Goal: Information Seeking & Learning: Learn about a topic

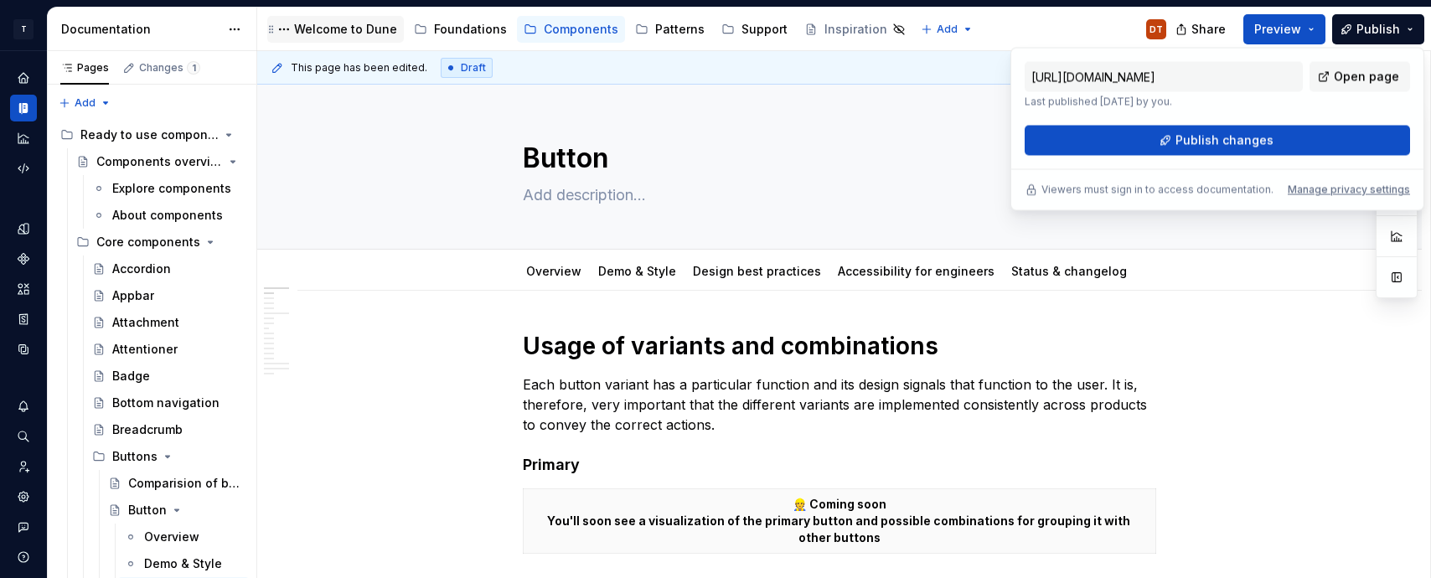
click at [348, 28] on div "Welcome to Dune" at bounding box center [345, 29] width 103 height 17
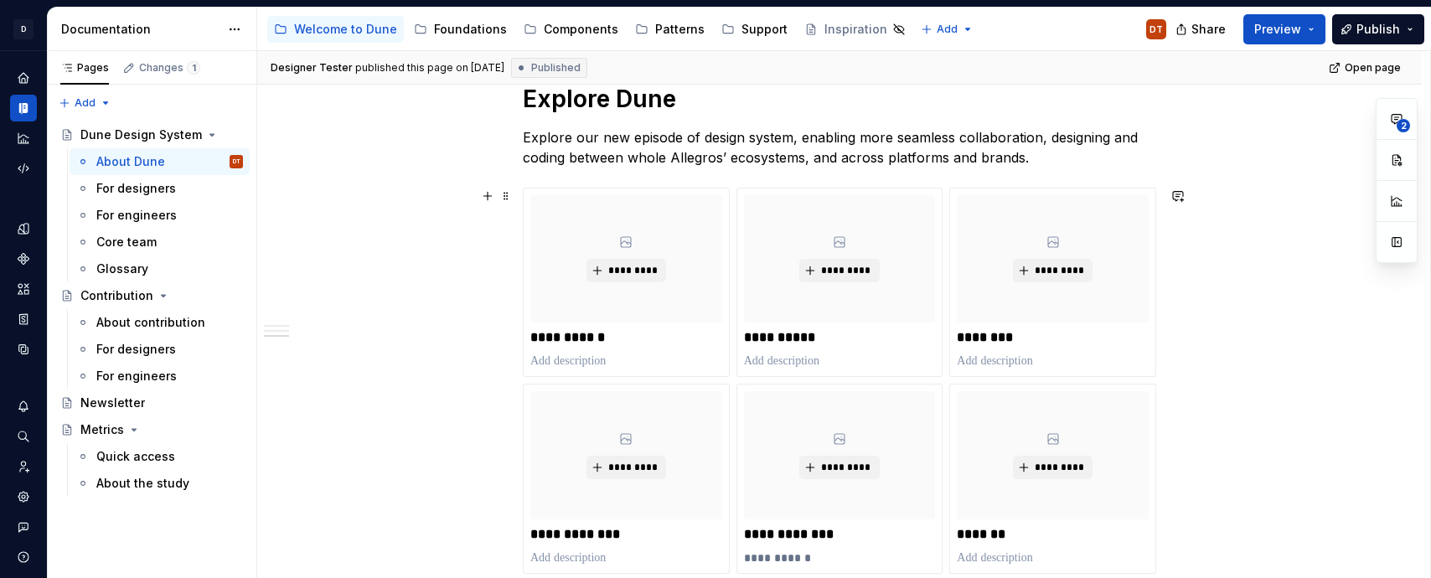
scroll to position [916, 0]
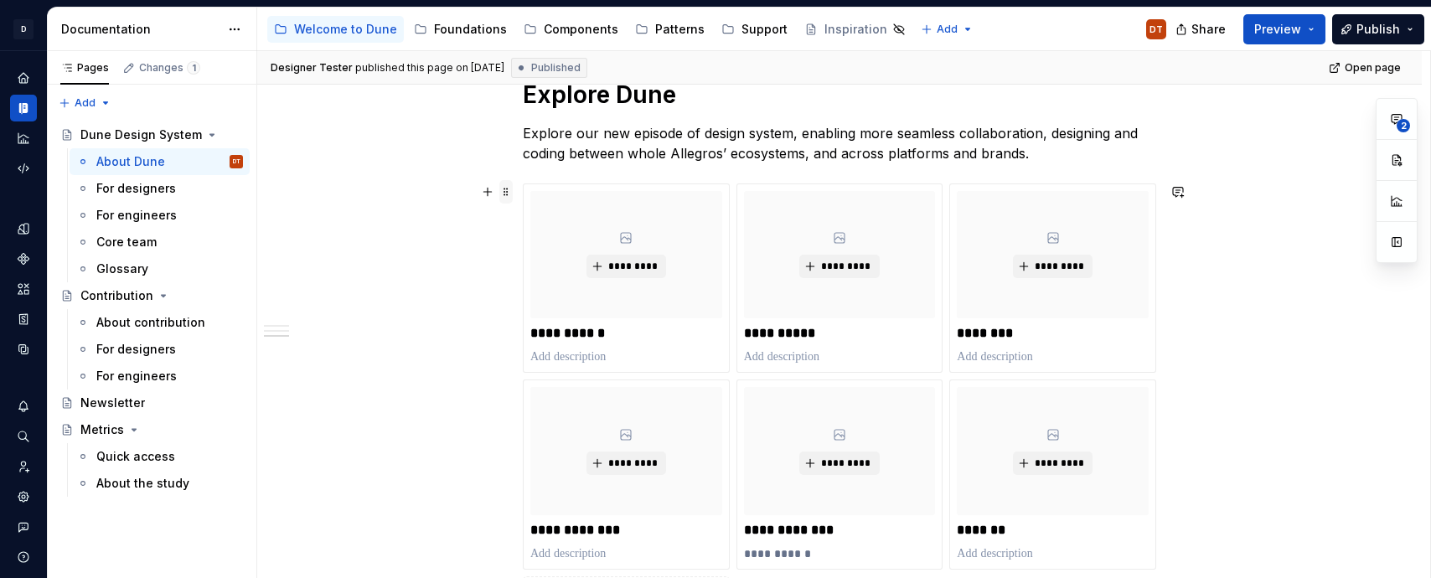
click at [510, 191] on span at bounding box center [505, 191] width 13 height 23
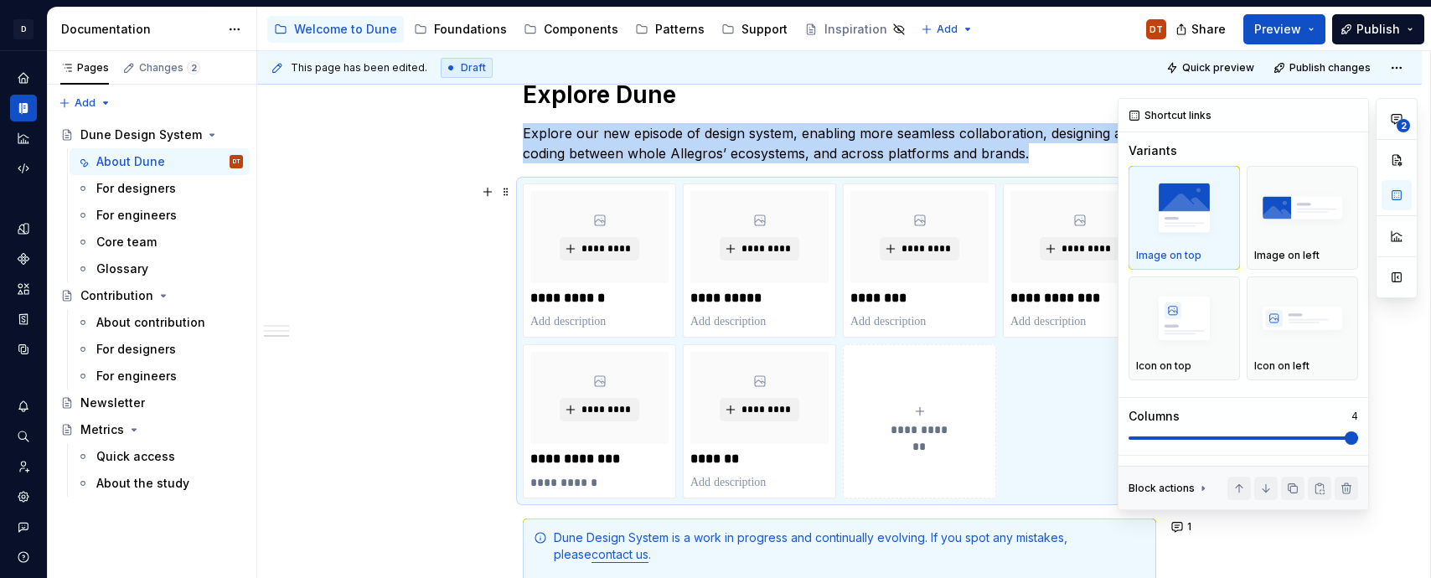
click at [1354, 436] on span at bounding box center [1242, 437] width 229 height 3
click at [1318, 359] on div "Icon on left" at bounding box center [1302, 365] width 96 height 13
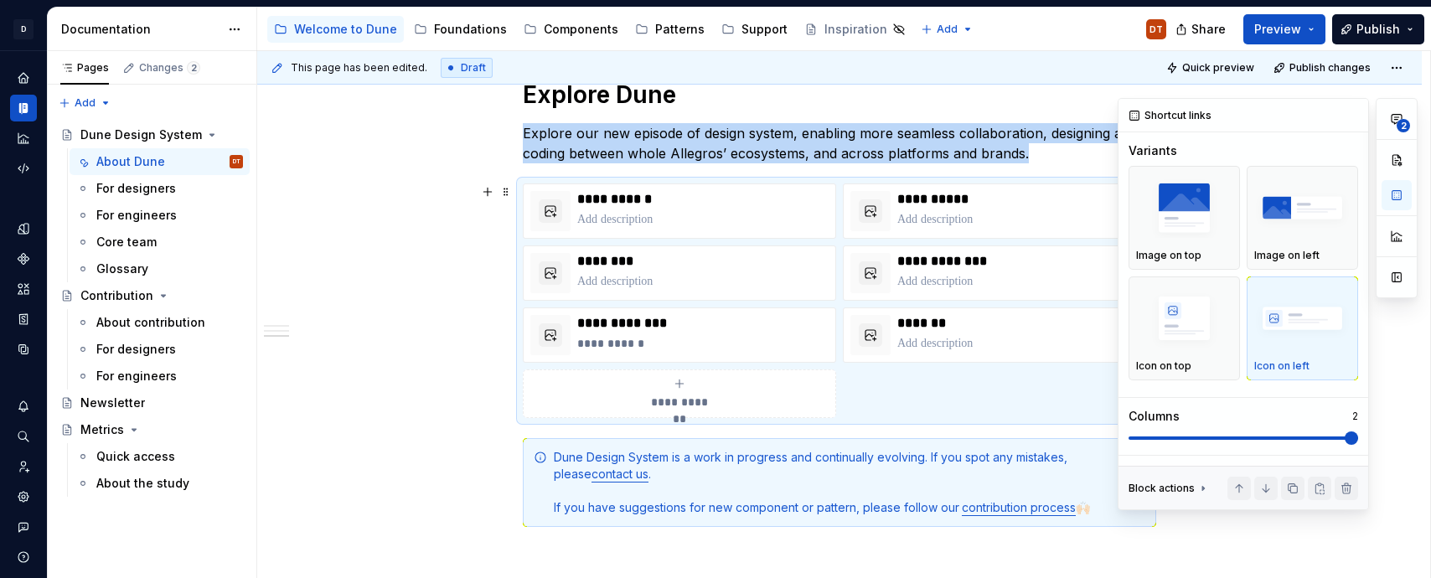
type textarea "*"
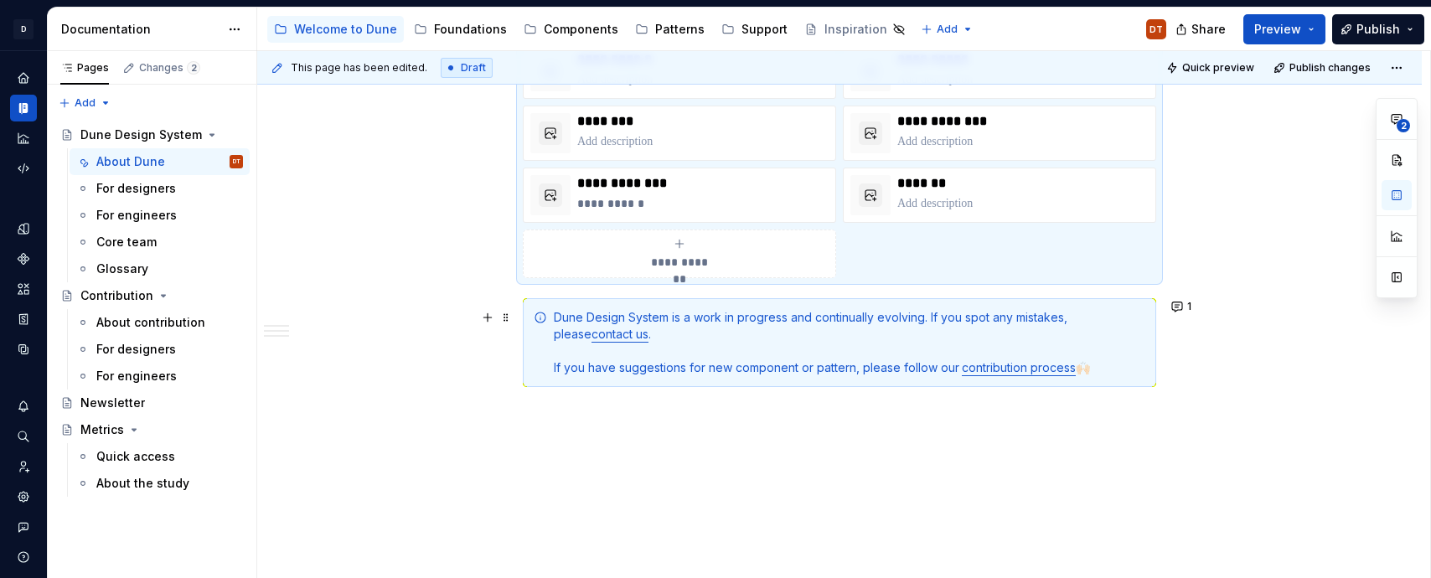
scroll to position [1055, 0]
click at [609, 336] on link "contact us" at bounding box center [619, 334] width 57 height 14
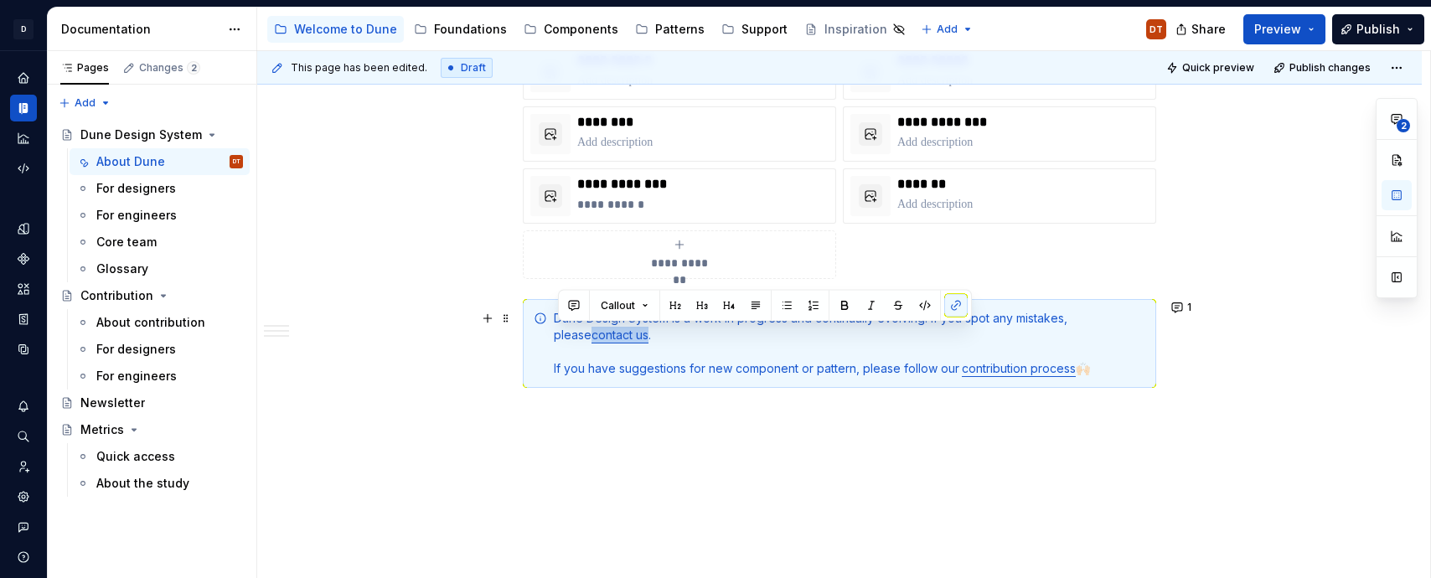
drag, startPoint x: 560, startPoint y: 338, endPoint x: 614, endPoint y: 339, distance: 54.4
click at [614, 339] on link "contact us" at bounding box center [619, 334] width 57 height 14
click at [951, 307] on button "button" at bounding box center [955, 305] width 23 height 23
click at [955, 309] on button "button" at bounding box center [955, 305] width 23 height 23
click at [957, 302] on button "button" at bounding box center [955, 305] width 23 height 23
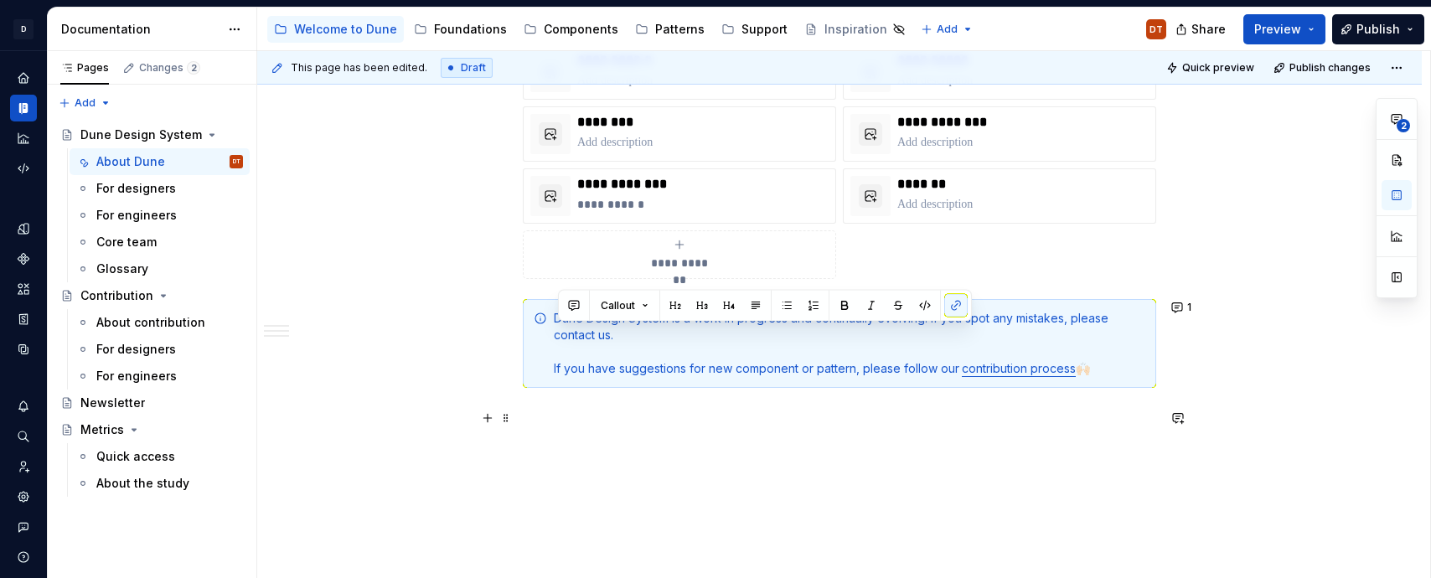
click at [738, 425] on p at bounding box center [839, 418] width 633 height 20
drag, startPoint x: 560, startPoint y: 338, endPoint x: 614, endPoint y: 338, distance: 54.4
click at [614, 338] on div "Dune Design System is a work in progress and continually evolving. If you spot …" at bounding box center [849, 343] width 591 height 67
click at [953, 308] on button "button" at bounding box center [955, 305] width 23 height 23
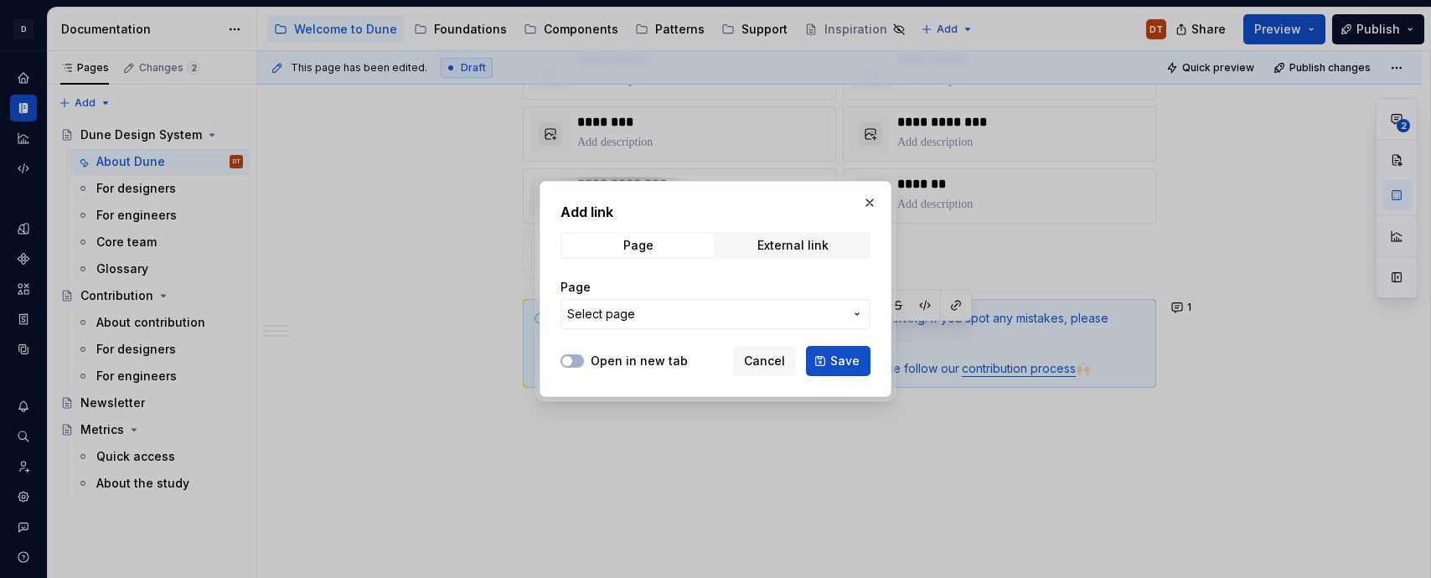
click at [855, 315] on icon "button" at bounding box center [856, 313] width 13 height 13
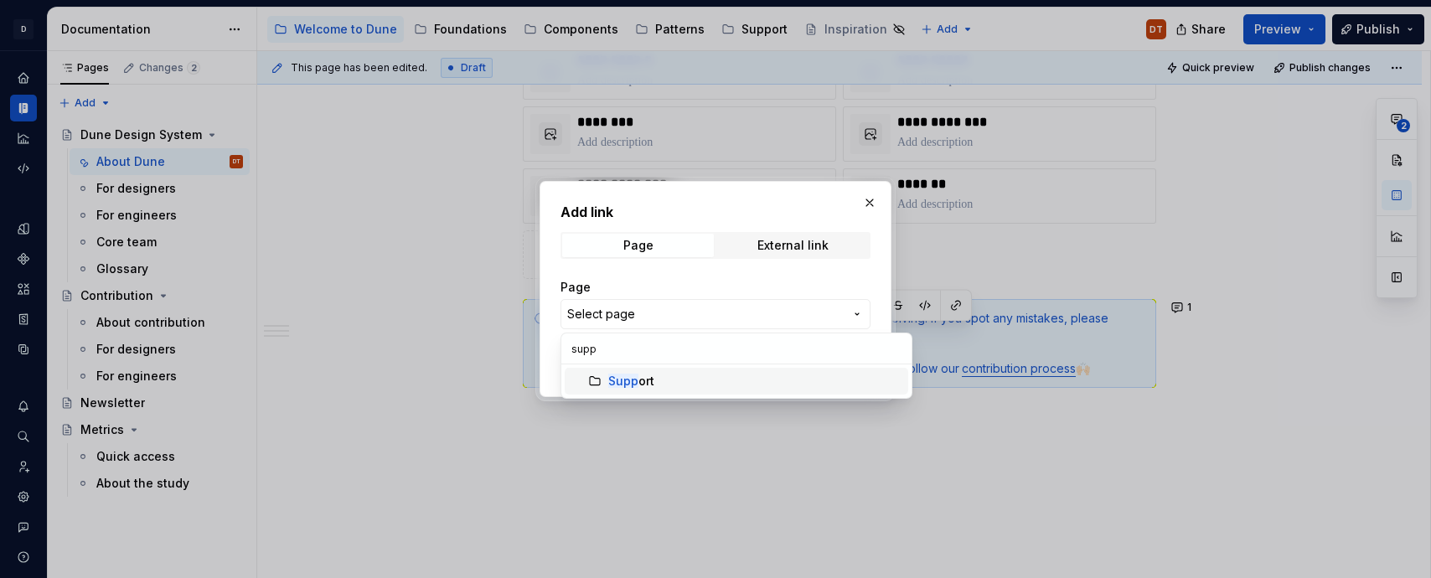
type input "supp"
click at [638, 385] on div "Supp ort" at bounding box center [631, 381] width 46 height 17
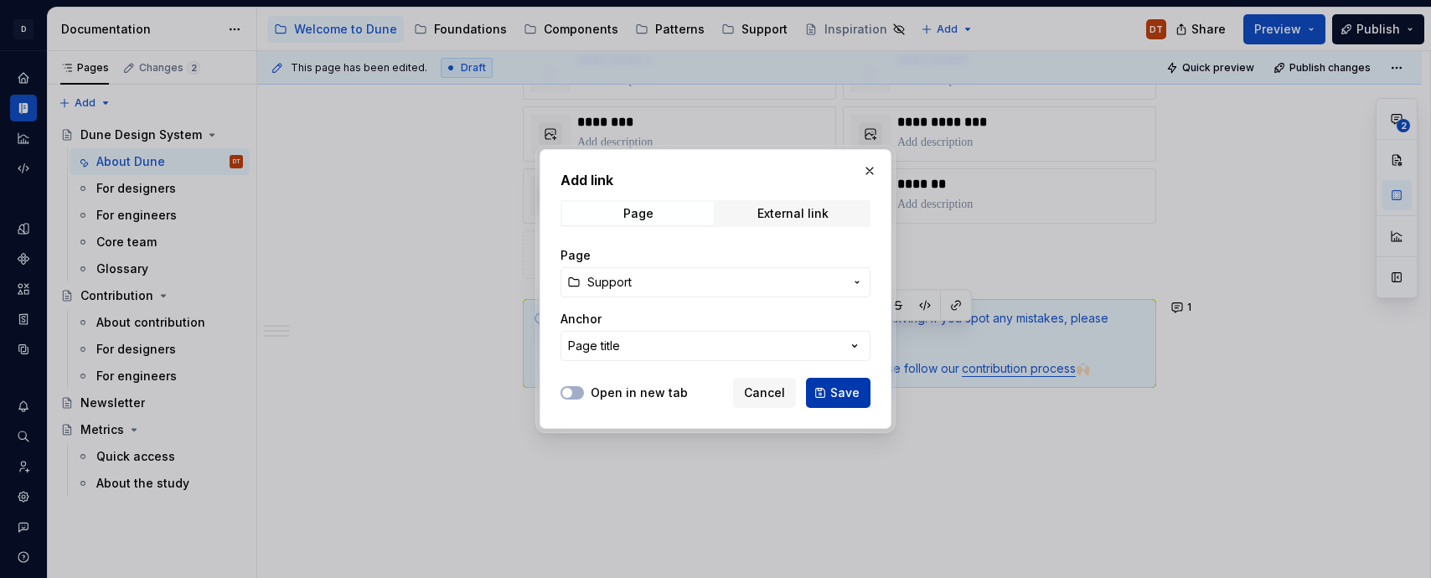
click at [846, 395] on span "Save" at bounding box center [844, 392] width 29 height 17
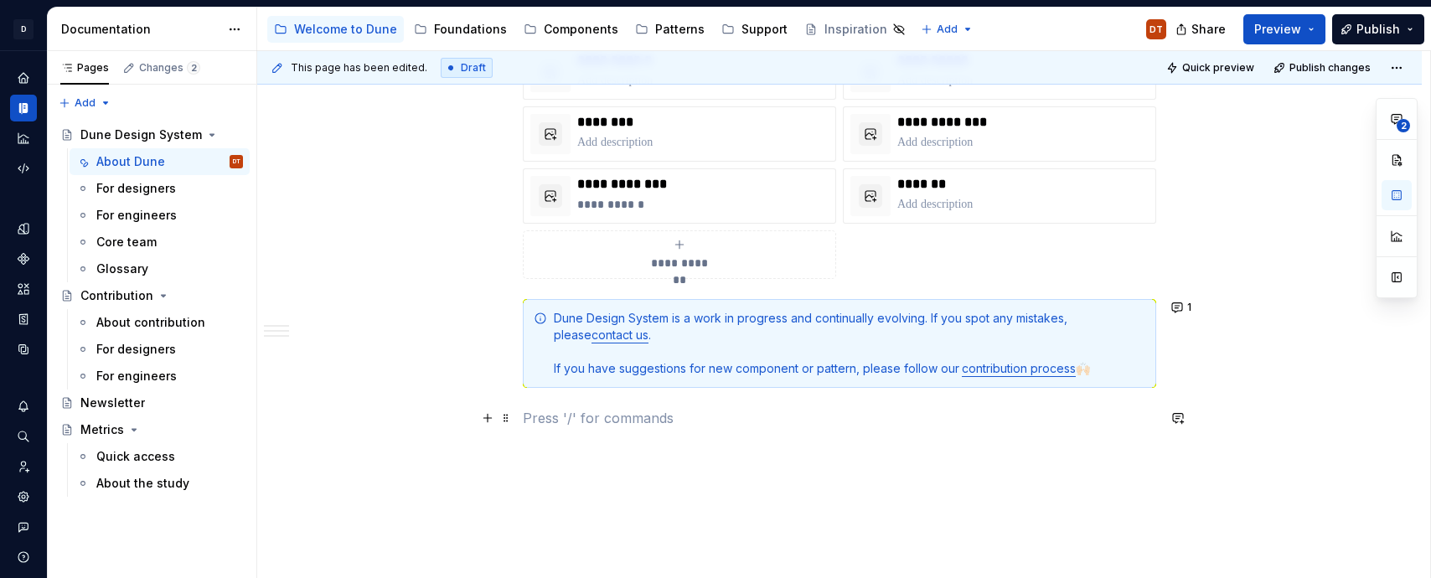
click at [915, 420] on p at bounding box center [839, 418] width 633 height 20
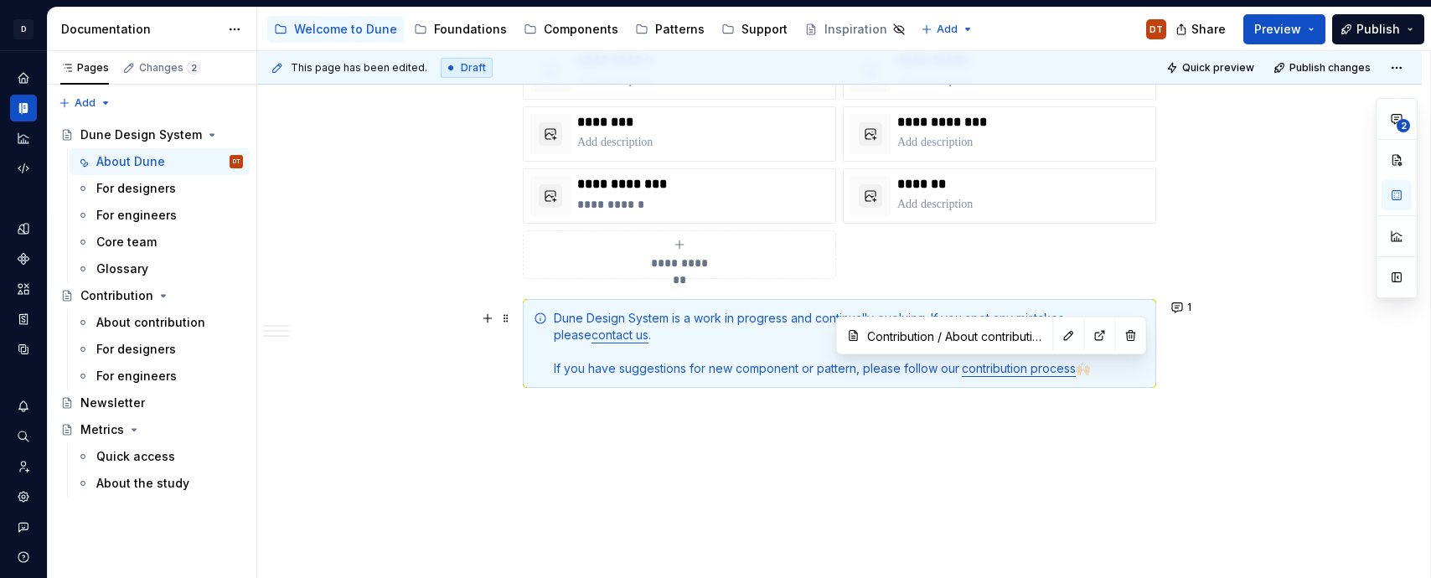
click at [966, 371] on link "contribution process" at bounding box center [1019, 368] width 114 height 14
click at [1012, 371] on link "contribution process" at bounding box center [1019, 368] width 114 height 14
click at [1100, 341] on button "button" at bounding box center [1111, 335] width 23 height 23
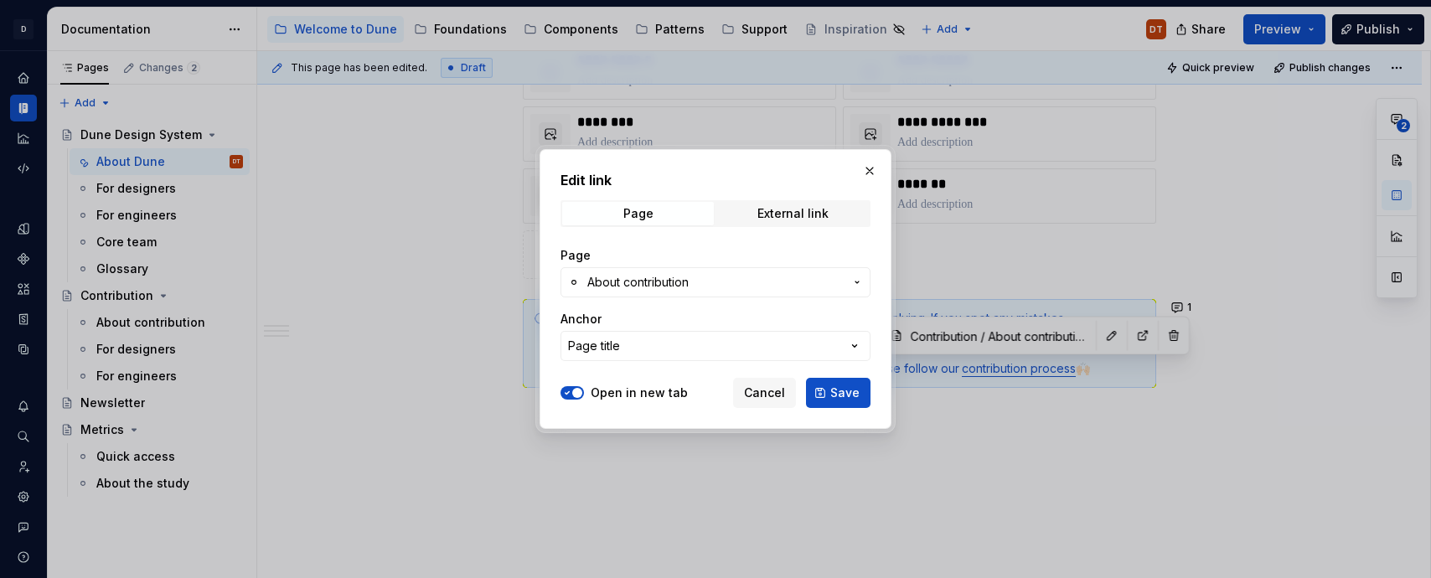
click at [570, 395] on icon "button" at bounding box center [566, 393] width 13 height 10
click at [873, 395] on div "Edit link Page External link Page About contribution Anchor Page title Open in …" at bounding box center [715, 289] width 352 height 280
click at [854, 395] on span "Save" at bounding box center [844, 392] width 29 height 17
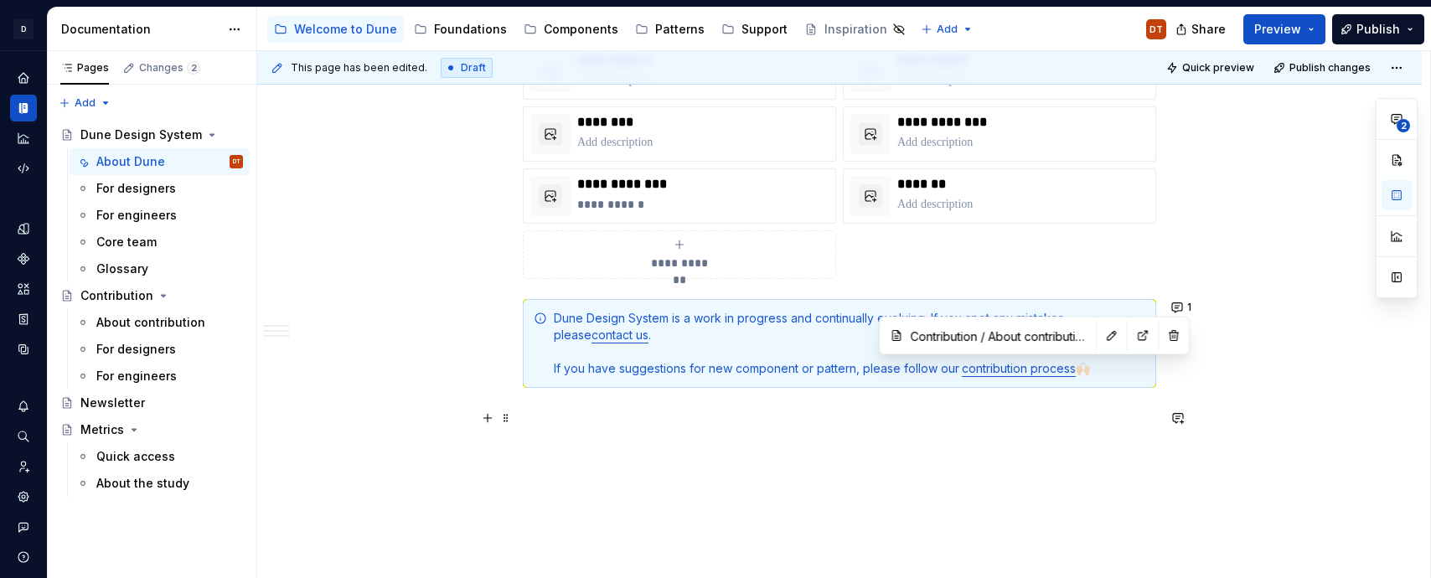
click at [908, 425] on p at bounding box center [839, 418] width 633 height 20
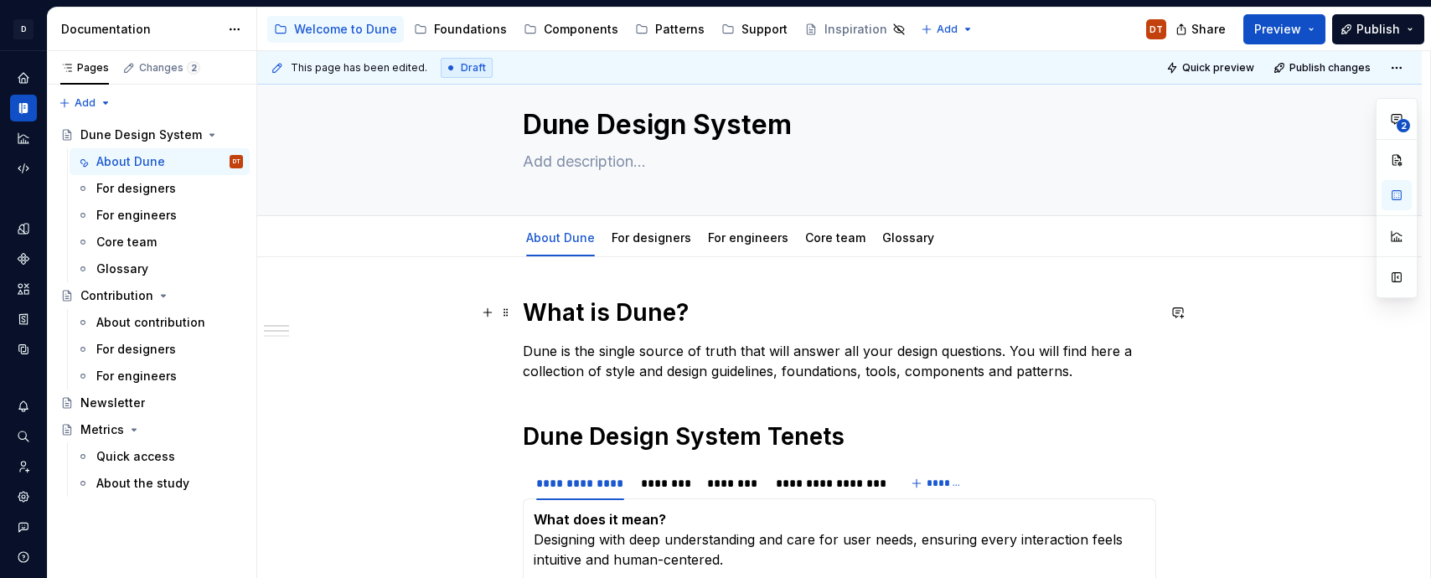
scroll to position [0, 0]
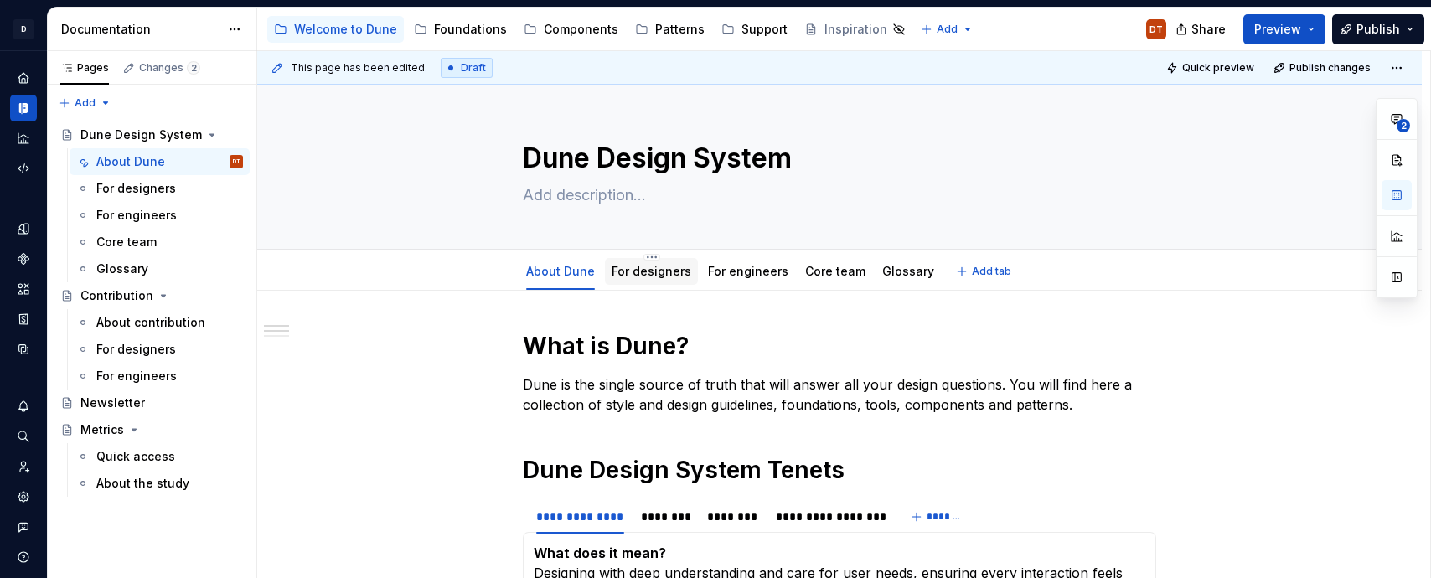
click at [657, 278] on div "For designers" at bounding box center [651, 271] width 80 height 17
click at [642, 269] on link "For designers" at bounding box center [651, 271] width 80 height 14
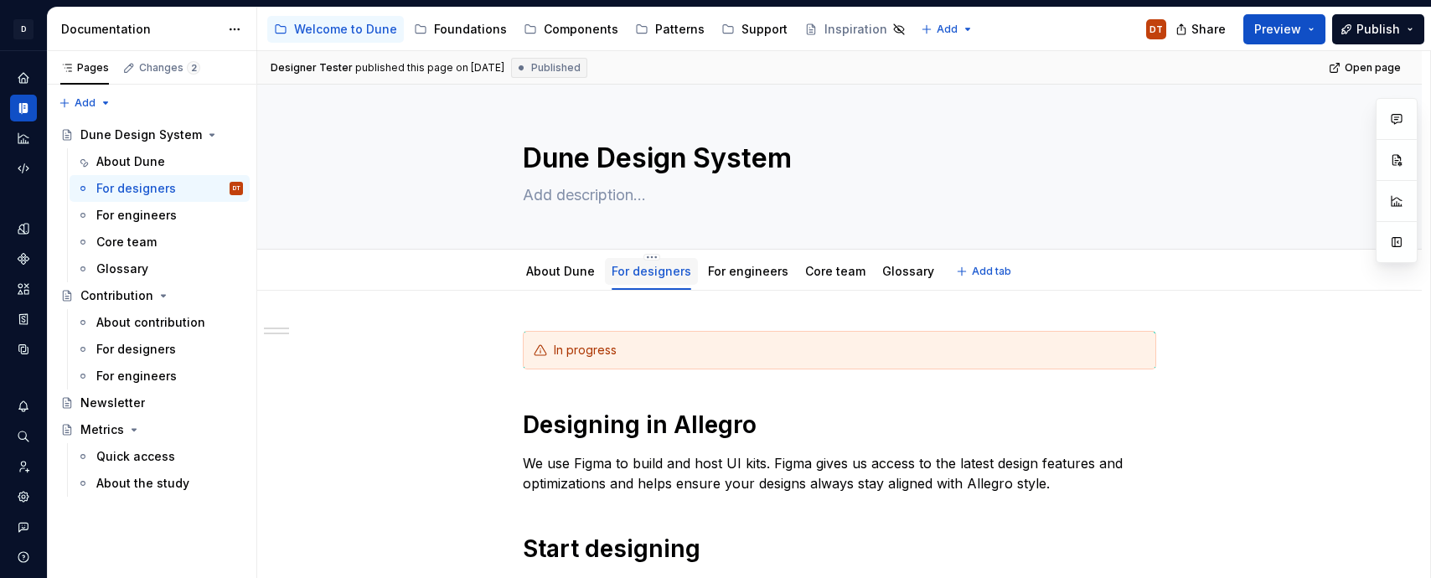
click at [652, 260] on div "For designers" at bounding box center [651, 271] width 93 height 27
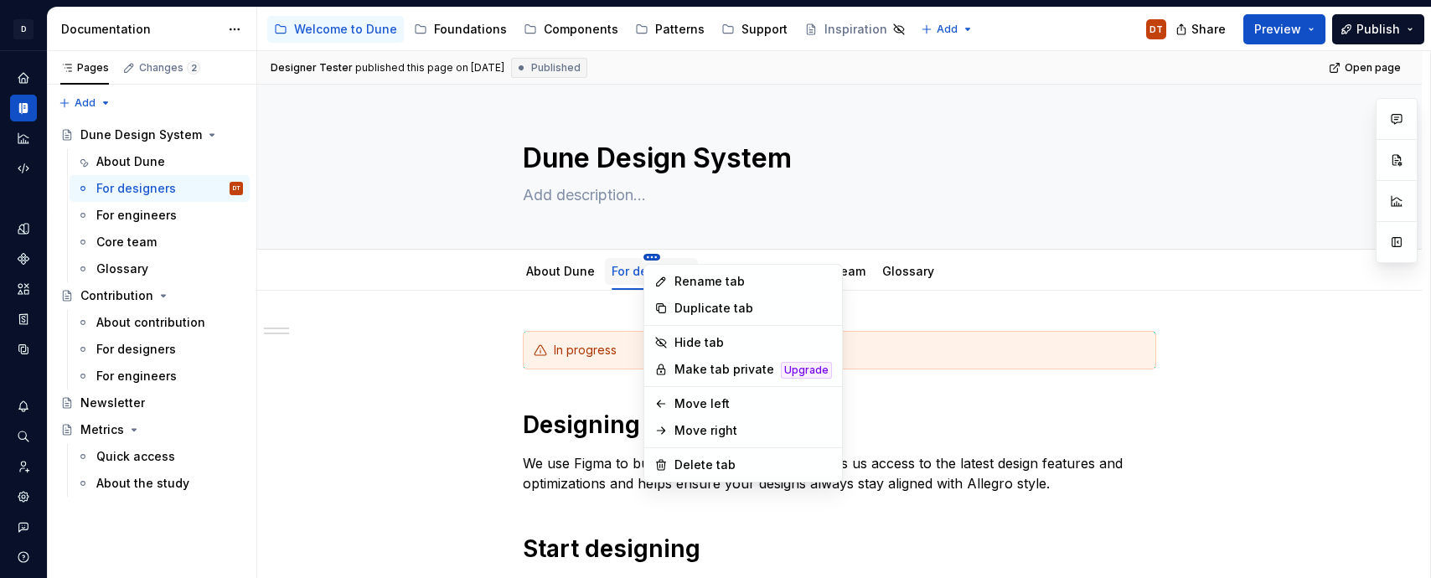
click at [652, 257] on html "D Dune DT Dataset Metrum Documentation Accessibility guide for tree Page tree. …" at bounding box center [715, 289] width 1431 height 578
click at [683, 282] on div "Rename tab" at bounding box center [752, 281] width 157 height 17
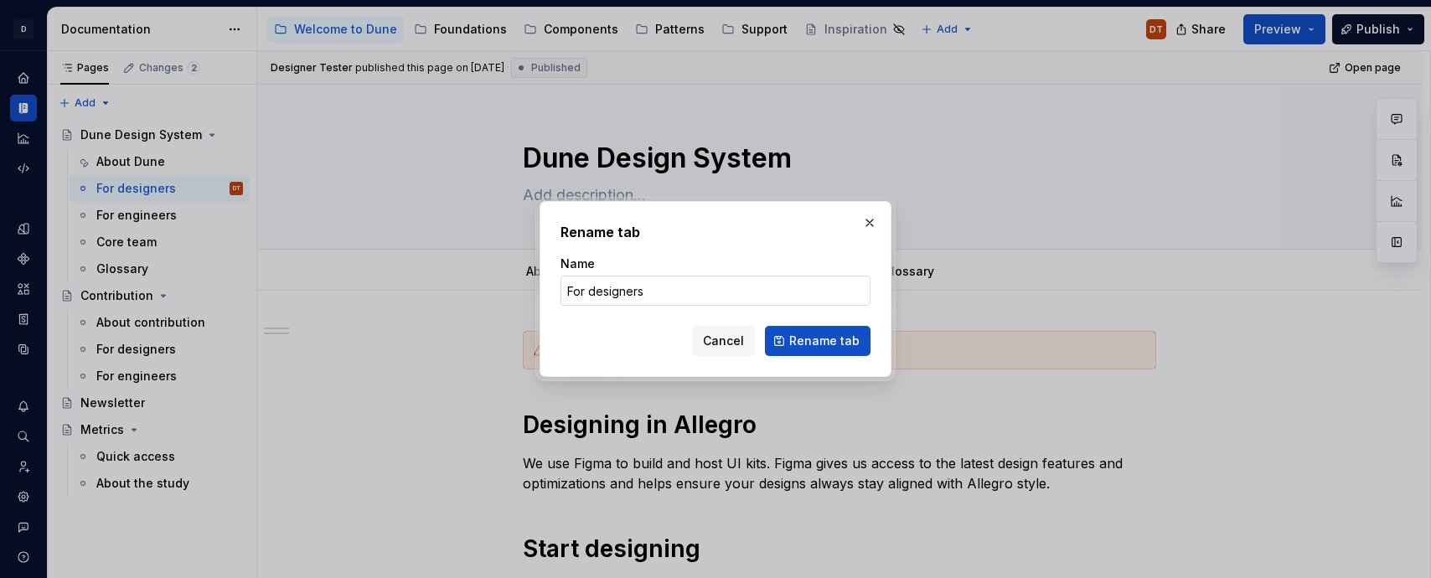
type textarea "*"
drag, startPoint x: 598, startPoint y: 292, endPoint x: 570, endPoint y: 291, distance: 28.5
click at [598, 292] on input "For designers" at bounding box center [715, 291] width 310 height 30
click at [570, 291] on input "For designers" at bounding box center [715, 291] width 310 height 30
type input "GetFor designers"
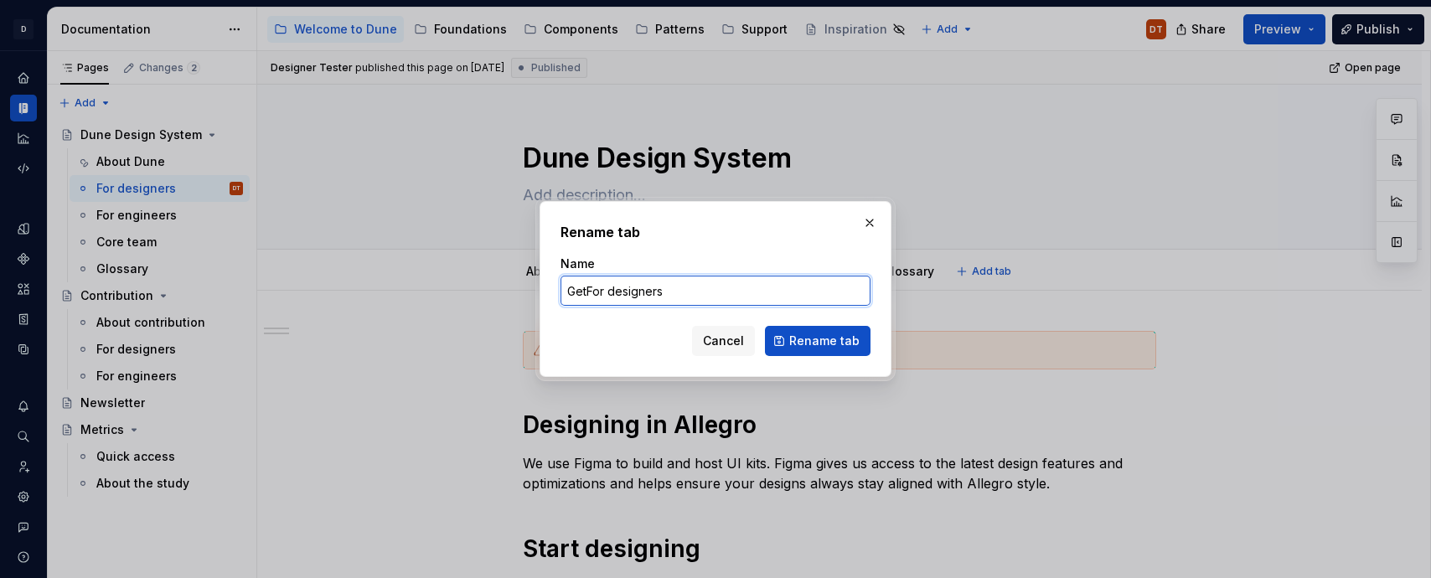
type textarea "*"
type input "GetFor designers"
type textarea "*"
drag, startPoint x: 726, startPoint y: 292, endPoint x: 649, endPoint y: 297, distance: 77.2
click at [649, 297] on input "Get started as For designers" at bounding box center [715, 291] width 310 height 30
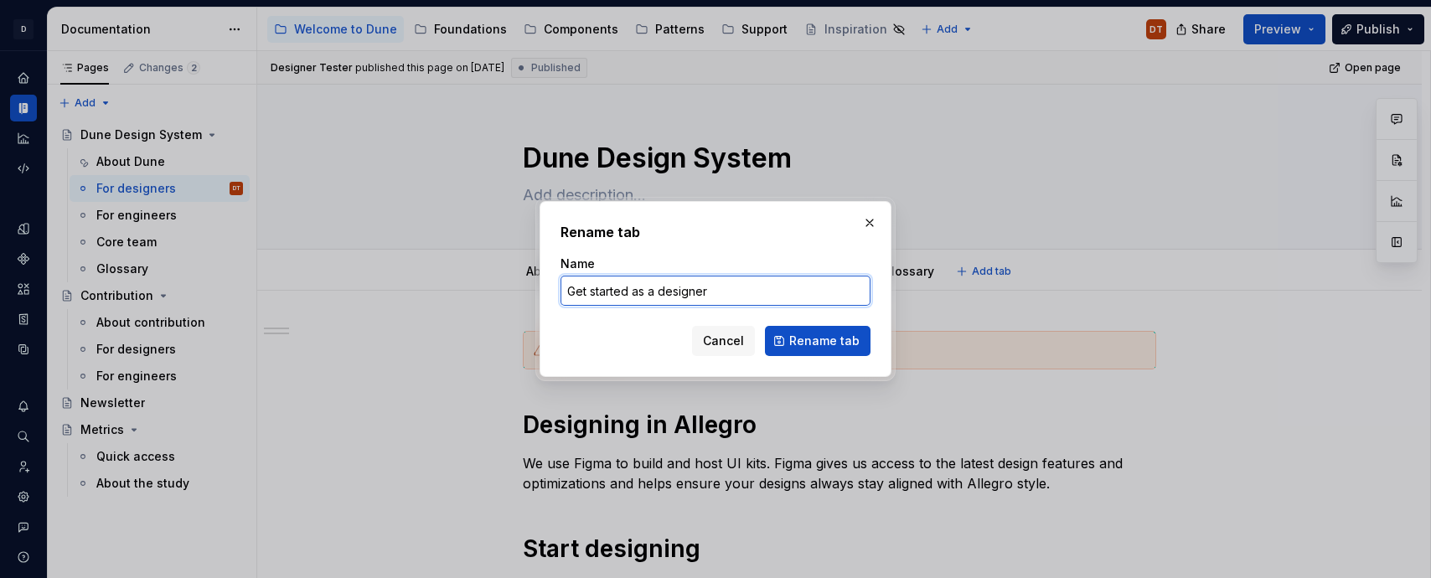
drag, startPoint x: 719, startPoint y: 291, endPoint x: 570, endPoint y: 295, distance: 148.3
click at [570, 295] on input "Get started as a designer" at bounding box center [715, 291] width 310 height 30
type input "Get started as a designer"
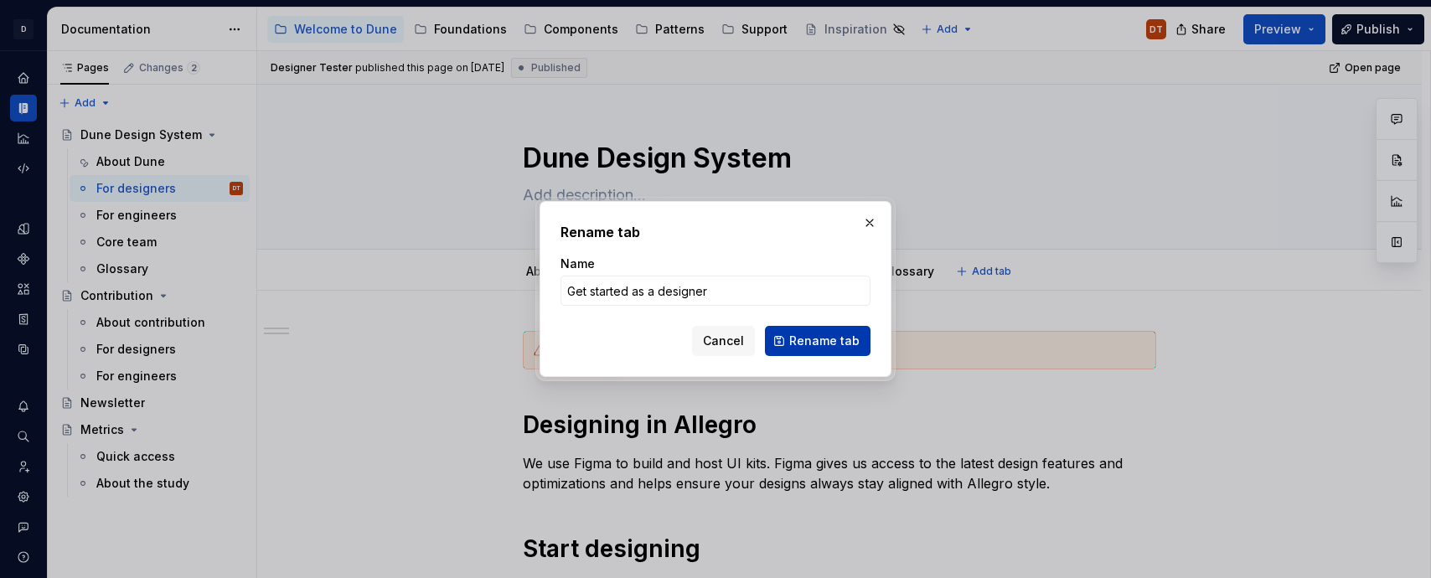
click at [827, 342] on span "Rename tab" at bounding box center [824, 341] width 70 height 17
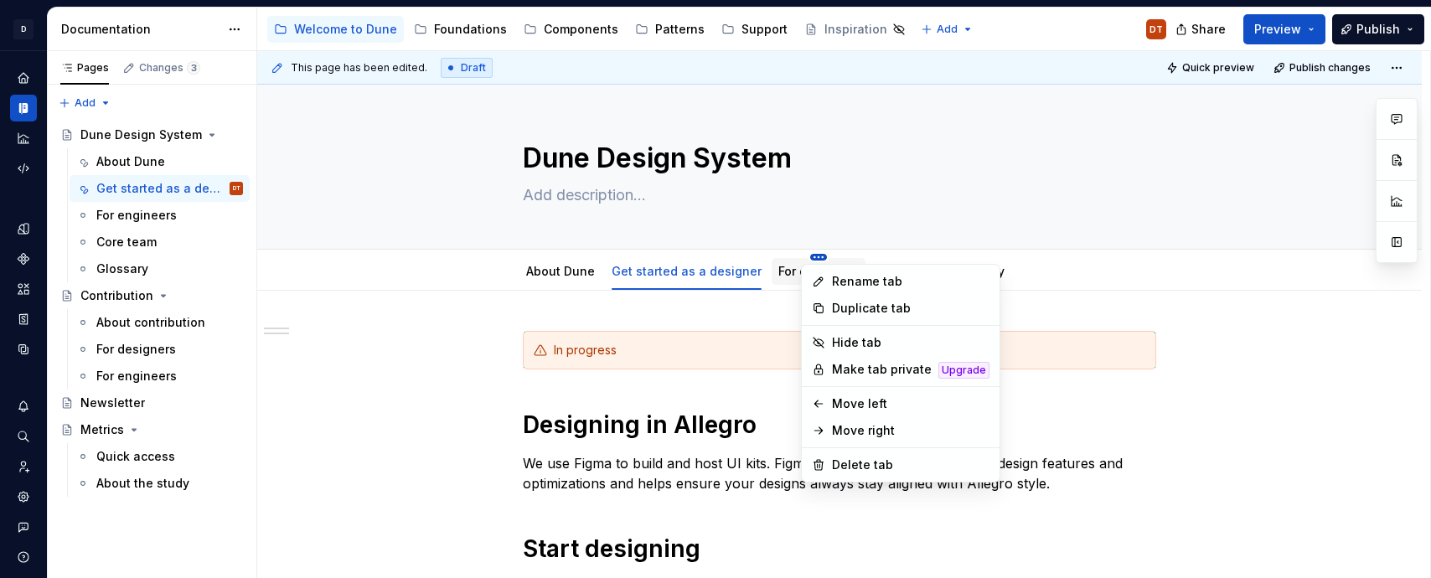
click at [808, 257] on html "D Dune DT Dataset Metrum Documentation Accessibility guide for tree Page tree. …" at bounding box center [715, 289] width 1431 height 578
type textarea "*"
click at [848, 281] on div "Rename tab" at bounding box center [910, 281] width 157 height 17
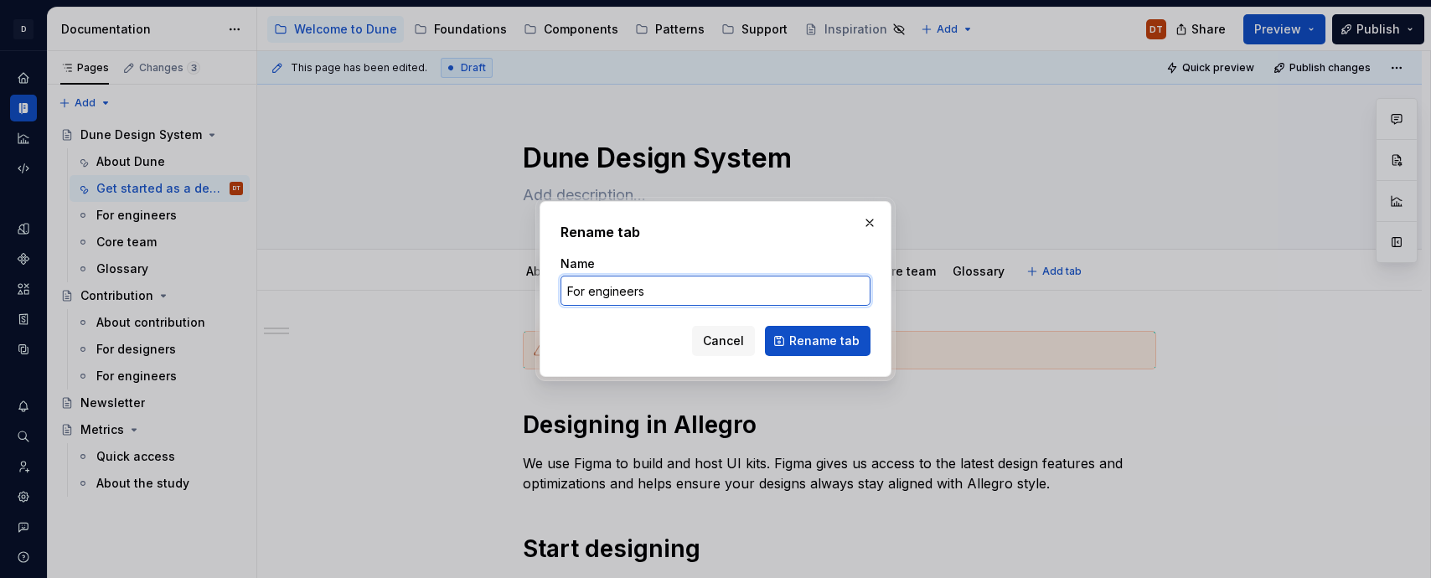
drag, startPoint x: 673, startPoint y: 290, endPoint x: 563, endPoint y: 291, distance: 109.7
click at [563, 291] on input "For engineers" at bounding box center [715, 291] width 310 height 30
paste input "Get started as a designer"
drag, startPoint x: 697, startPoint y: 290, endPoint x: 678, endPoint y: 293, distance: 18.7
click at [662, 294] on input "Get started as a designer" at bounding box center [715, 291] width 310 height 30
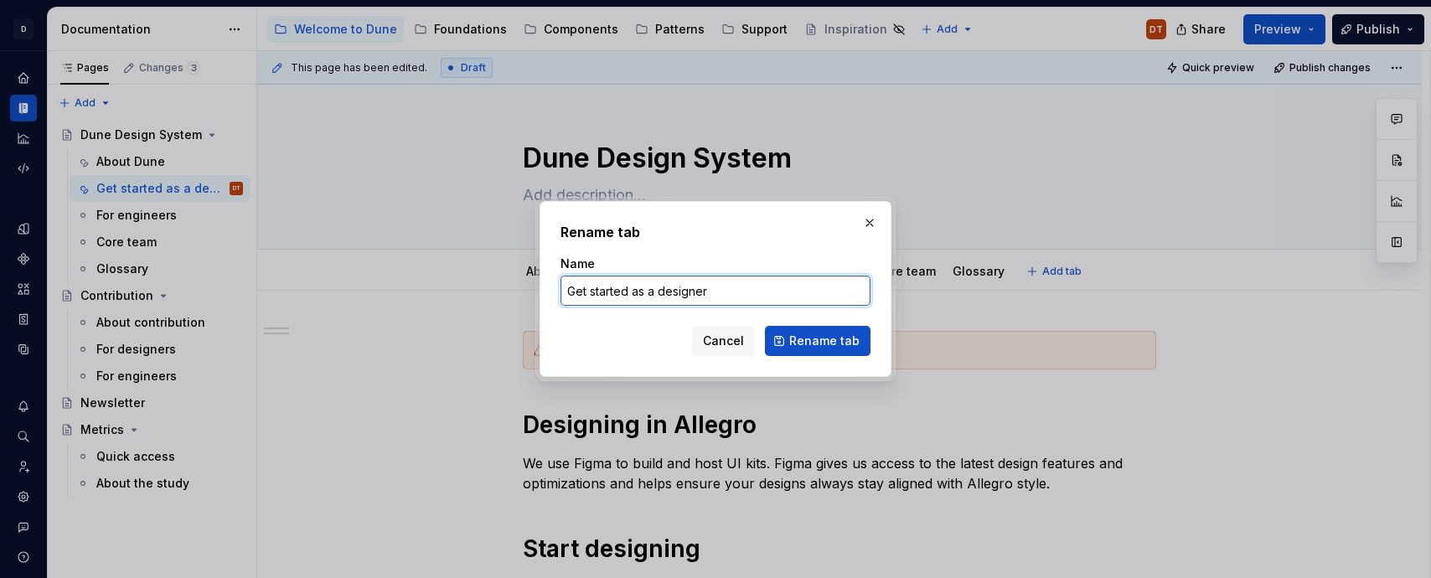
drag, startPoint x: 711, startPoint y: 289, endPoint x: 658, endPoint y: 296, distance: 53.2
click at [658, 296] on input "Get started as a designer" at bounding box center [715, 291] width 310 height 30
type input "Get started as a engineer"
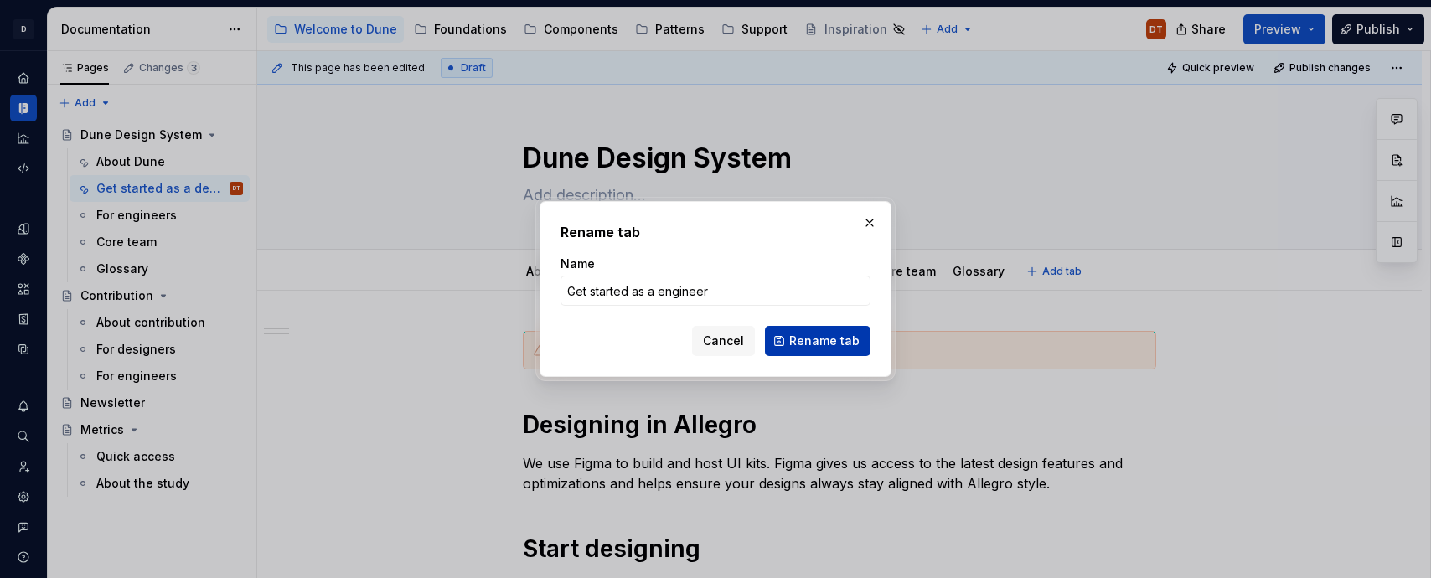
click at [807, 347] on span "Rename tab" at bounding box center [824, 341] width 70 height 17
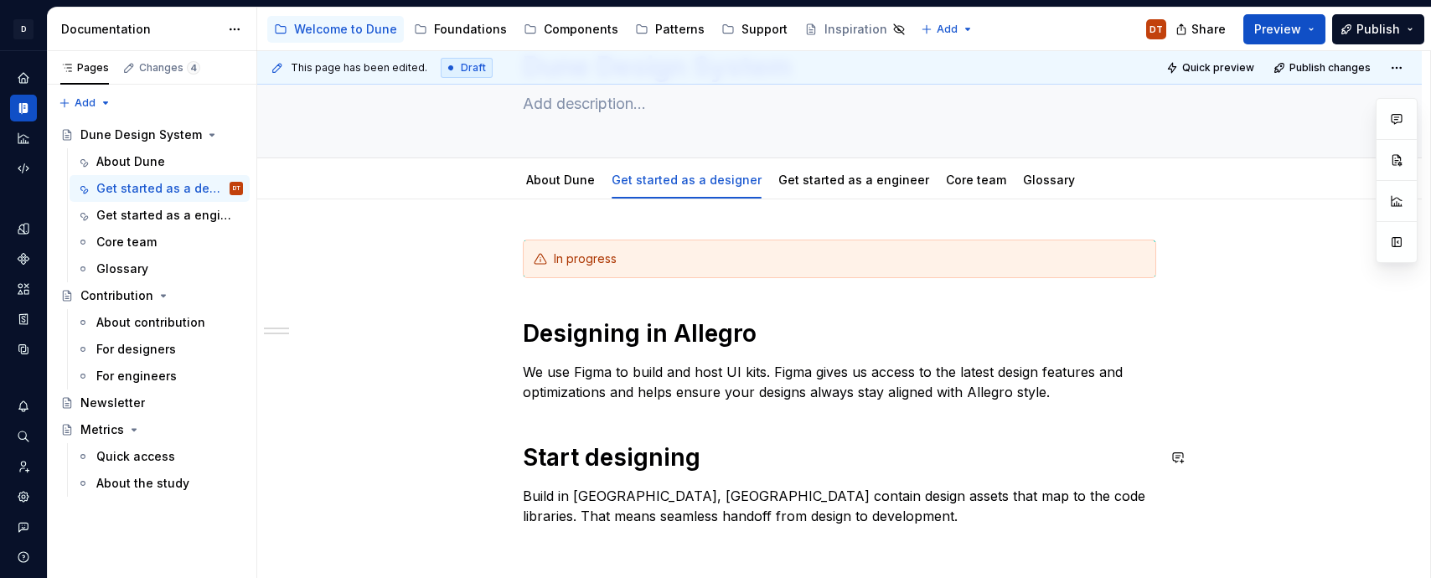
scroll to position [50, 0]
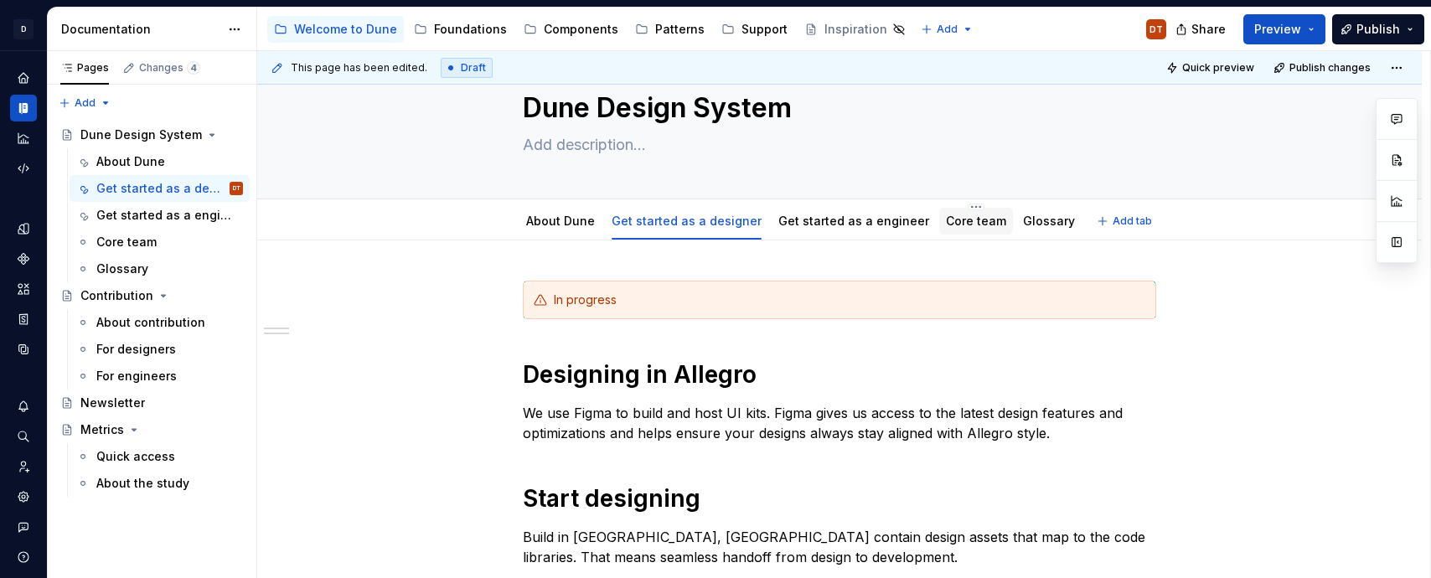
click at [963, 222] on link "Core team" at bounding box center [976, 221] width 60 height 14
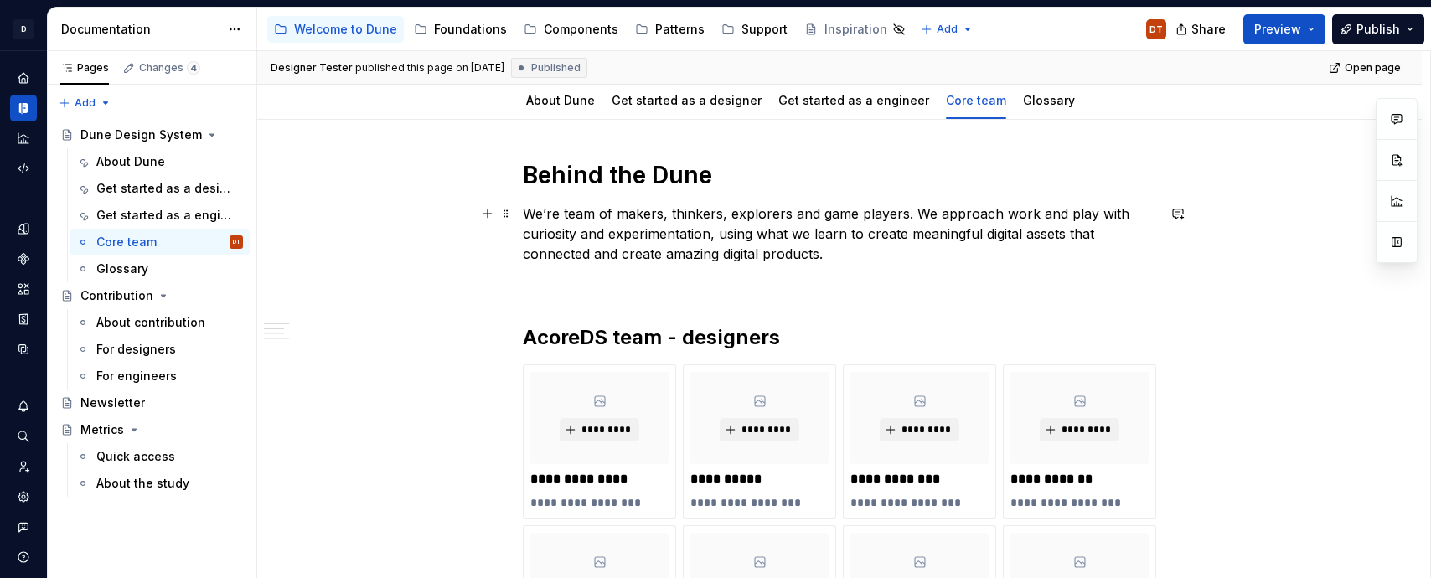
scroll to position [244, 0]
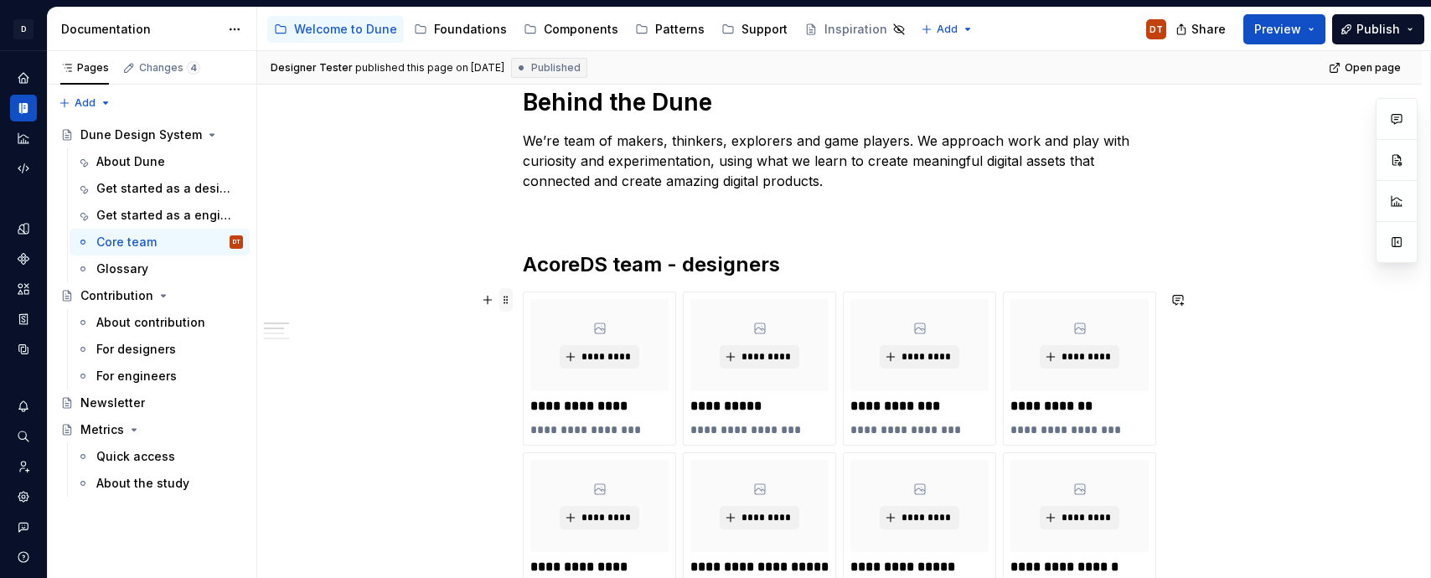
click at [509, 299] on span at bounding box center [505, 299] width 13 height 23
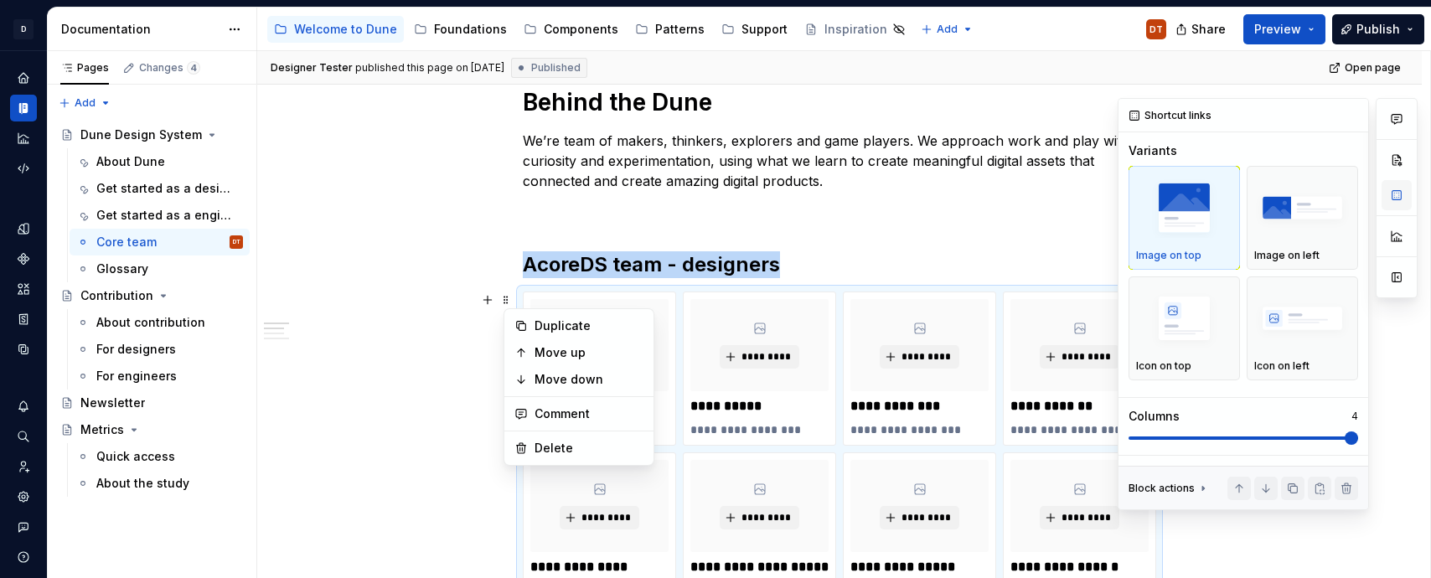
scroll to position [466, 0]
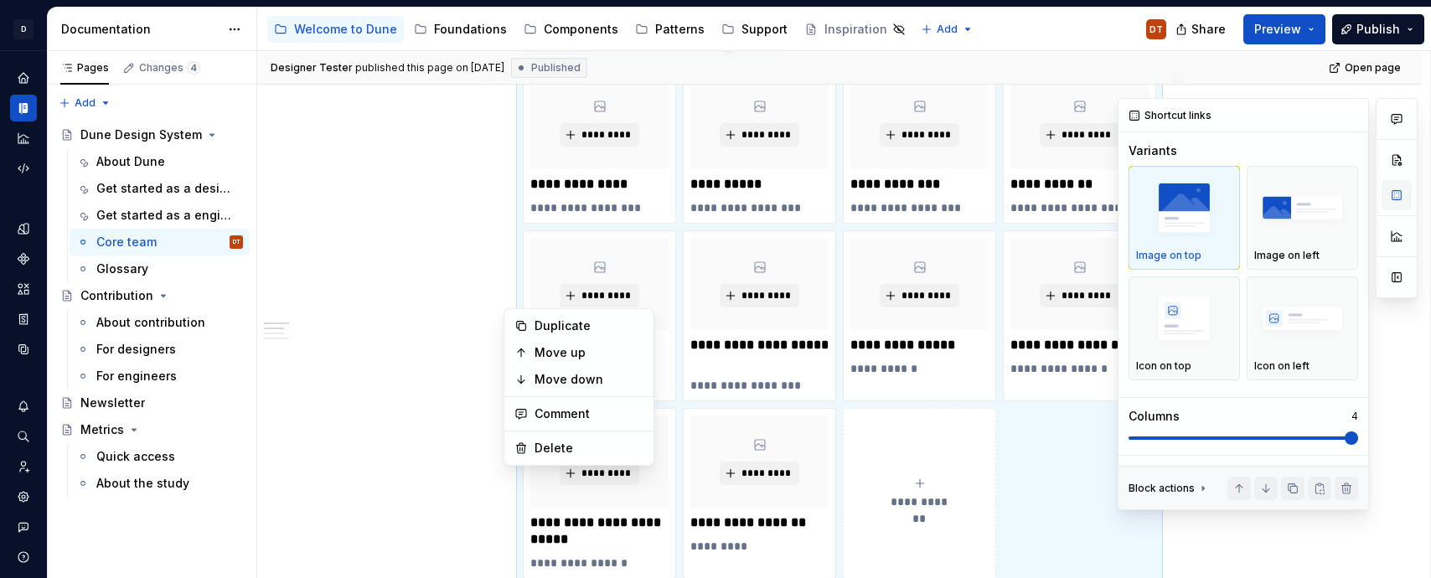
click at [1397, 195] on button "button" at bounding box center [1396, 195] width 30 height 30
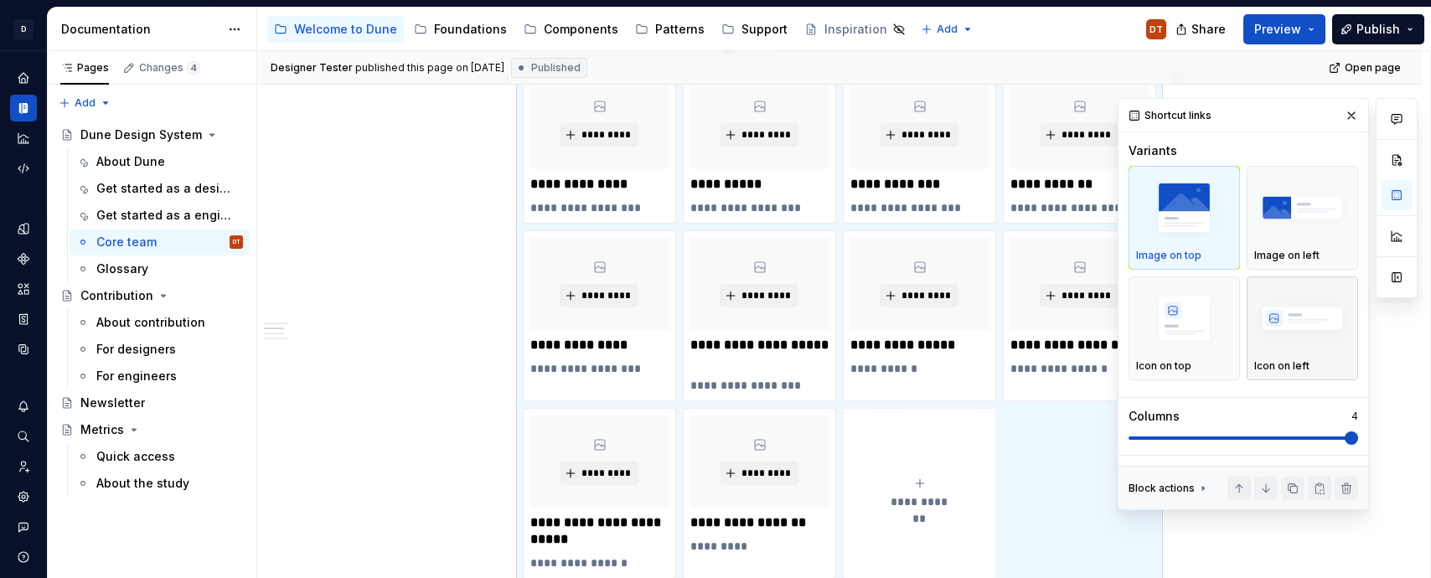
click at [1281, 312] on img "button" at bounding box center [1302, 318] width 96 height 61
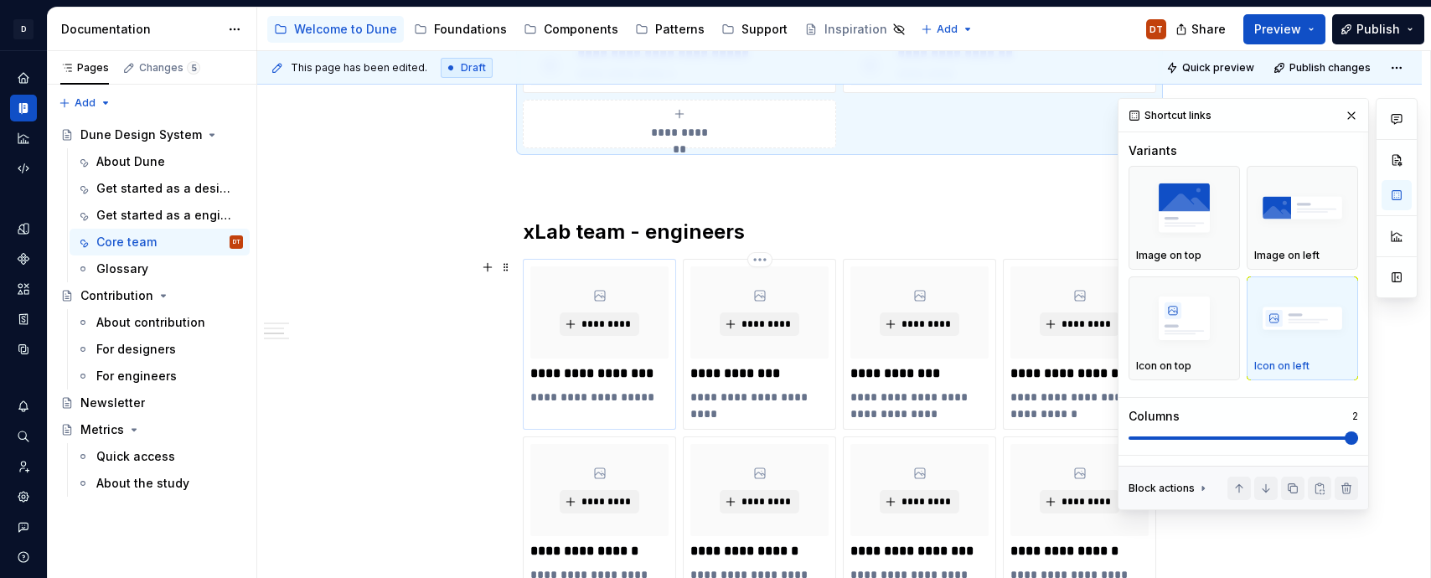
scroll to position [755, 0]
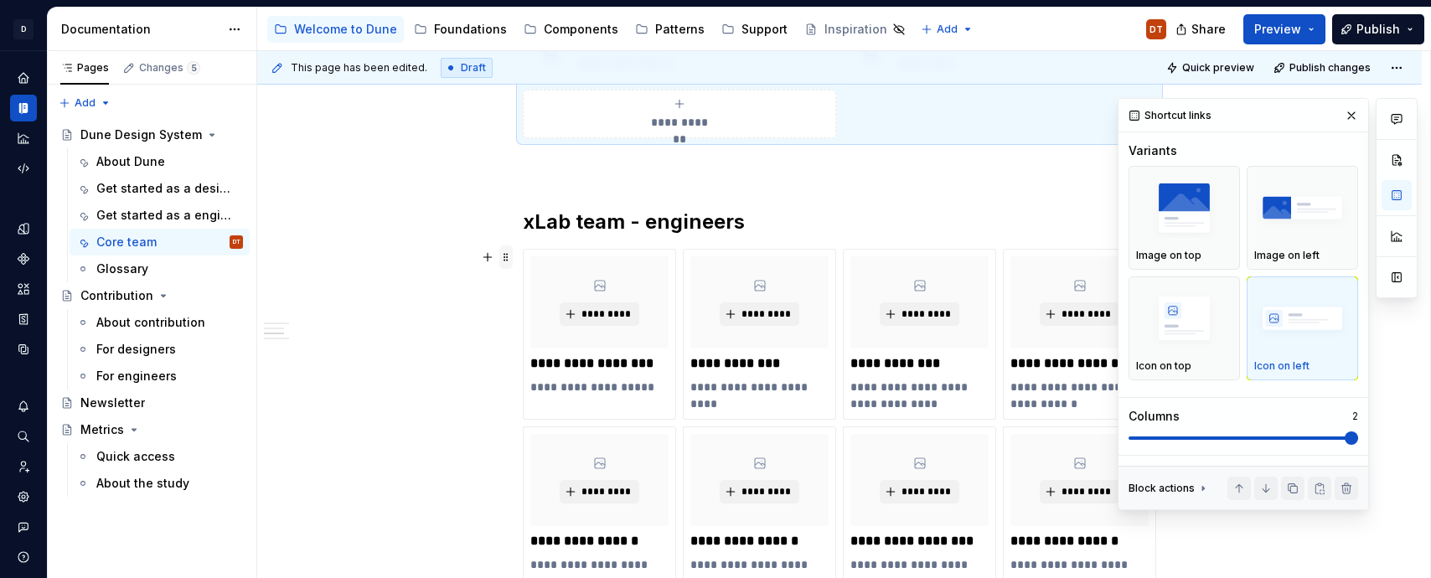
click at [508, 262] on span at bounding box center [505, 256] width 13 height 23
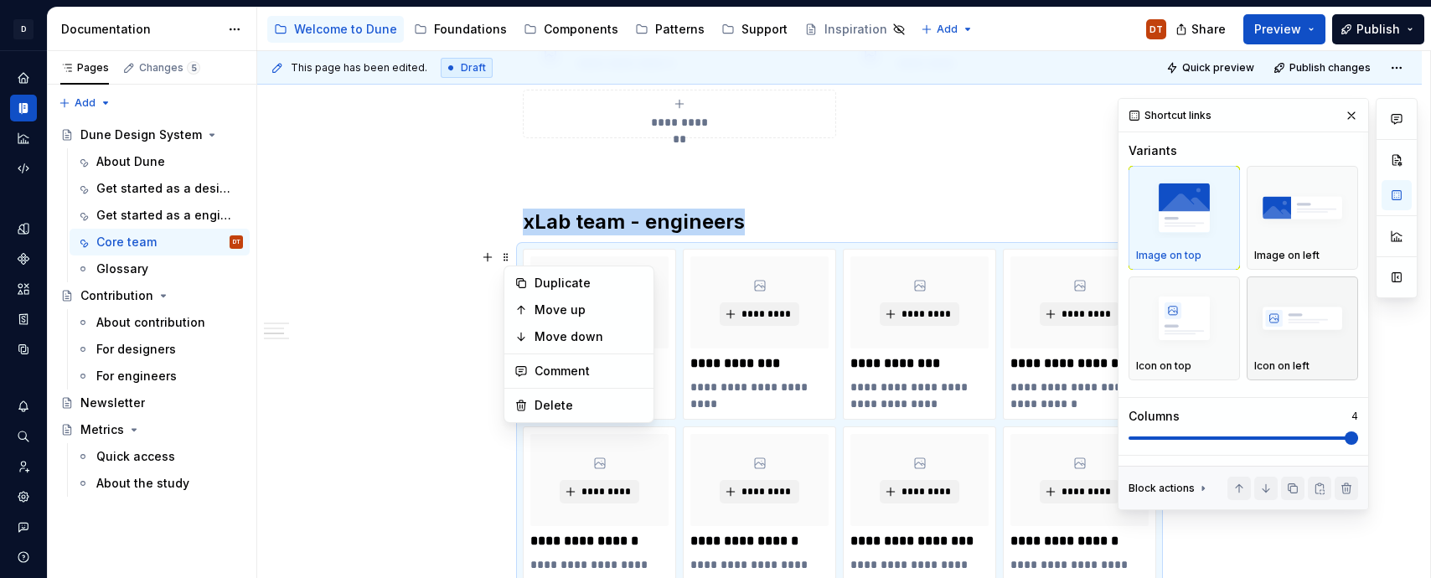
scroll to position [829, 0]
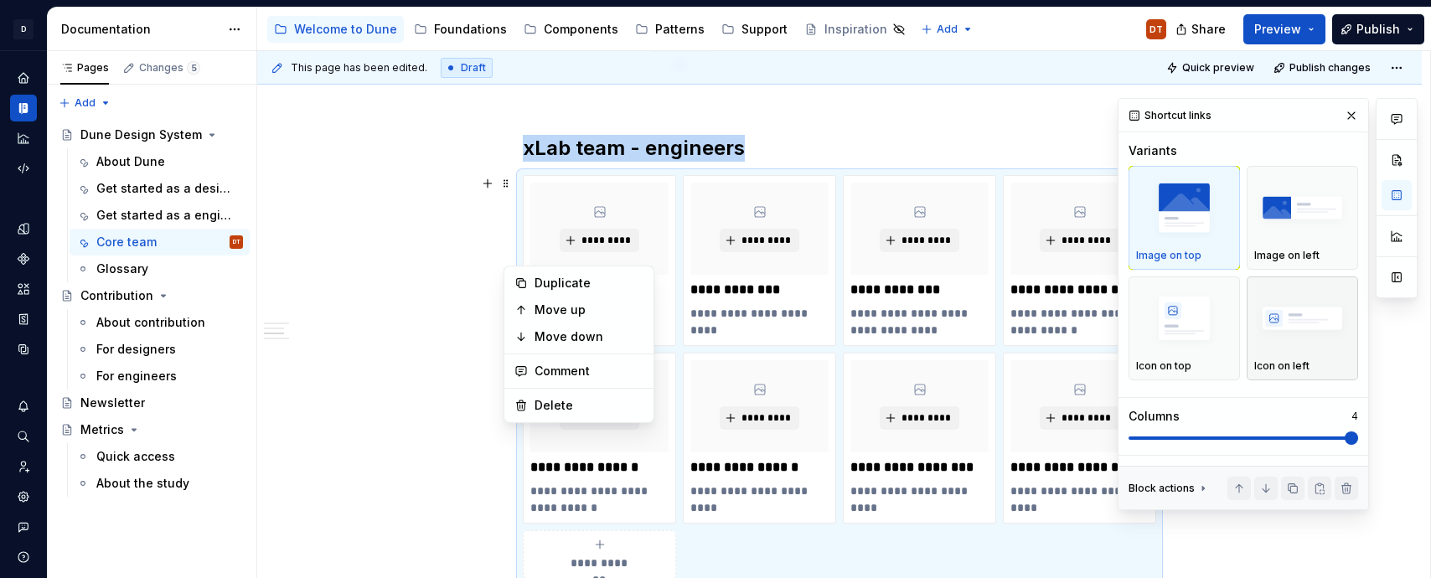
click at [1323, 355] on div "Icon on left" at bounding box center [1302, 328] width 96 height 89
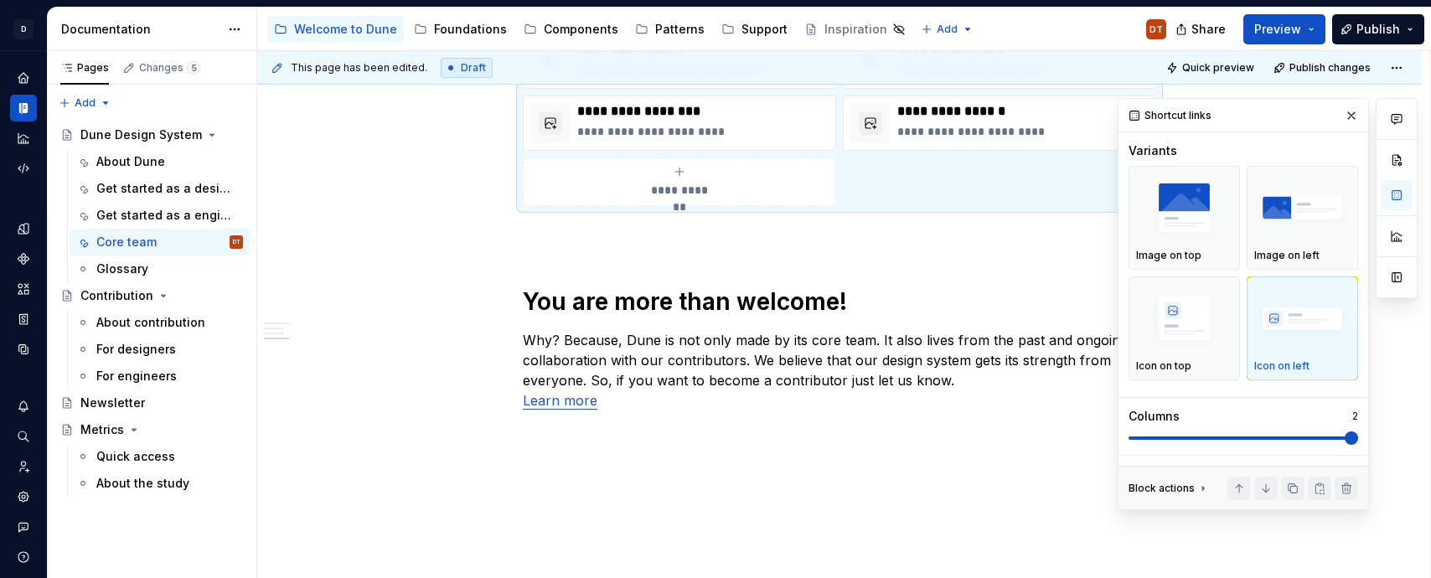
scroll to position [1101, 0]
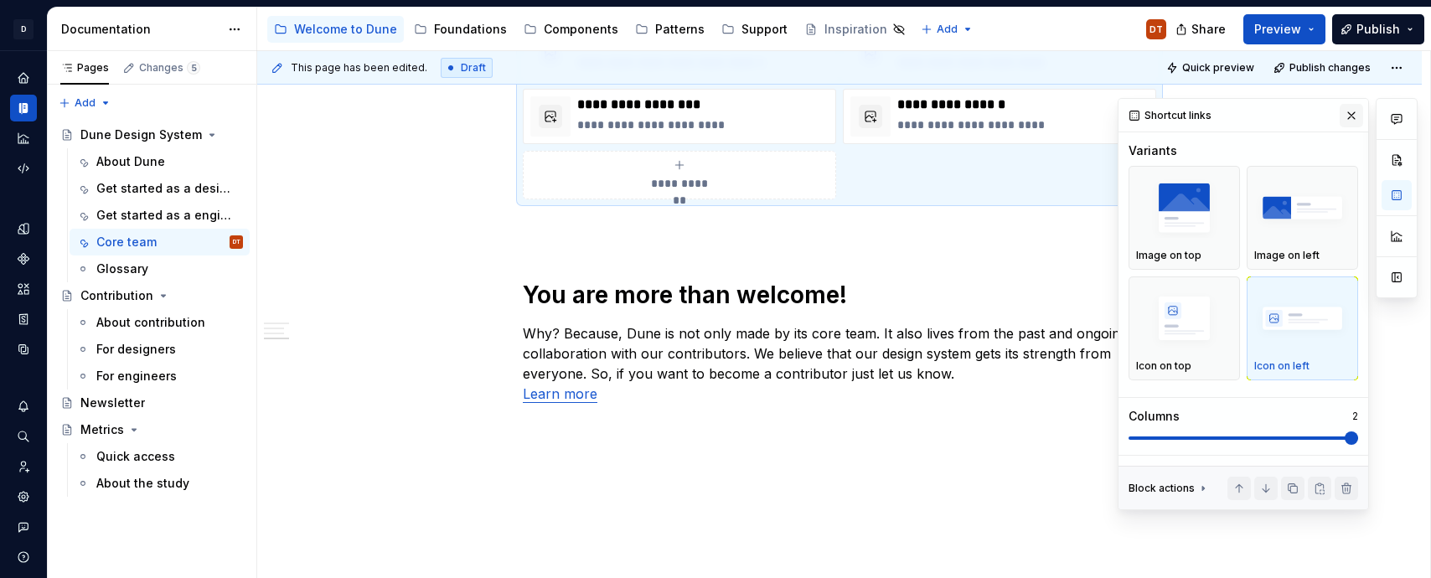
click at [1353, 114] on button "button" at bounding box center [1350, 115] width 23 height 23
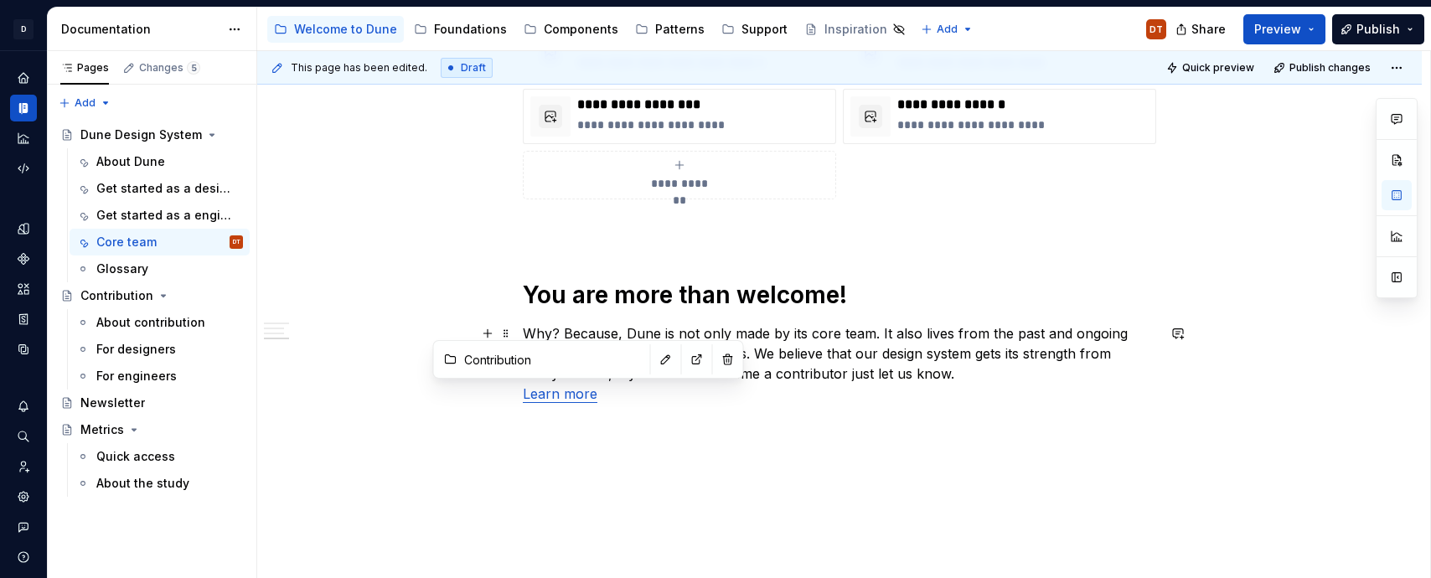
click at [567, 400] on link "Learn more" at bounding box center [560, 393] width 75 height 17
click at [654, 367] on button "button" at bounding box center [665, 359] width 23 height 23
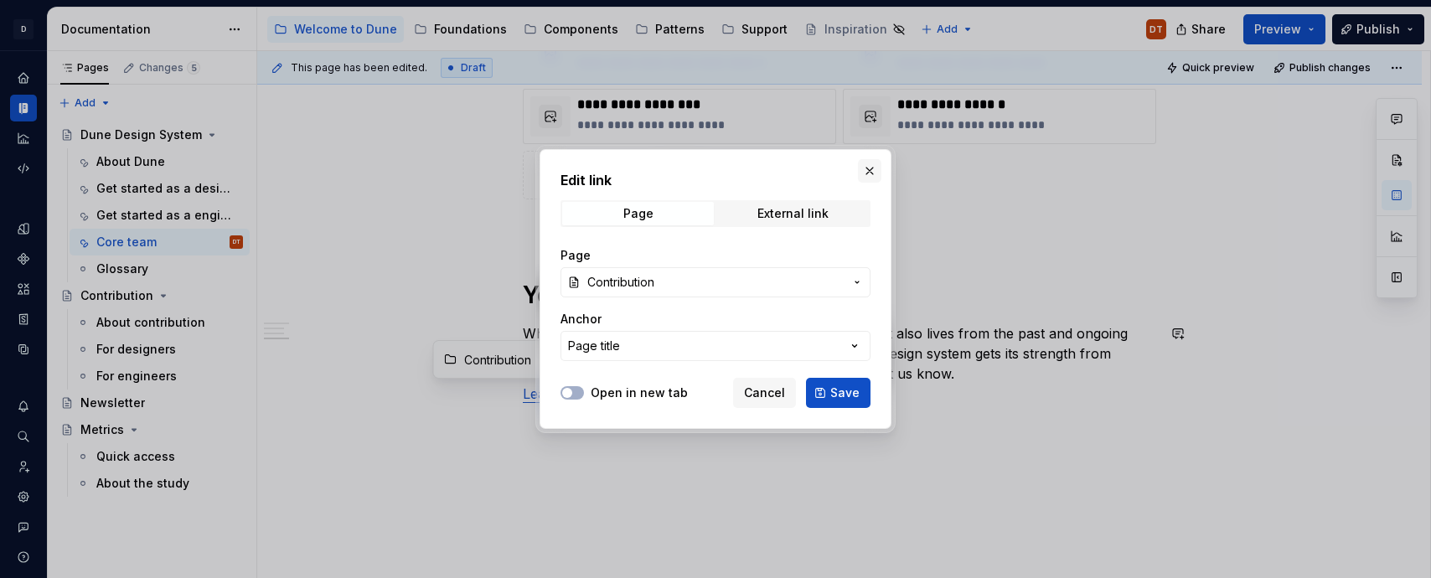
click at [866, 173] on button "button" at bounding box center [869, 170] width 23 height 23
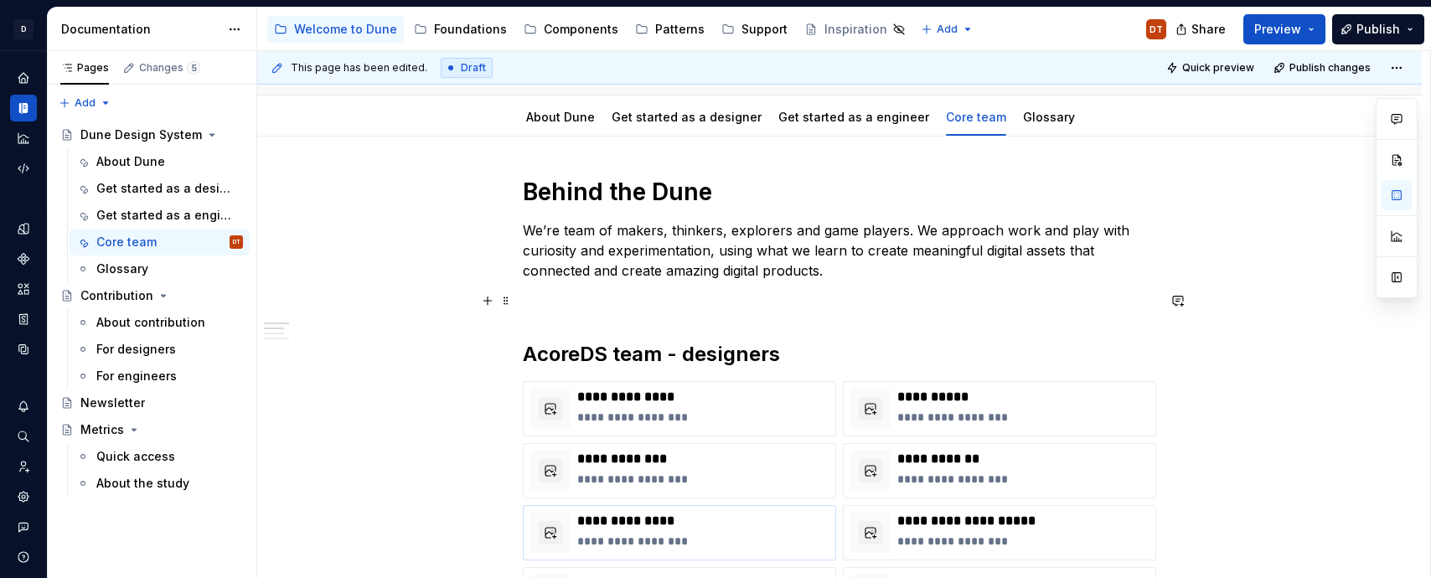
scroll to position [0, 0]
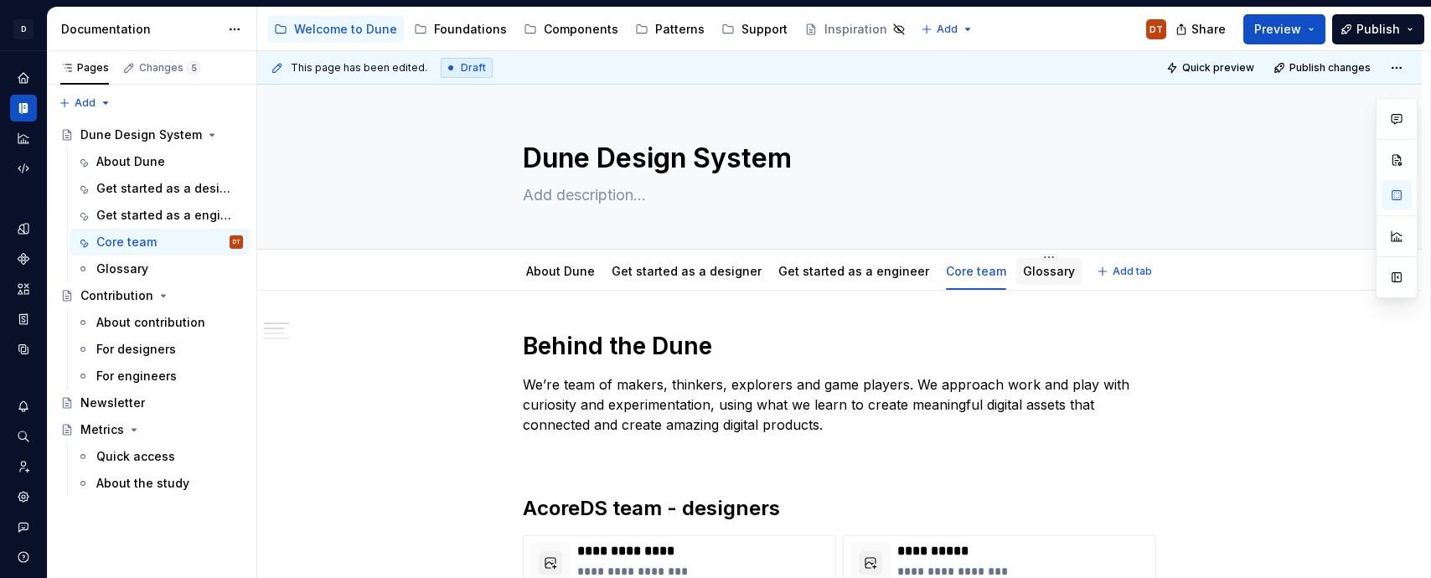
click at [1023, 276] on link "Glossary" at bounding box center [1049, 271] width 52 height 14
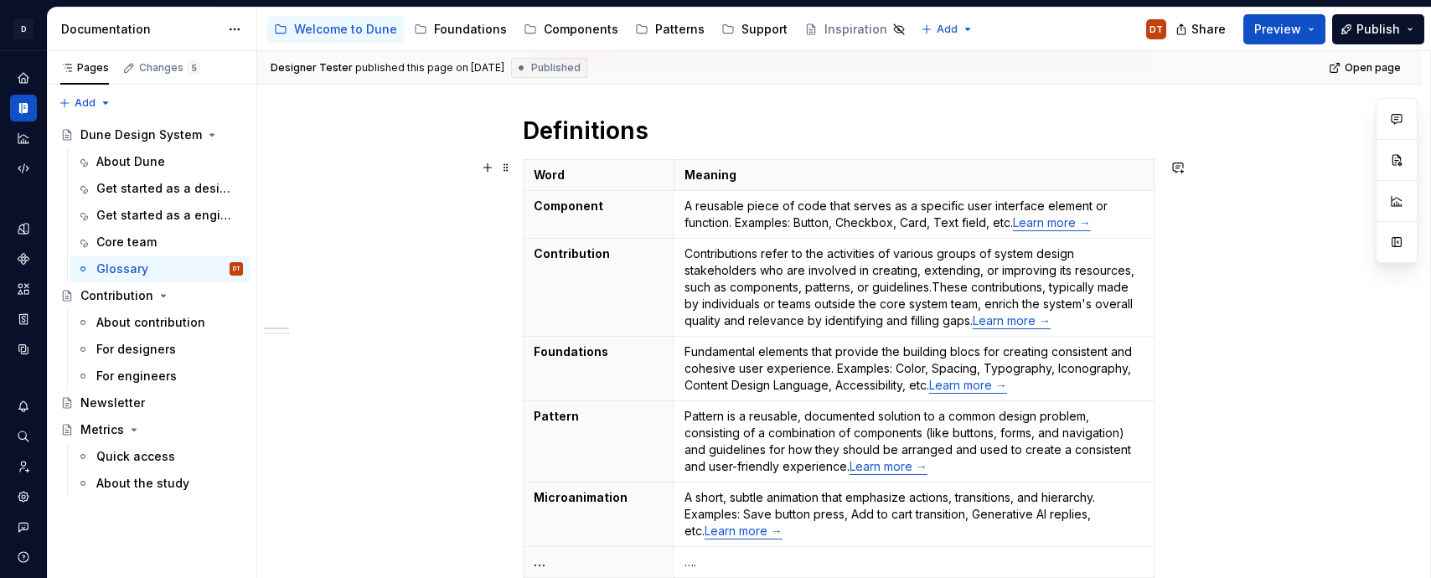
scroll to position [319, 0]
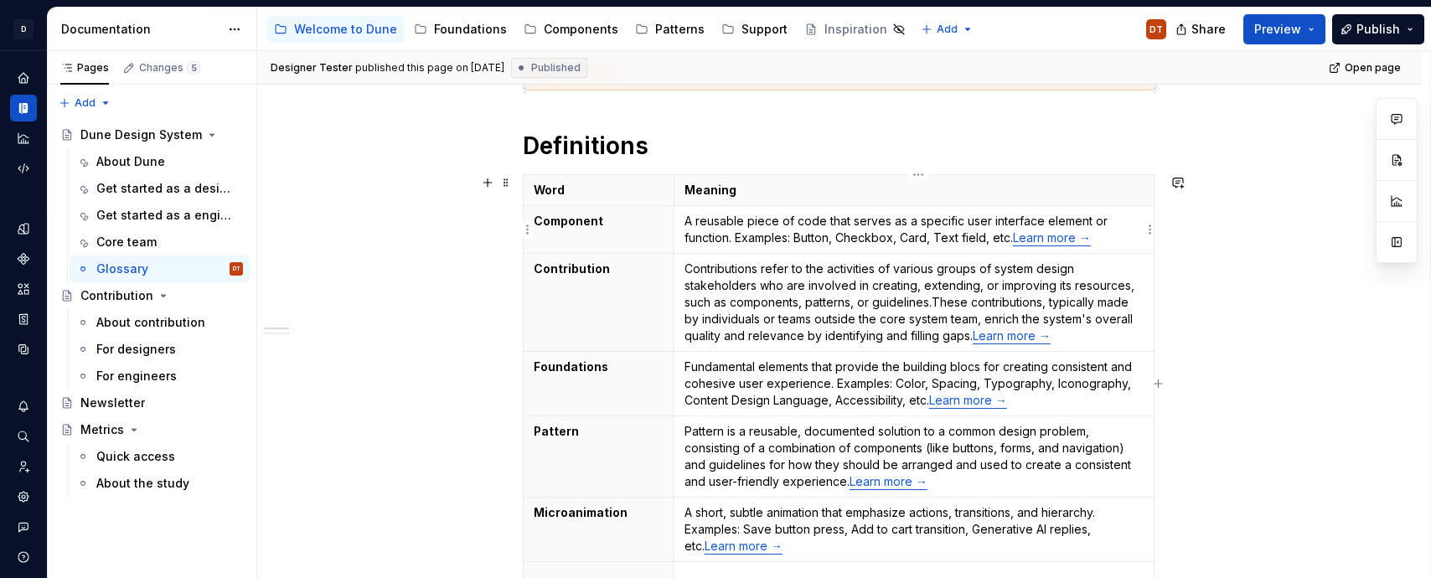
click at [1044, 236] on link "Learn more →" at bounding box center [1052, 237] width 78 height 14
click at [1132, 210] on button "button" at bounding box center [1143, 204] width 23 height 23
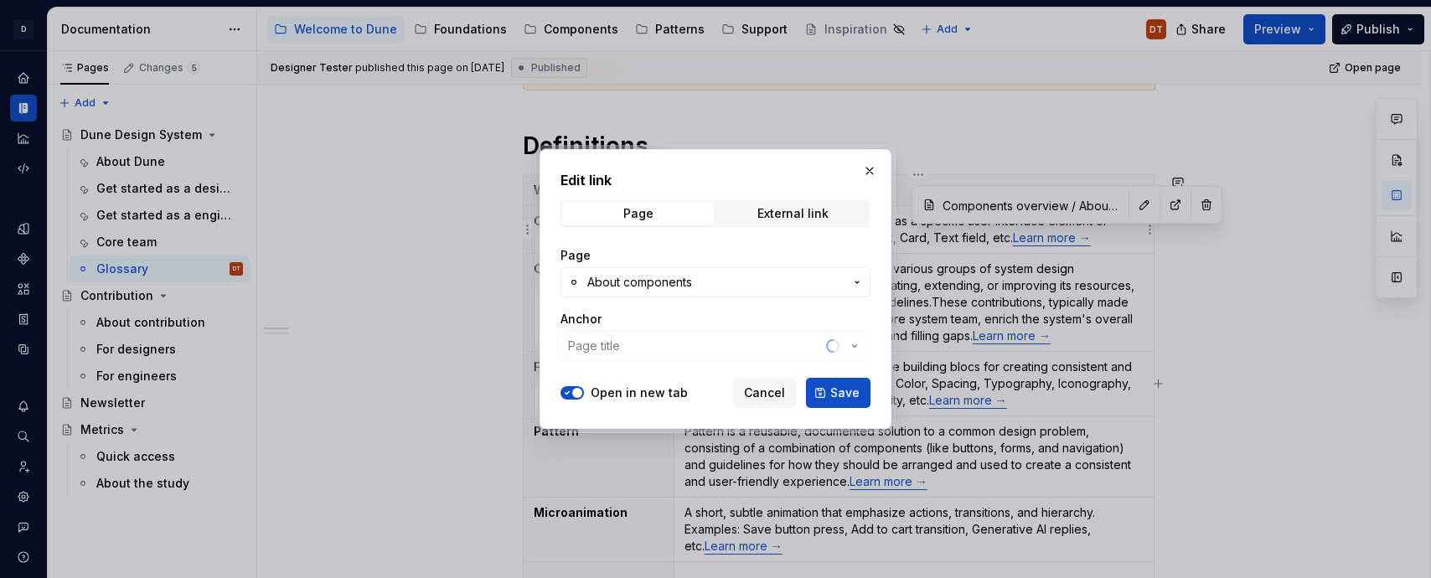
click at [570, 395] on icon "button" at bounding box center [566, 393] width 13 height 10
click at [831, 401] on button "Save" at bounding box center [838, 393] width 64 height 30
type textarea "*"
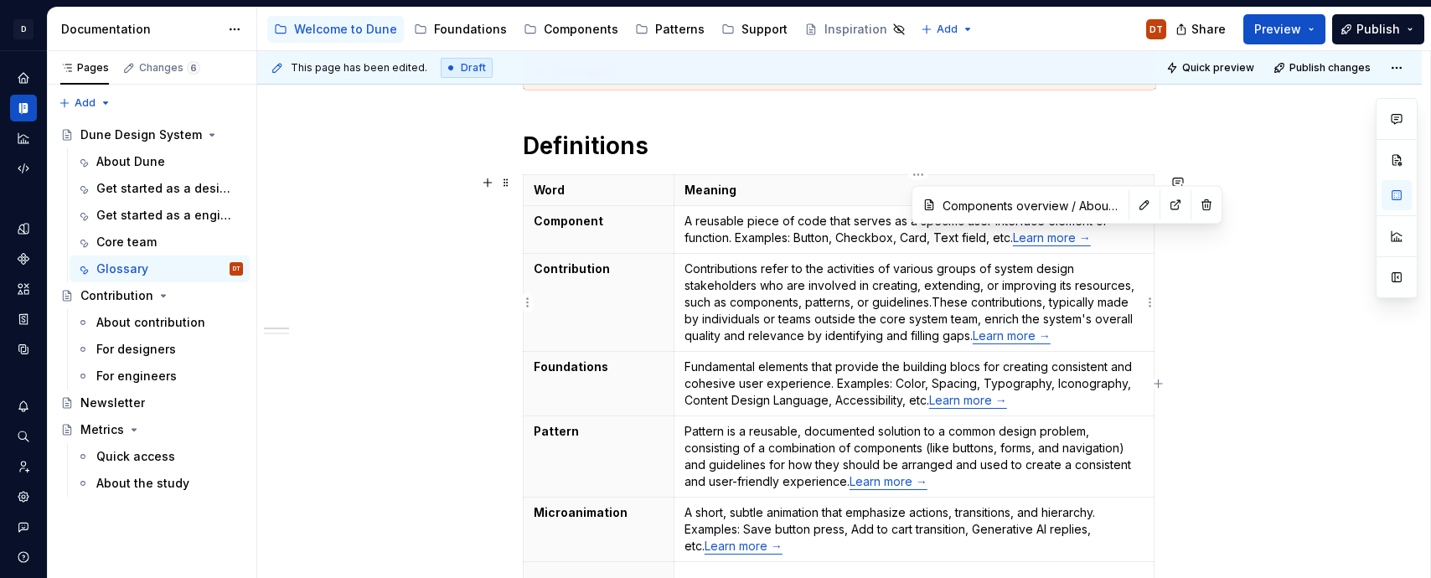
type input "Contribution"
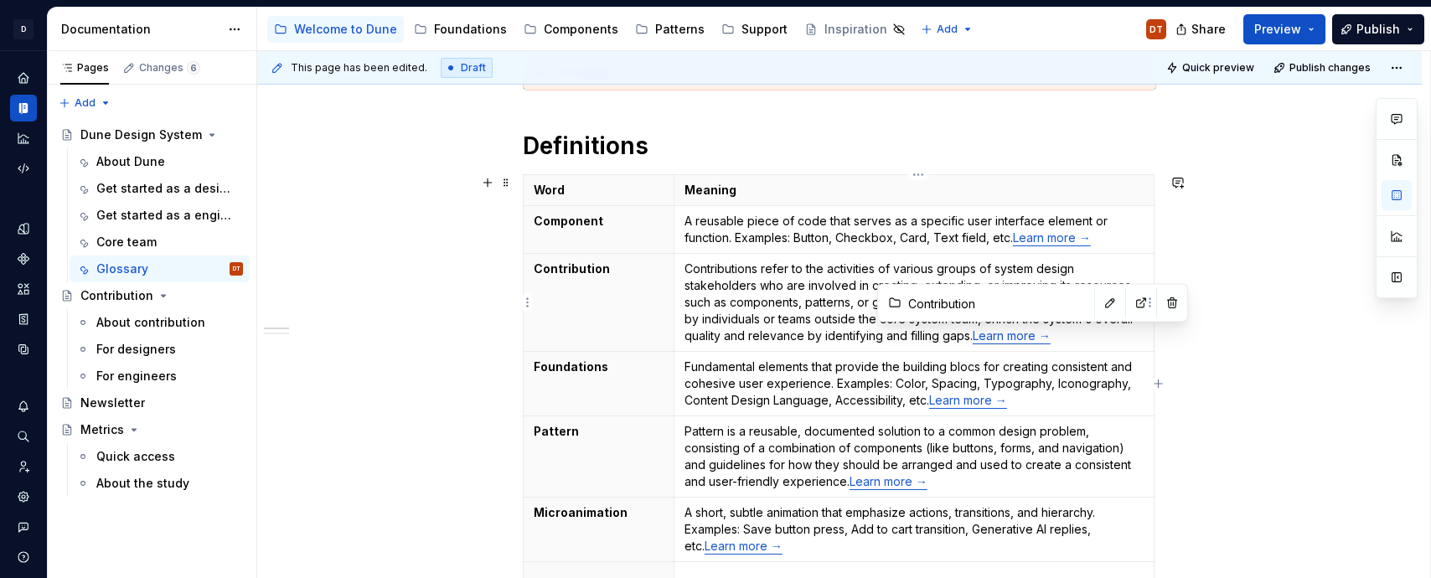
click at [1008, 343] on p "Contributions refer to the activities of various groups of system design stakeh…" at bounding box center [913, 302] width 459 height 84
click at [1098, 307] on button "button" at bounding box center [1109, 302] width 23 height 23
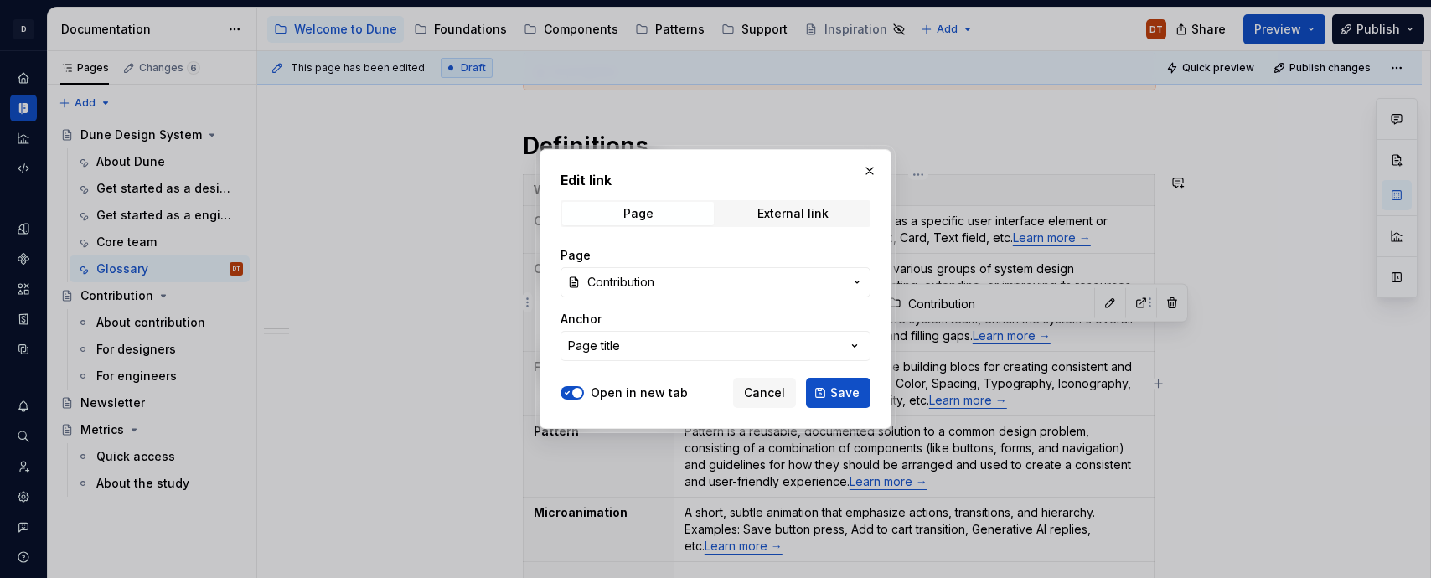
click at [572, 391] on span "button" at bounding box center [577, 393] width 10 height 10
click at [838, 395] on span "Save" at bounding box center [844, 392] width 29 height 17
type textarea "*"
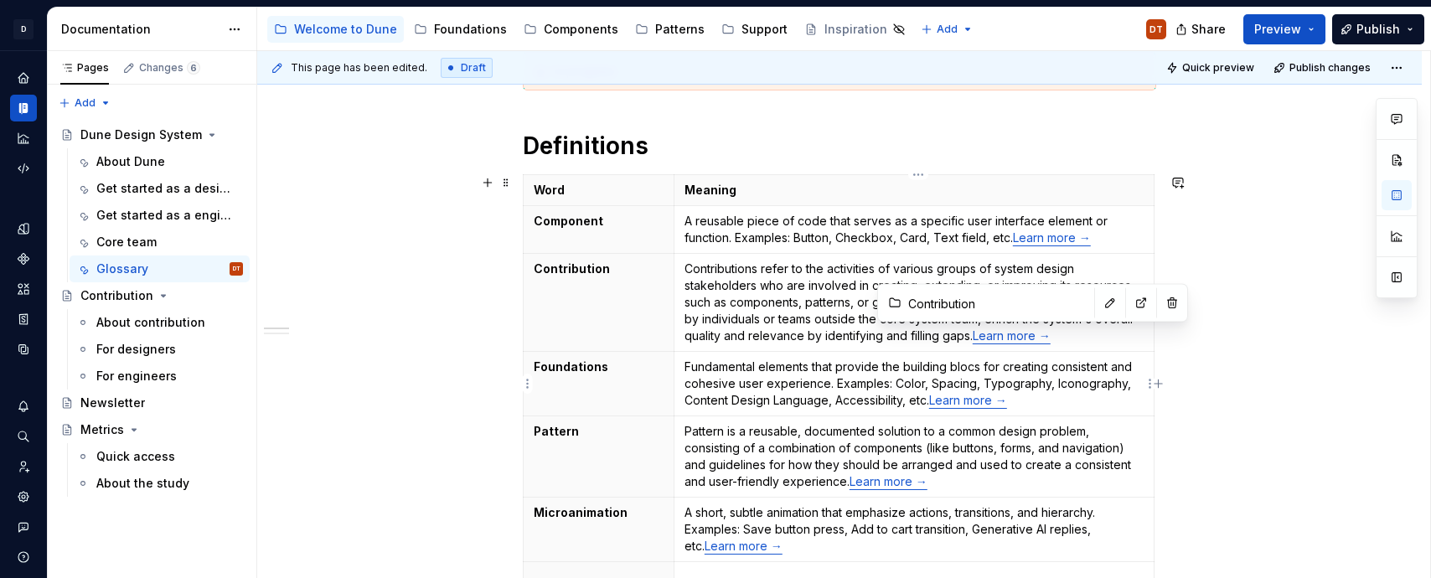
type input "Foundations overview / About foundations"
click at [965, 400] on link "Learn more →" at bounding box center [968, 400] width 78 height 14
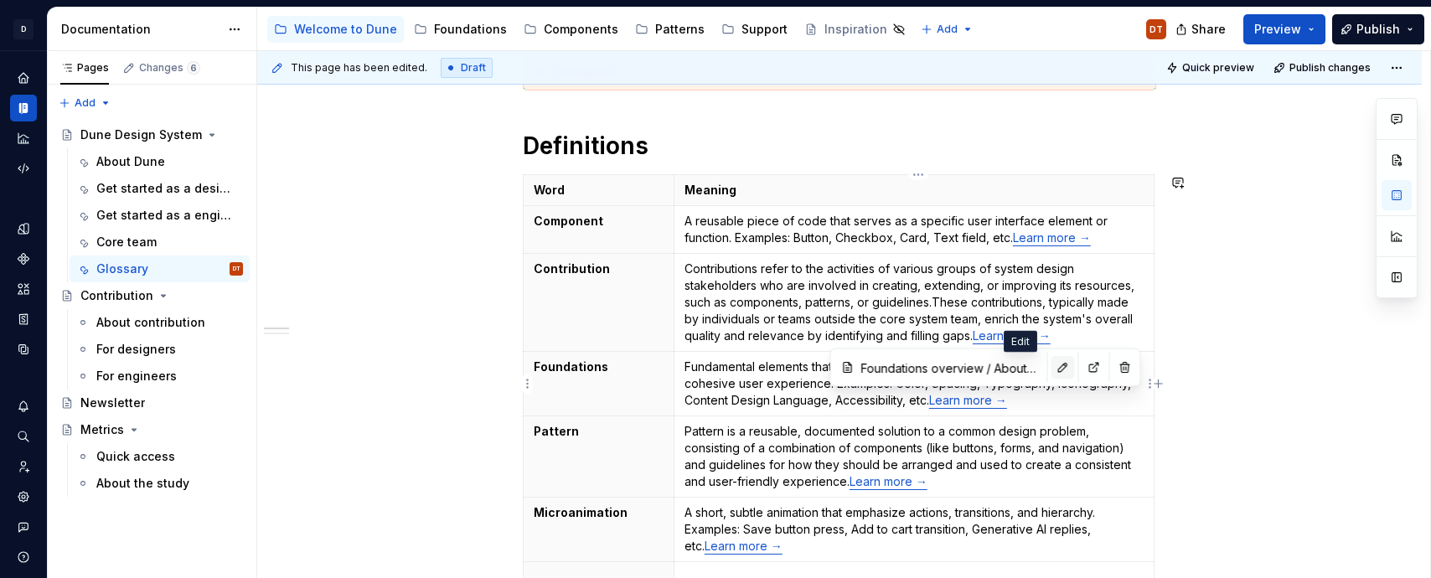
click at [1051, 374] on button "button" at bounding box center [1062, 367] width 23 height 23
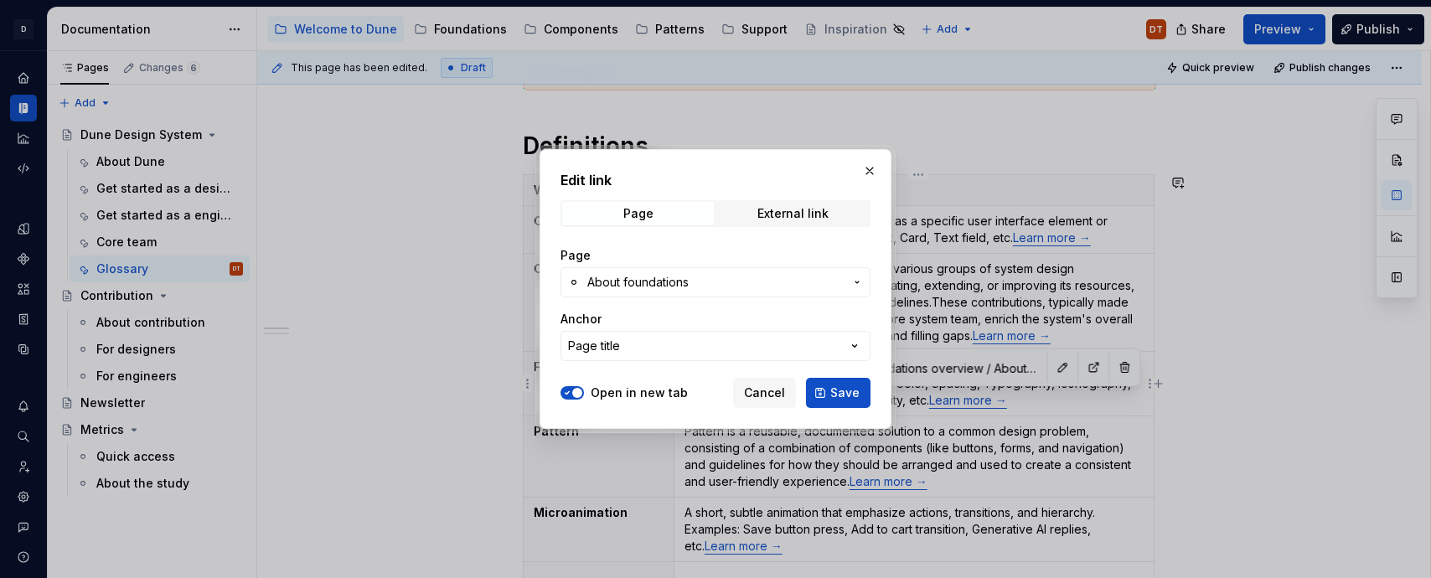
click at [570, 391] on icon "button" at bounding box center [566, 393] width 13 height 10
click at [848, 395] on span "Save" at bounding box center [844, 392] width 29 height 17
type textarea "*"
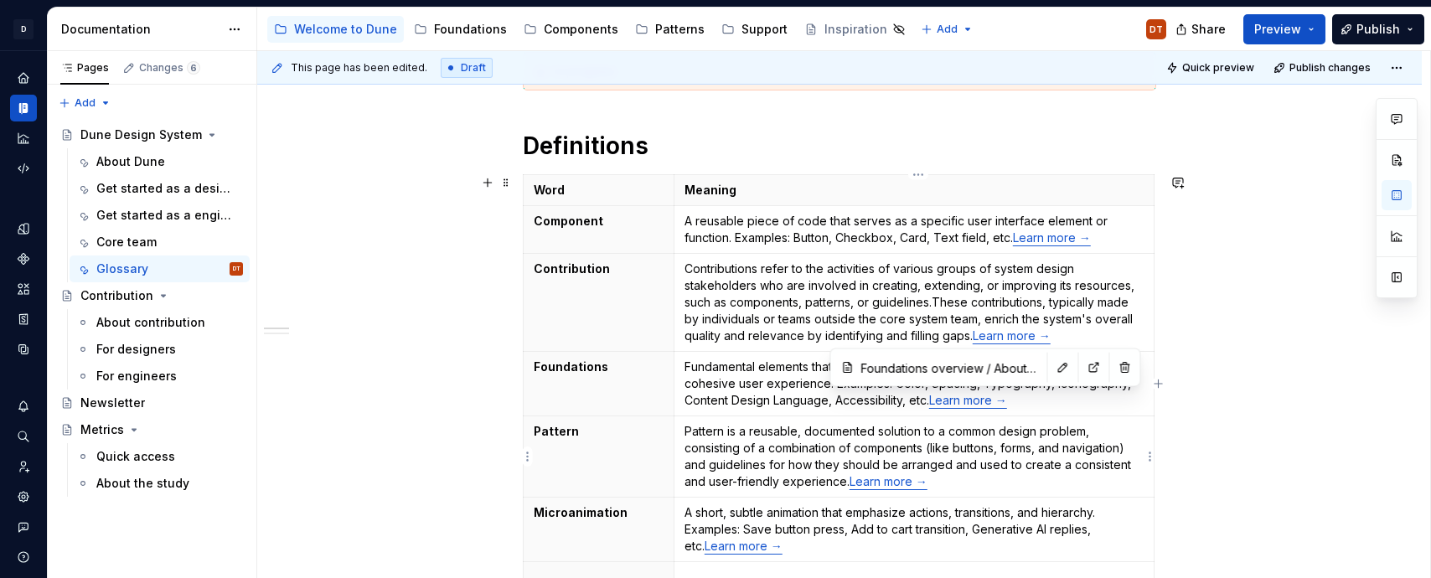
type input "Patterns overview / About patterns"
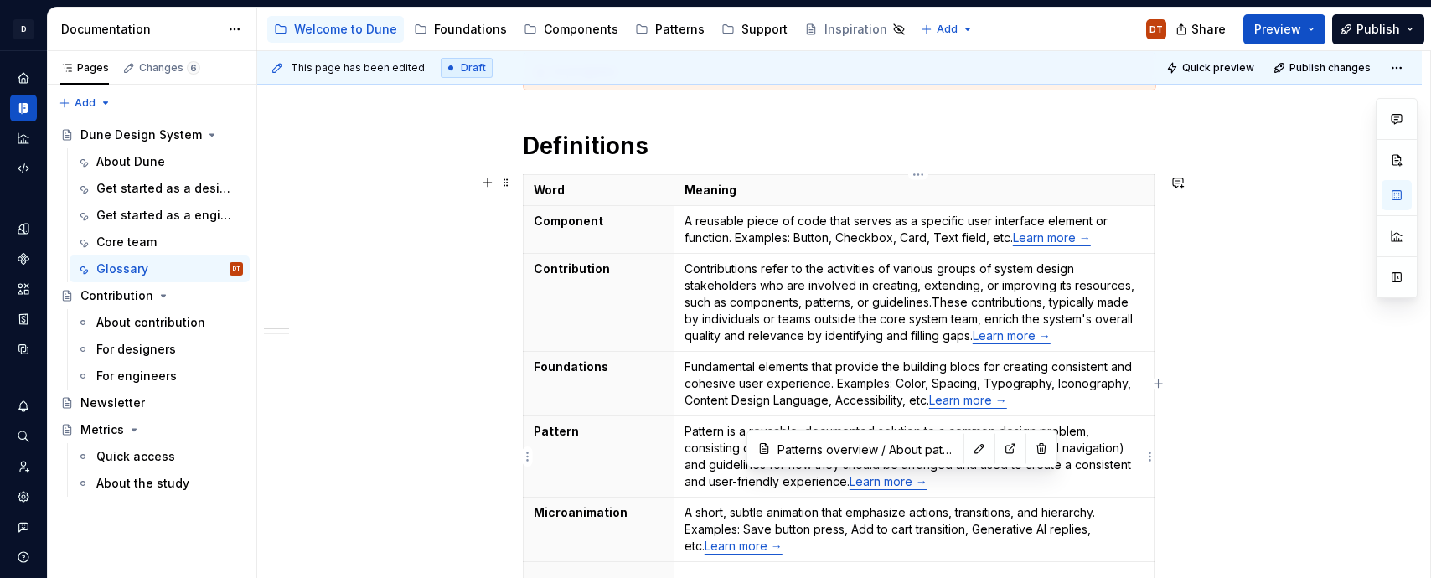
click at [882, 482] on link "Learn more →" at bounding box center [888, 481] width 78 height 14
click at [967, 448] on button "button" at bounding box center [978, 448] width 23 height 23
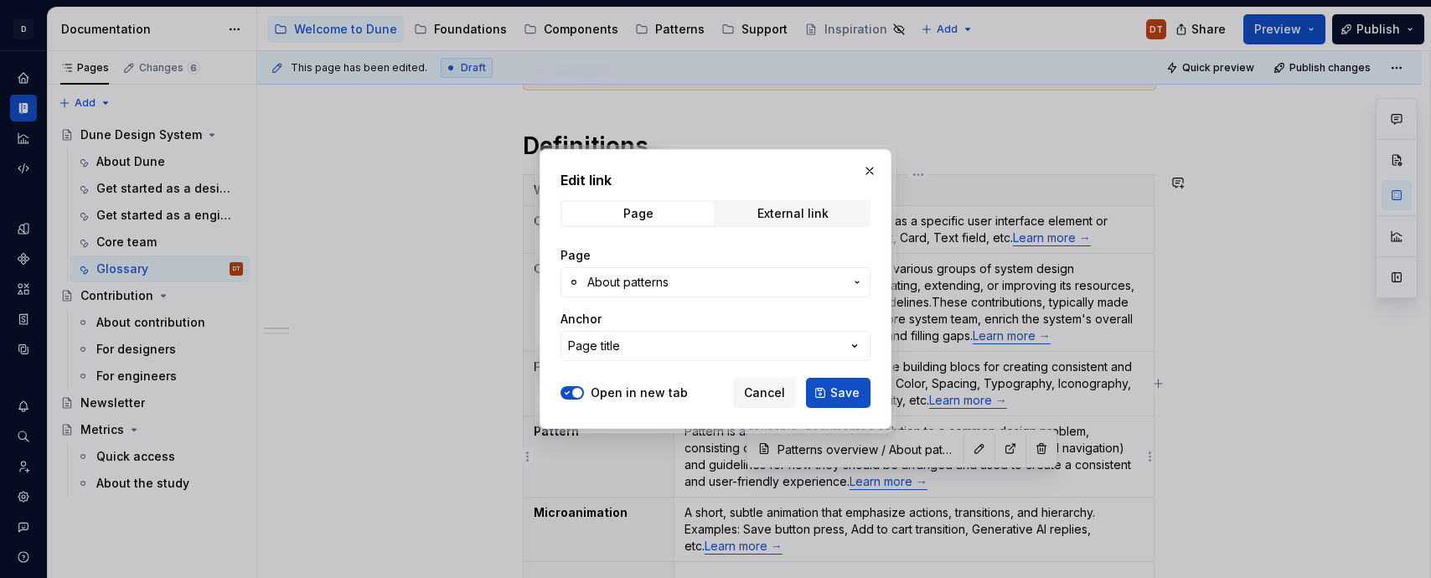
click at [577, 396] on span "button" at bounding box center [577, 393] width 10 height 10
click at [846, 398] on span "Save" at bounding box center [844, 392] width 29 height 17
type textarea "*"
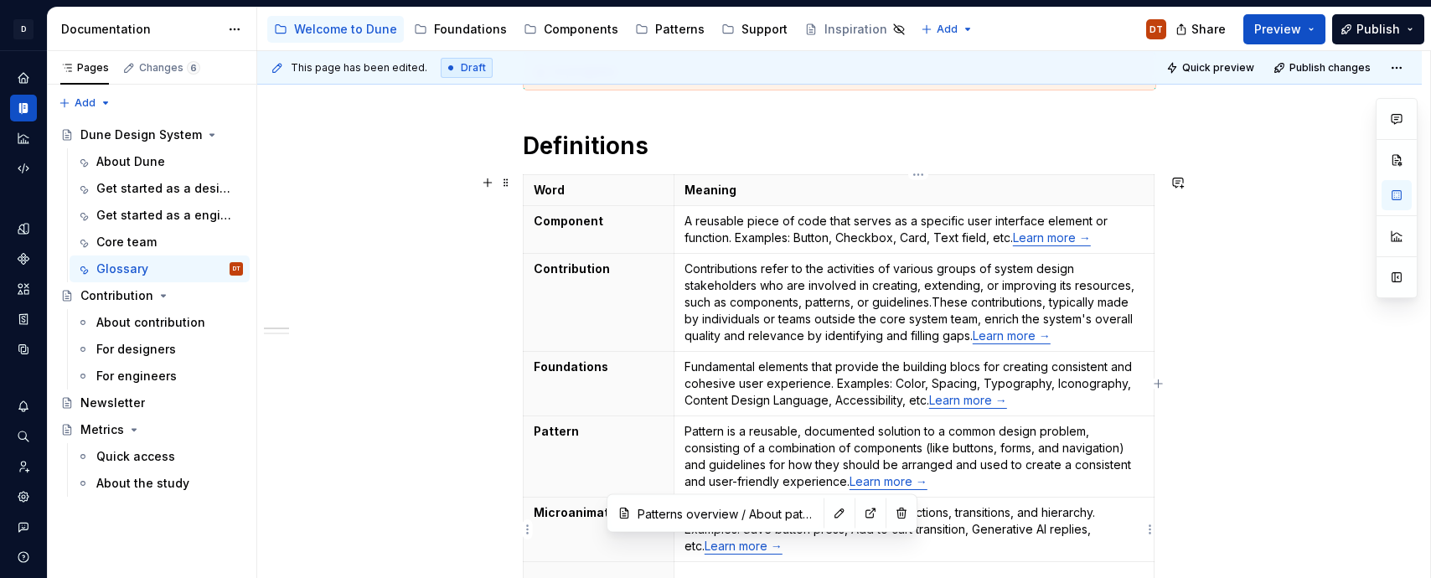
type input "Visual and Brand elements / Animation"
click at [740, 549] on link "Learn more →" at bounding box center [743, 546] width 78 height 14
click at [828, 515] on button "button" at bounding box center [839, 513] width 23 height 23
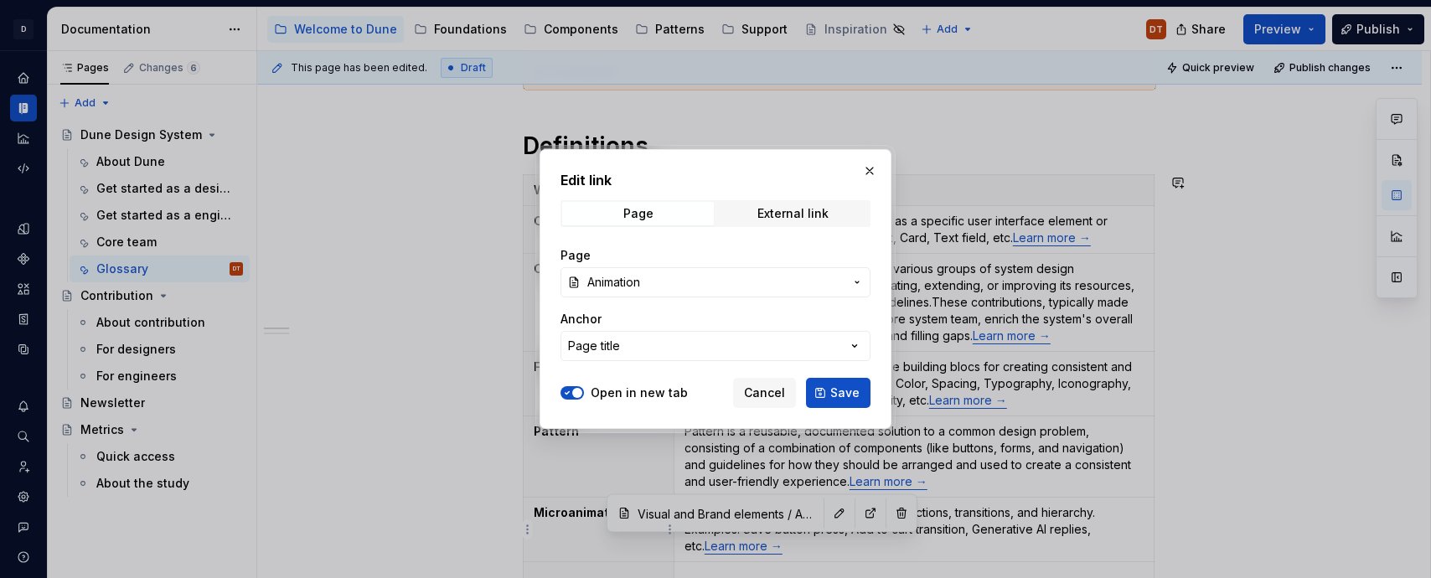
click at [568, 389] on icon "button" at bounding box center [566, 393] width 13 height 10
click at [838, 394] on span "Save" at bounding box center [844, 392] width 29 height 17
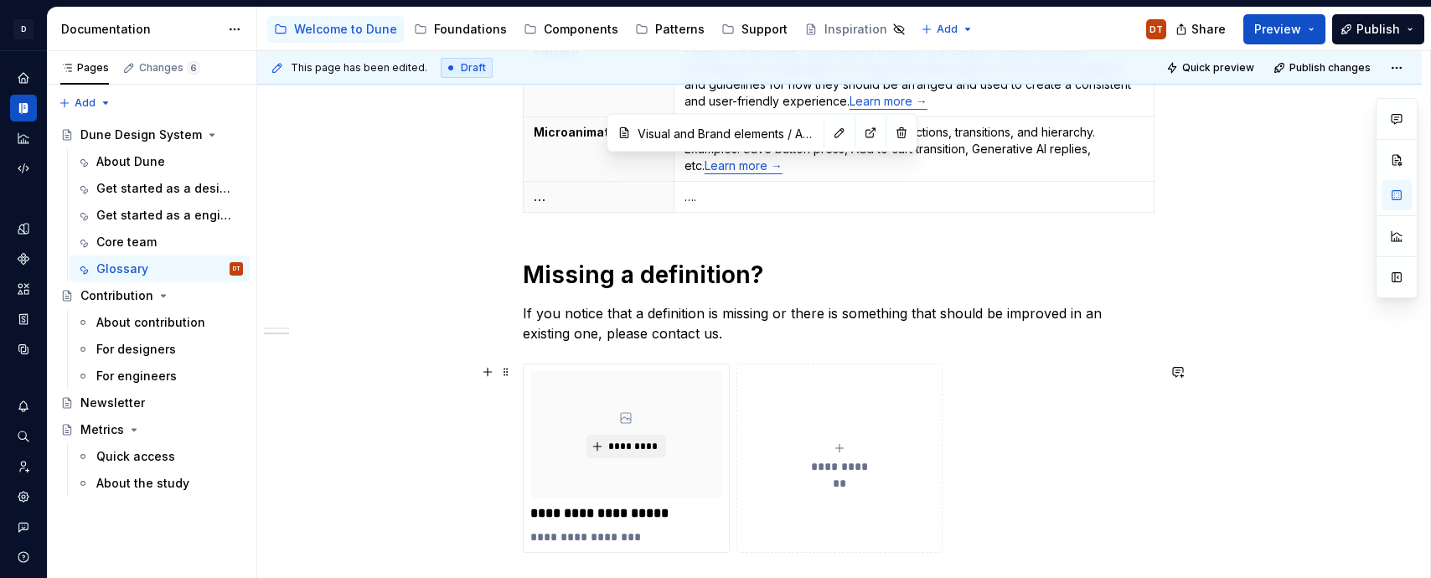
scroll to position [716, 0]
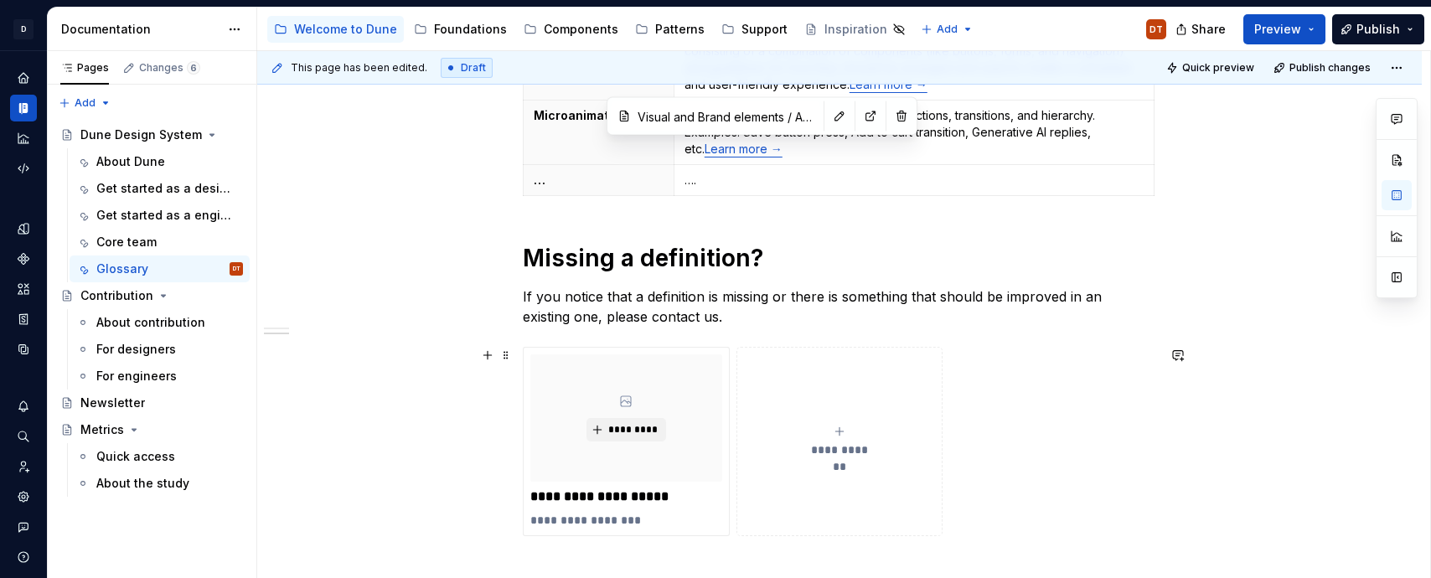
click at [454, 426] on div "Here you can explore definitions and examples of words and elements mentioned a…" at bounding box center [839, 187] width 1164 height 1225
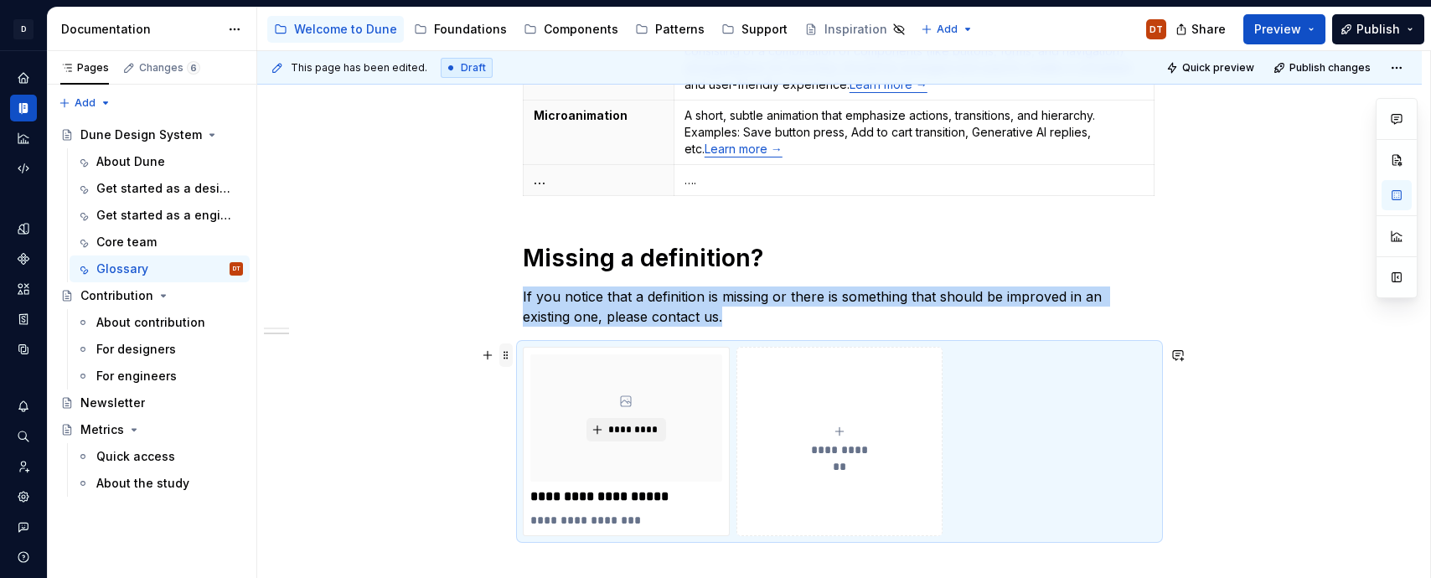
click at [513, 359] on span at bounding box center [505, 354] width 13 height 23
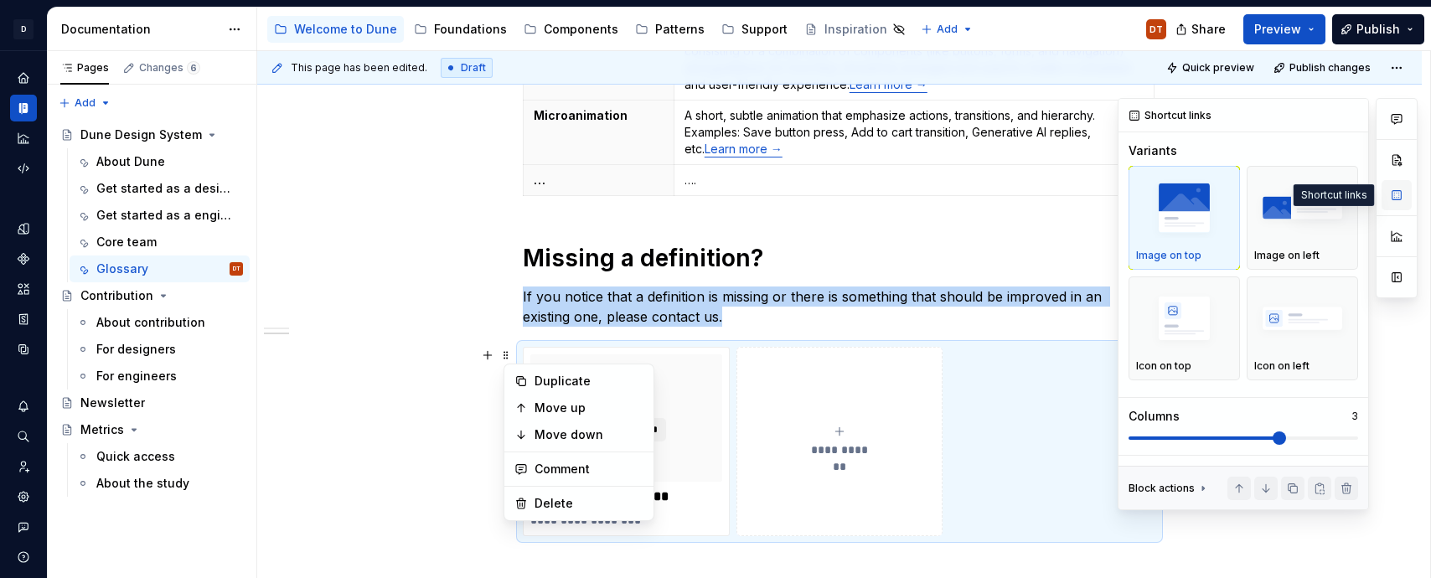
click at [1402, 194] on button "button" at bounding box center [1396, 195] width 30 height 30
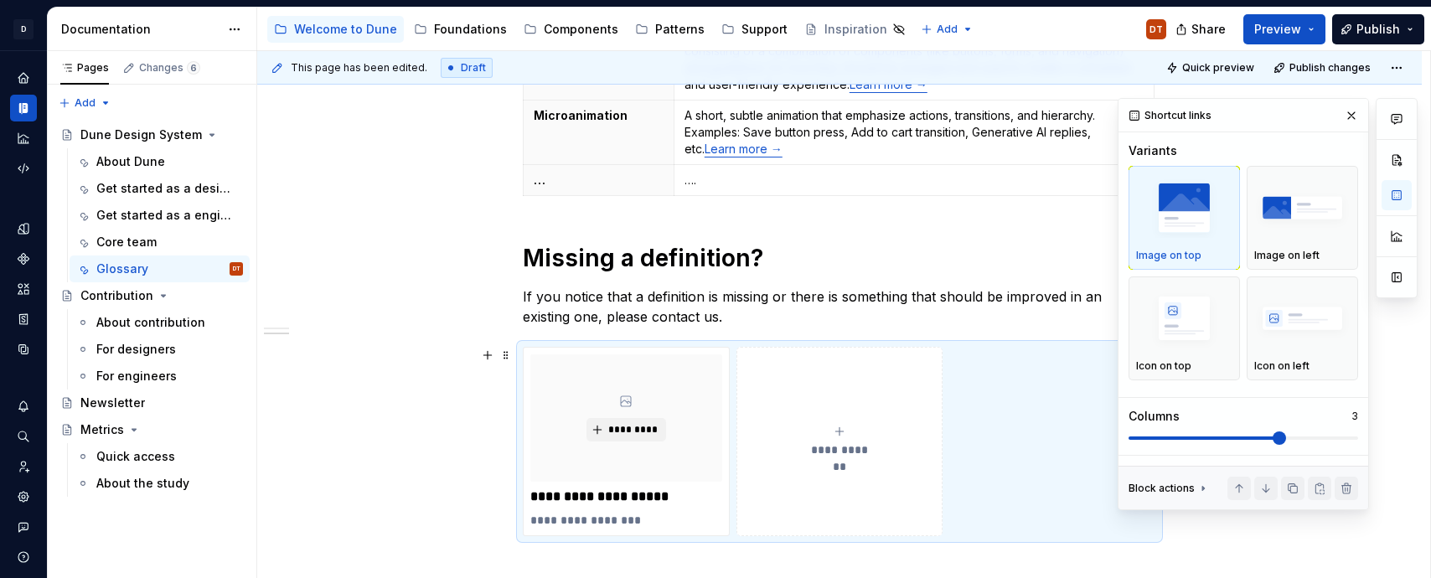
click at [1359, 435] on div "Shortcut links Variants Image on top Image on left Icon on top Icon on left Col…" at bounding box center [1243, 304] width 250 height 410
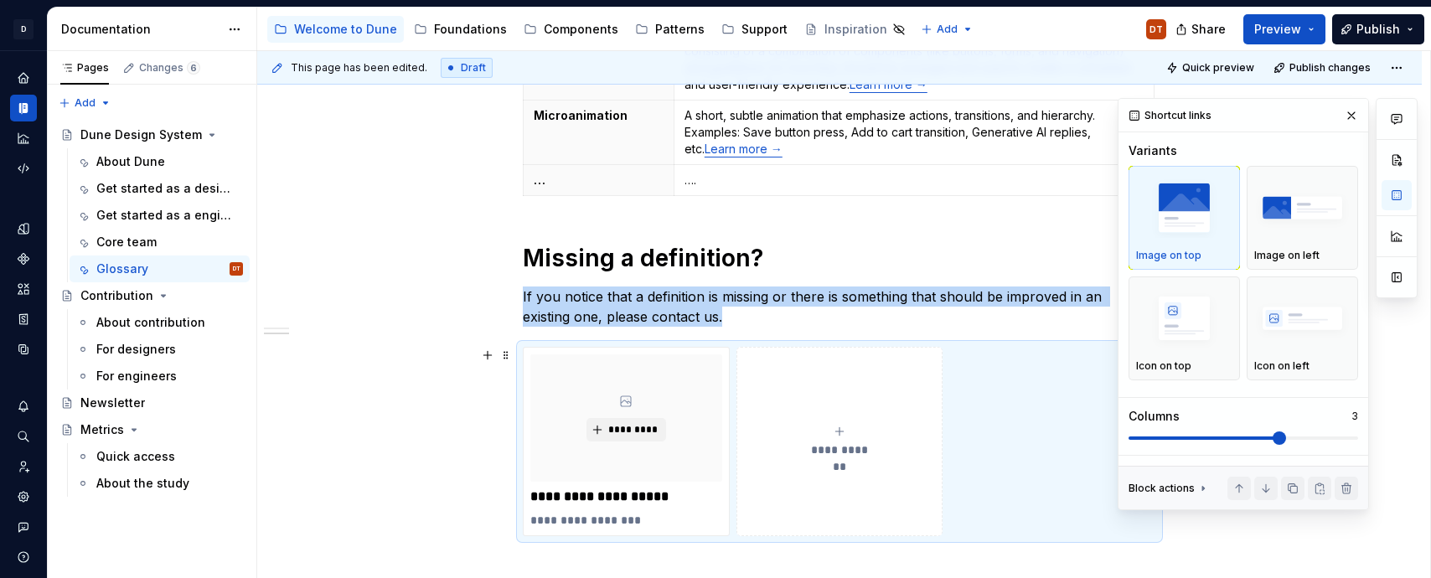
click at [1352, 436] on span at bounding box center [1242, 437] width 229 height 13
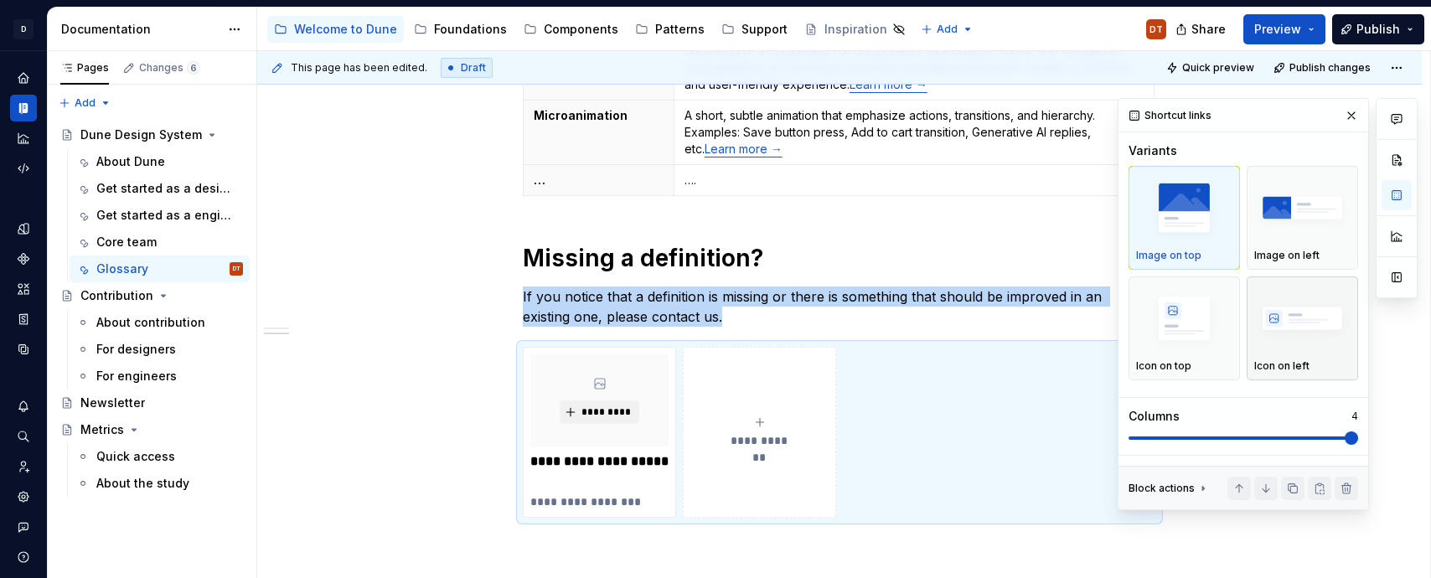
click at [1287, 337] on img "button" at bounding box center [1302, 318] width 96 height 61
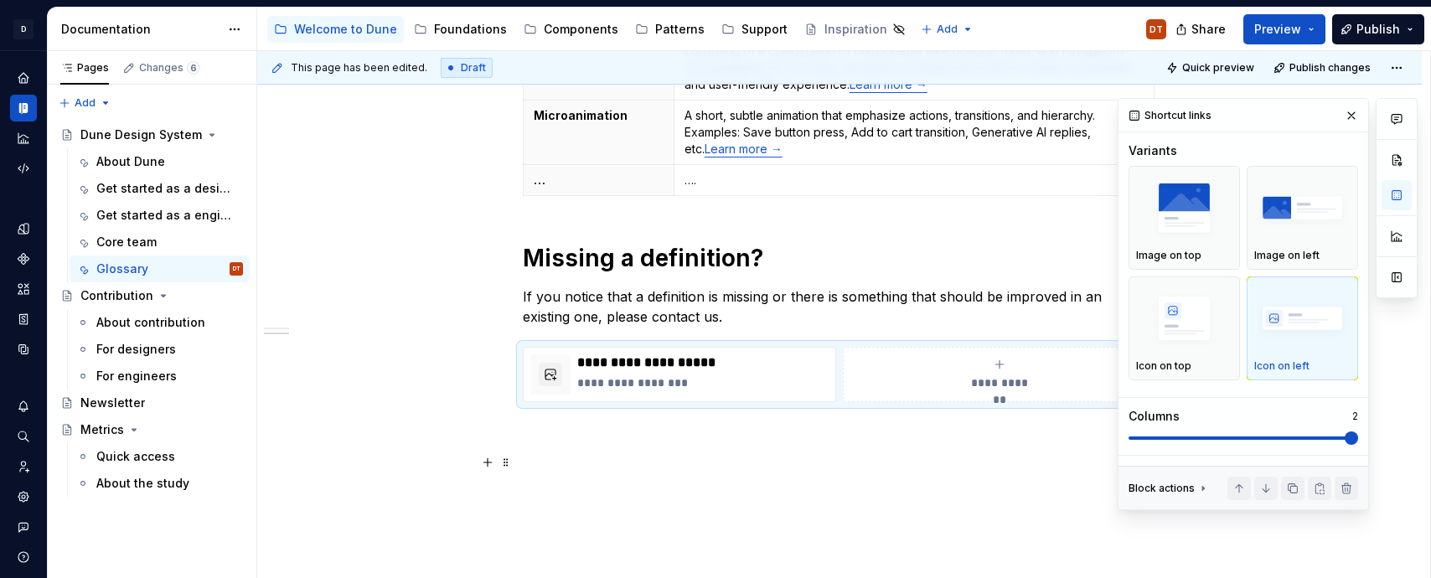
click at [845, 470] on p at bounding box center [839, 462] width 633 height 20
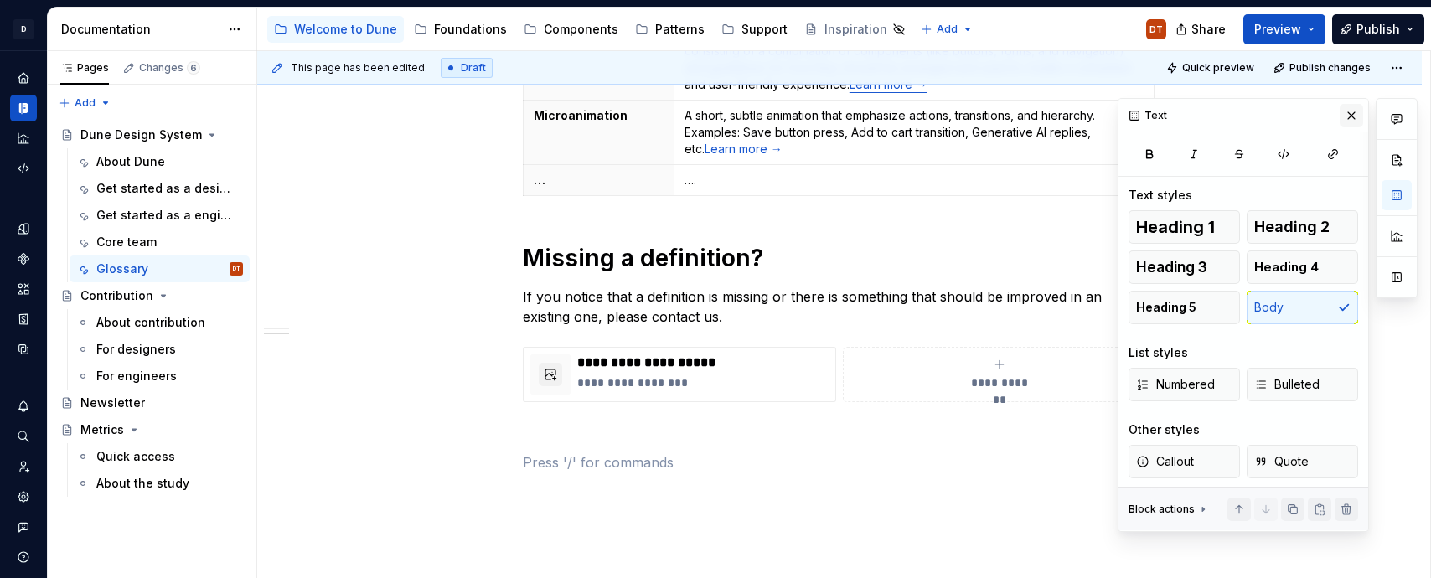
click at [1349, 110] on button "button" at bounding box center [1350, 115] width 23 height 23
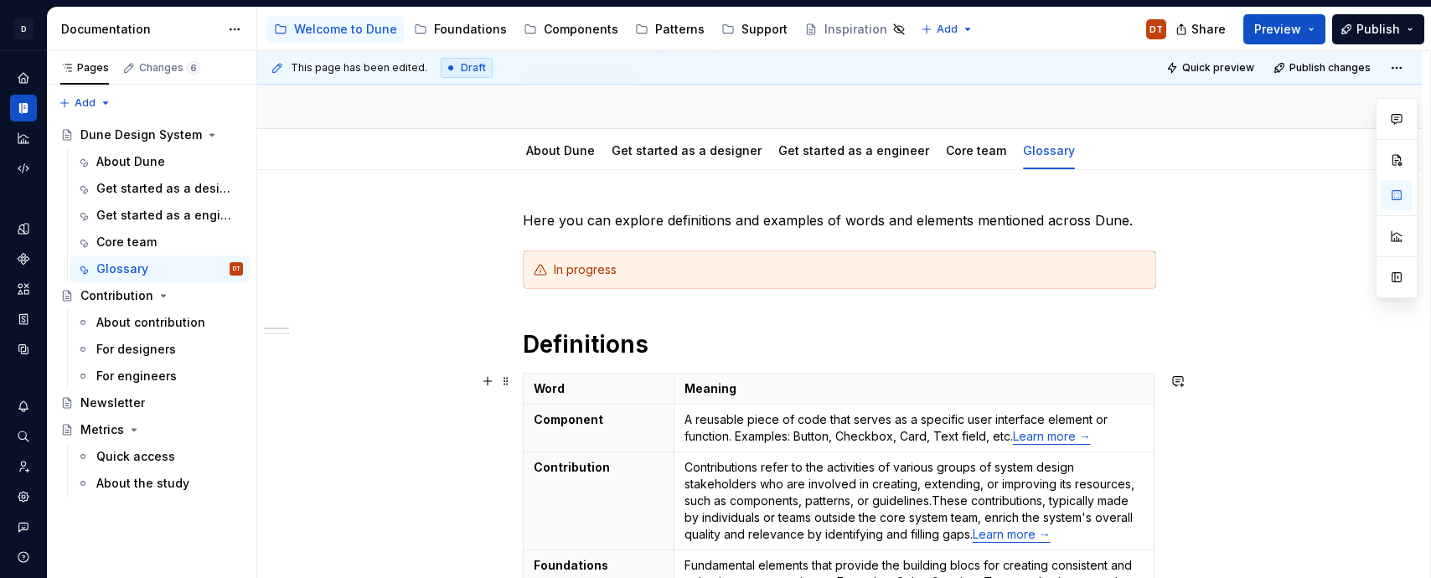
scroll to position [0, 0]
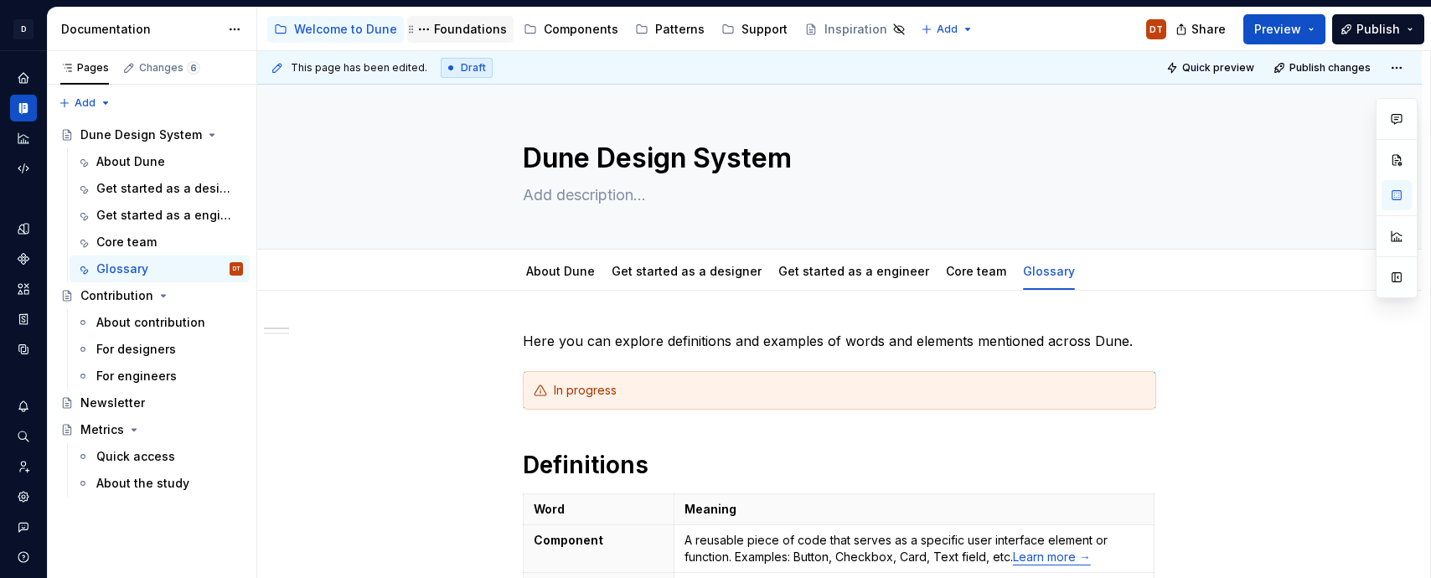
click at [458, 32] on div "Foundations" at bounding box center [470, 29] width 73 height 17
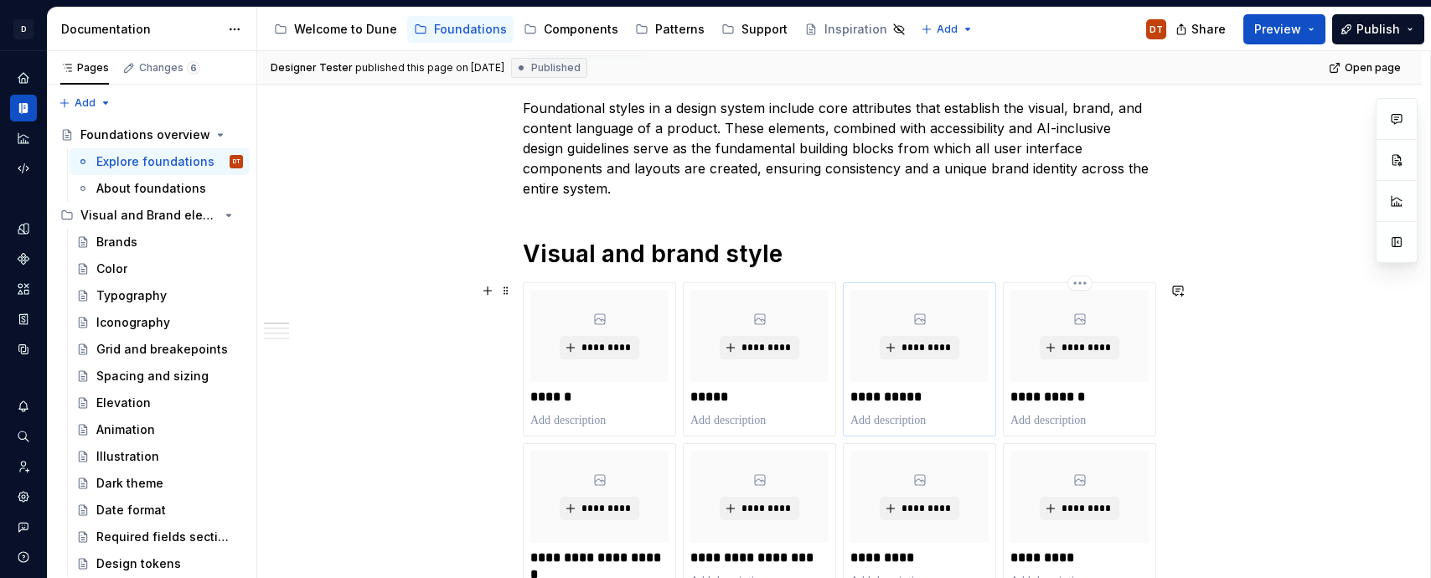
scroll to position [245, 0]
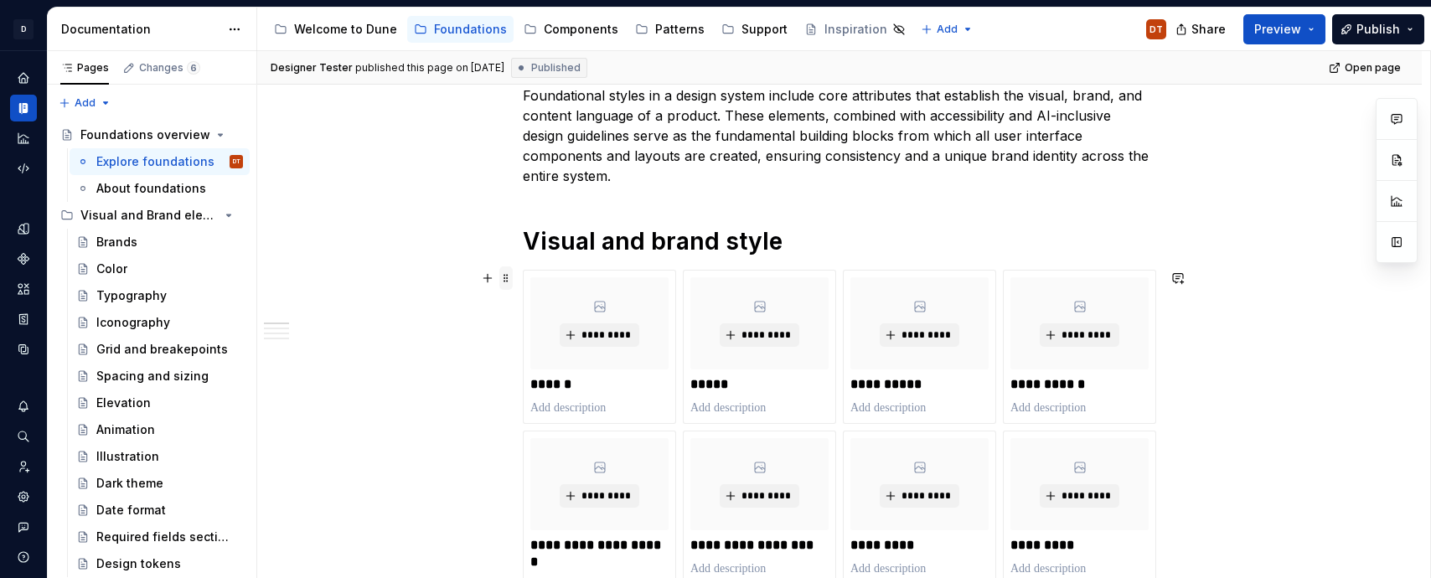
click at [508, 281] on span at bounding box center [505, 277] width 13 height 23
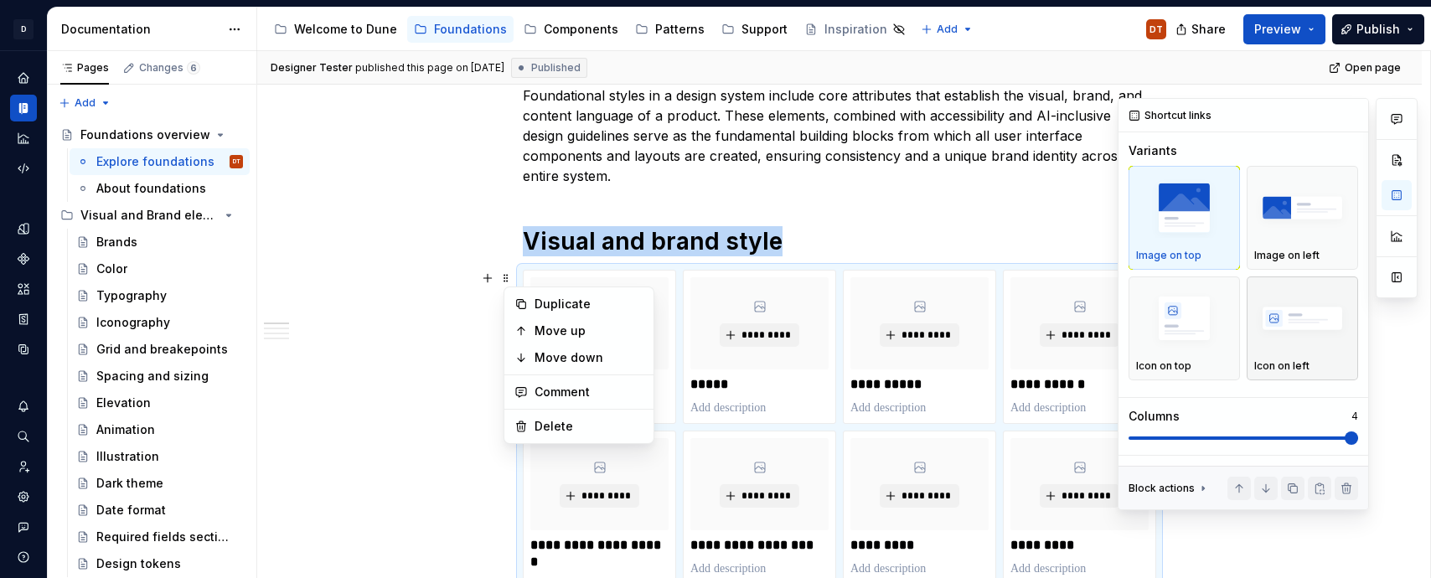
scroll to position [464, 0]
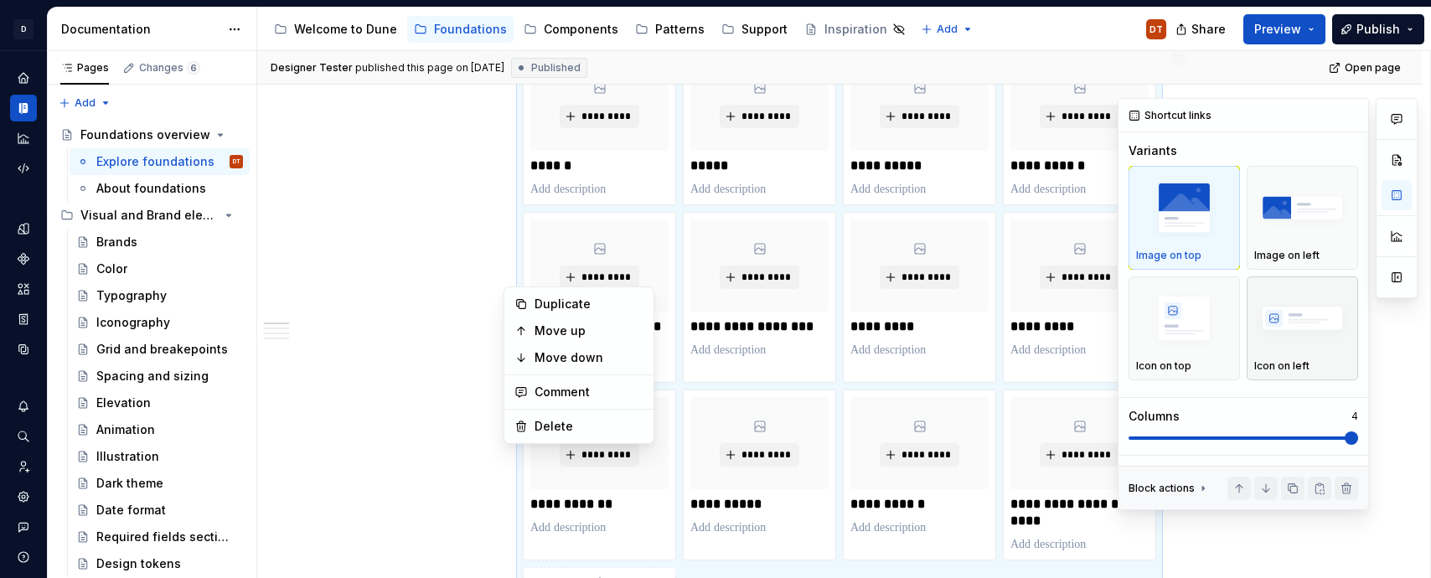
click at [1331, 348] on div "button" at bounding box center [1302, 318] width 96 height 69
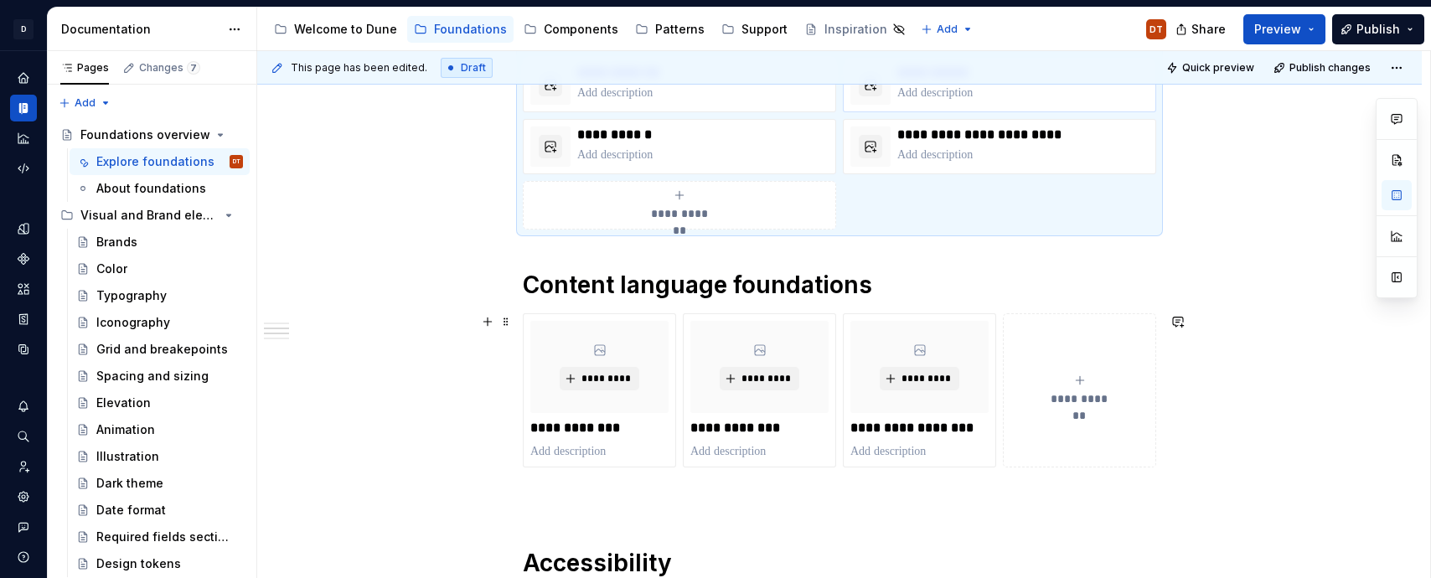
scroll to position [719, 0]
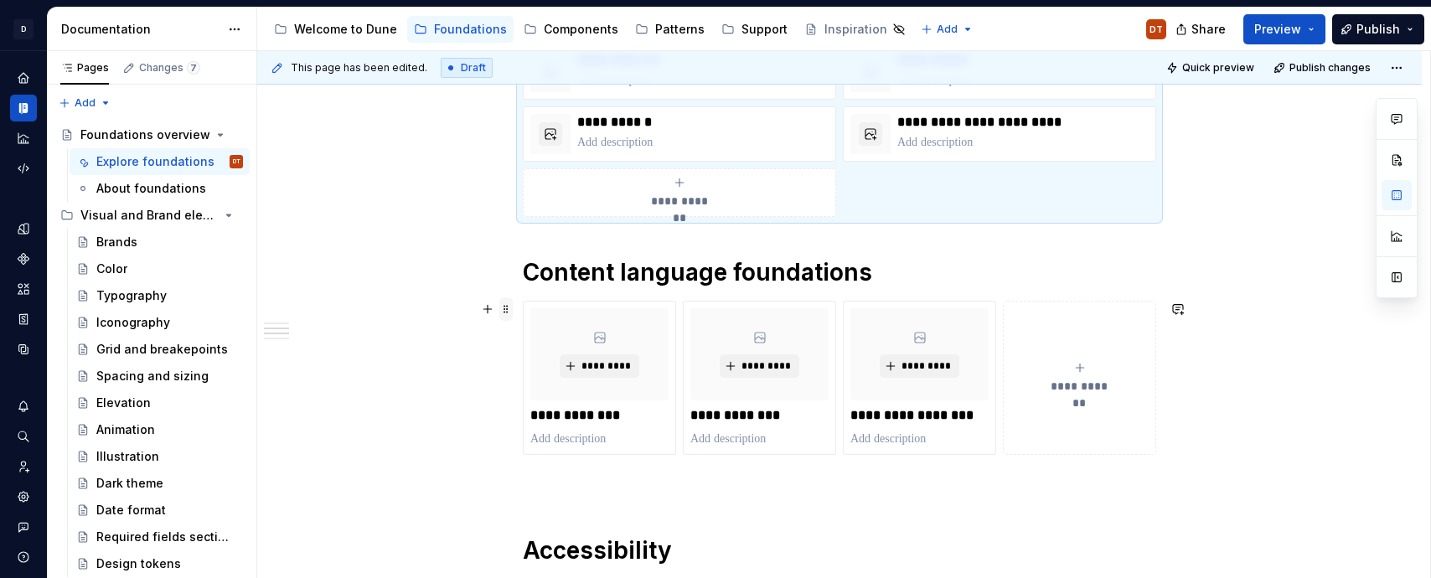
click at [509, 308] on span at bounding box center [505, 308] width 13 height 23
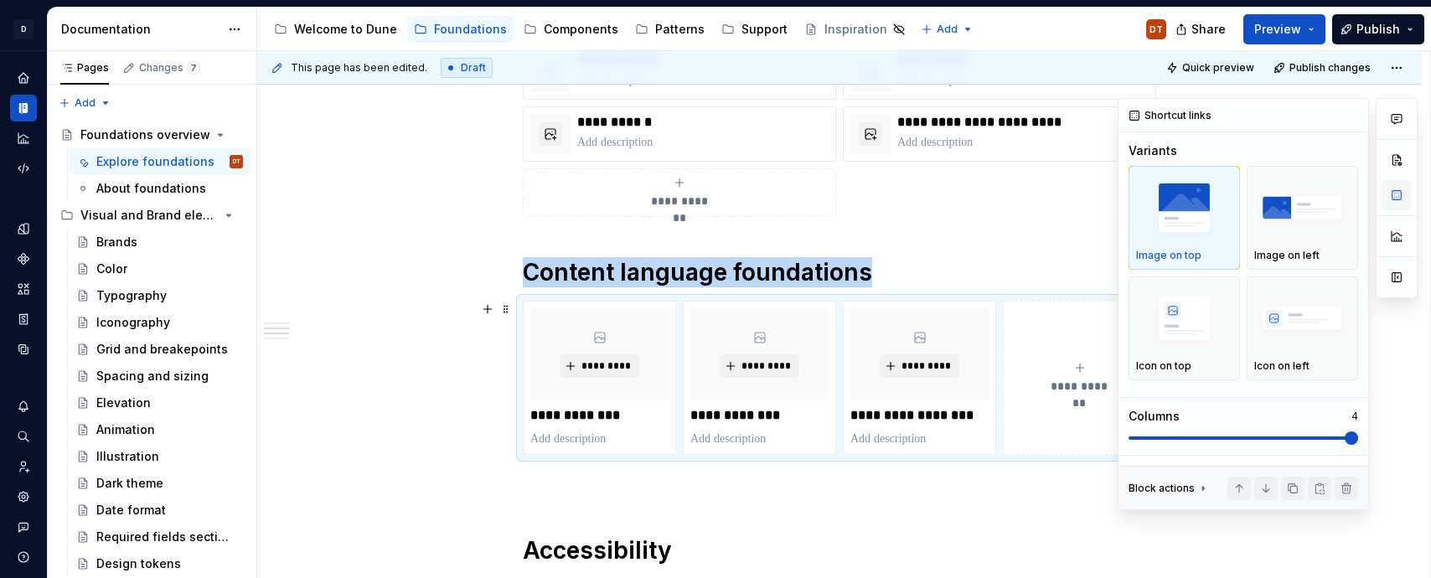
click at [1398, 199] on button "button" at bounding box center [1396, 195] width 30 height 30
click at [1318, 335] on img "button" at bounding box center [1302, 318] width 96 height 61
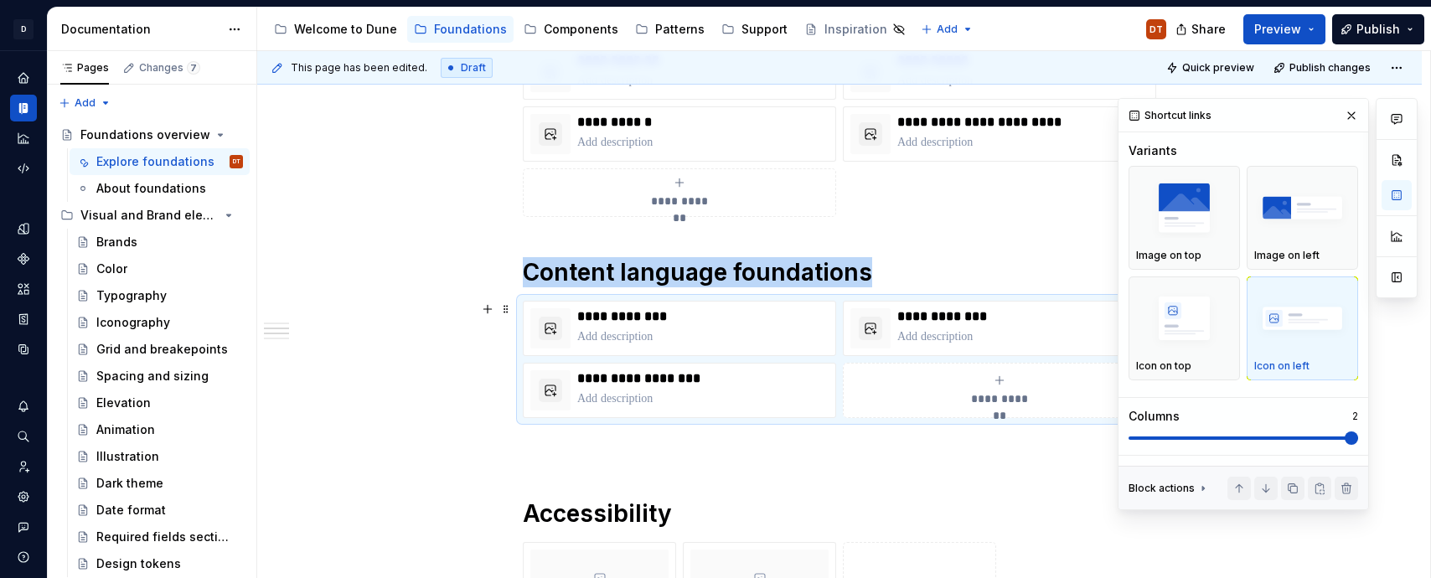
click at [461, 395] on div "**********" at bounding box center [839, 291] width 1164 height 1438
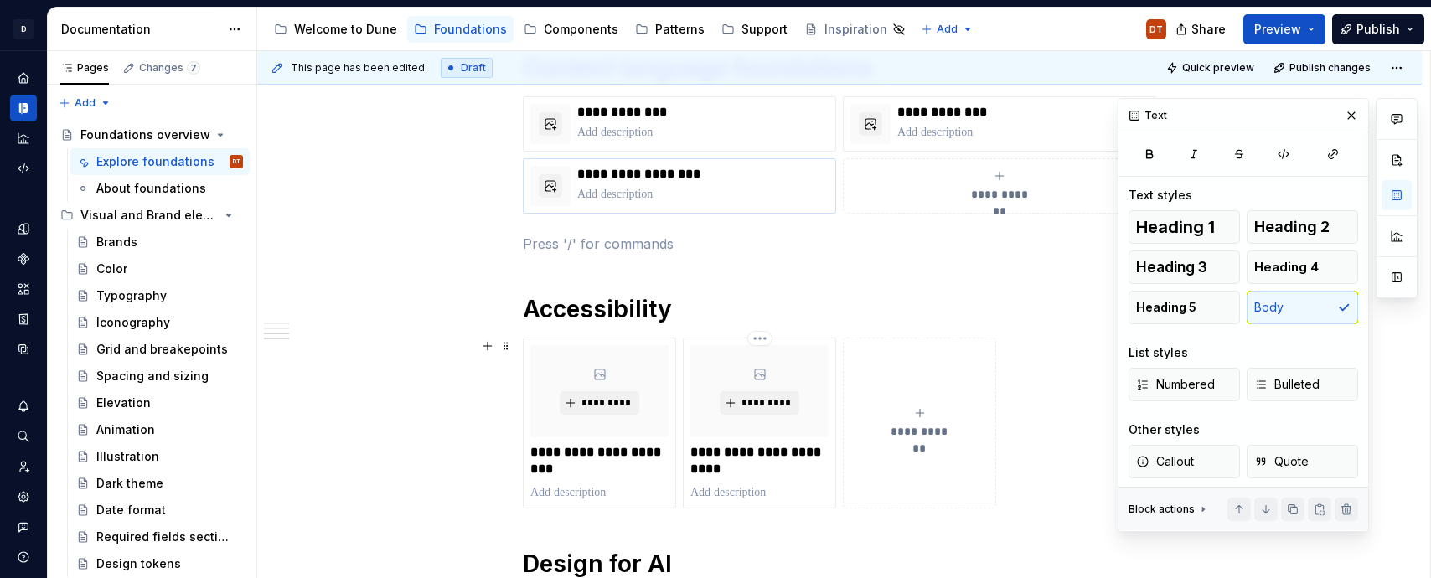
scroll to position [1007, 0]
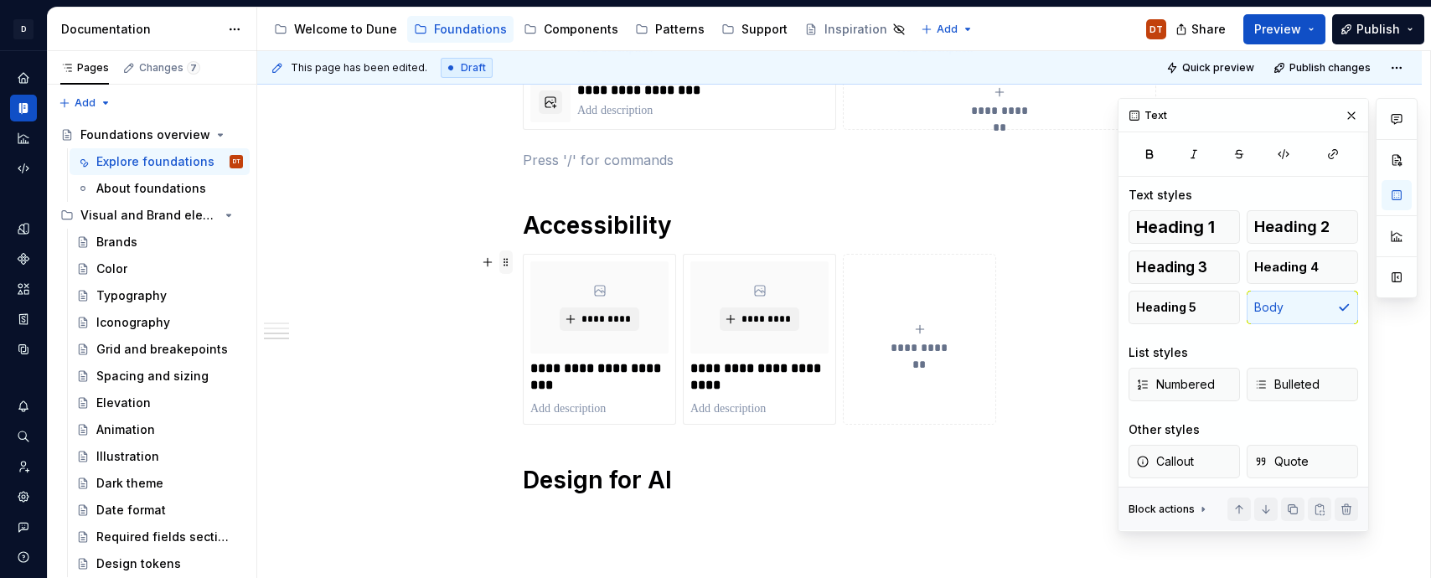
click at [509, 260] on span at bounding box center [505, 261] width 13 height 23
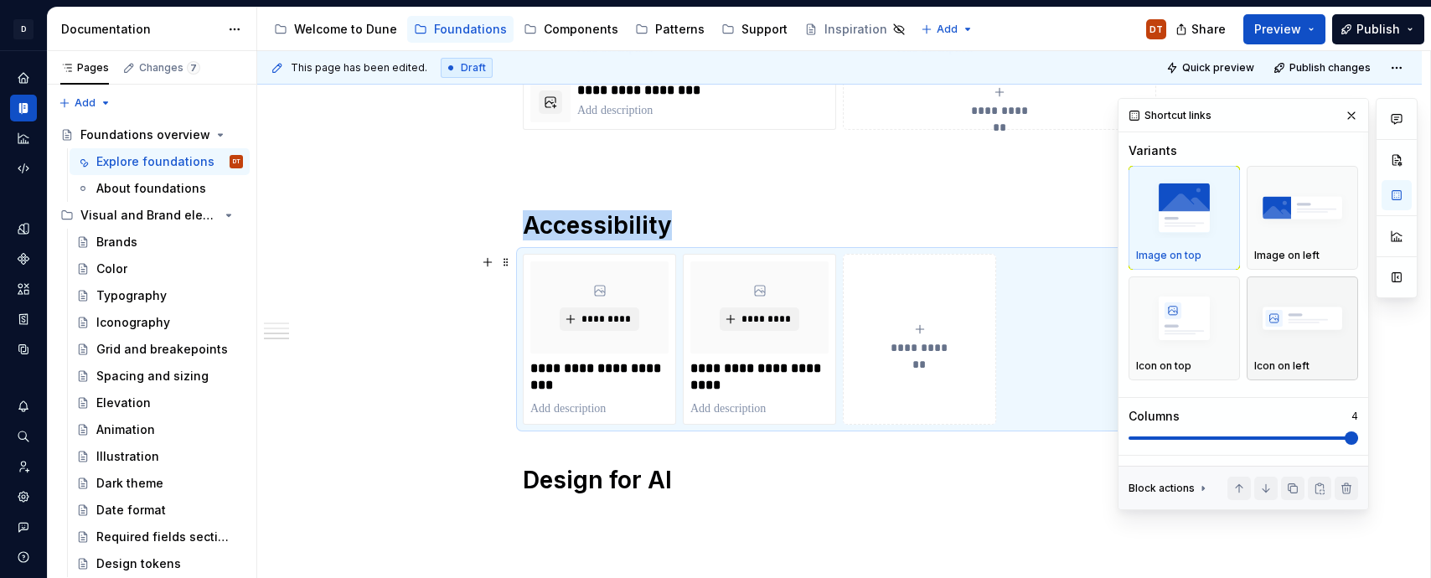
click at [1337, 357] on div "Icon on left" at bounding box center [1302, 328] width 96 height 89
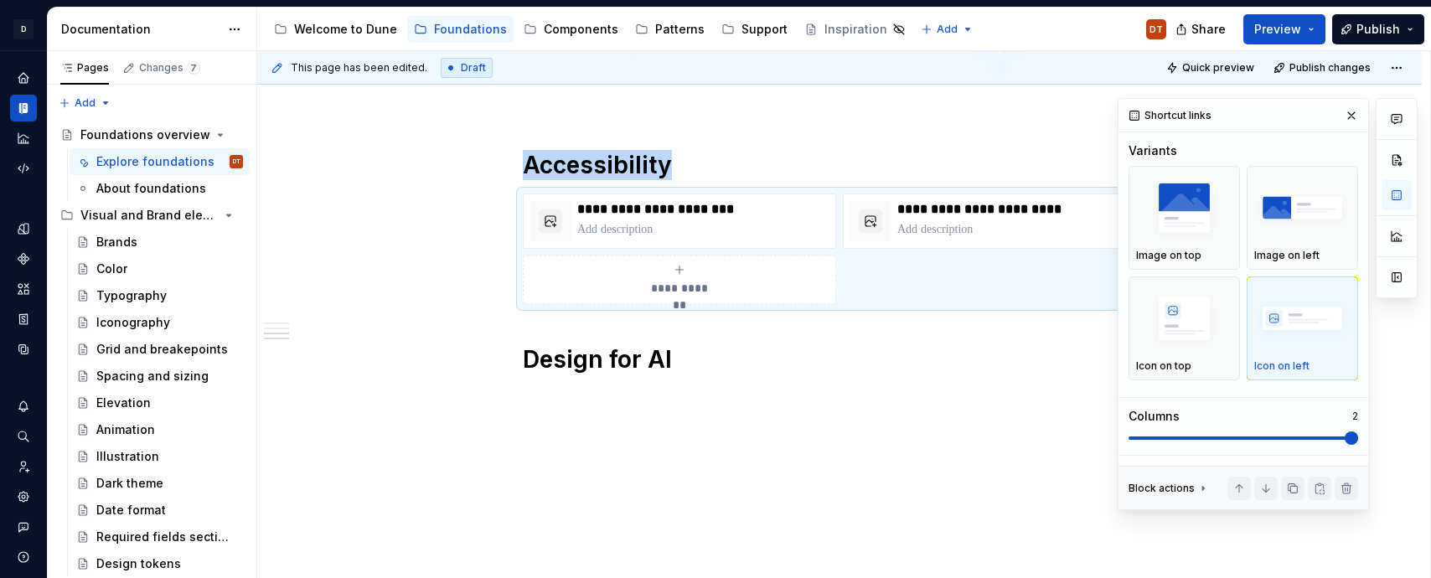
scroll to position [1069, 0]
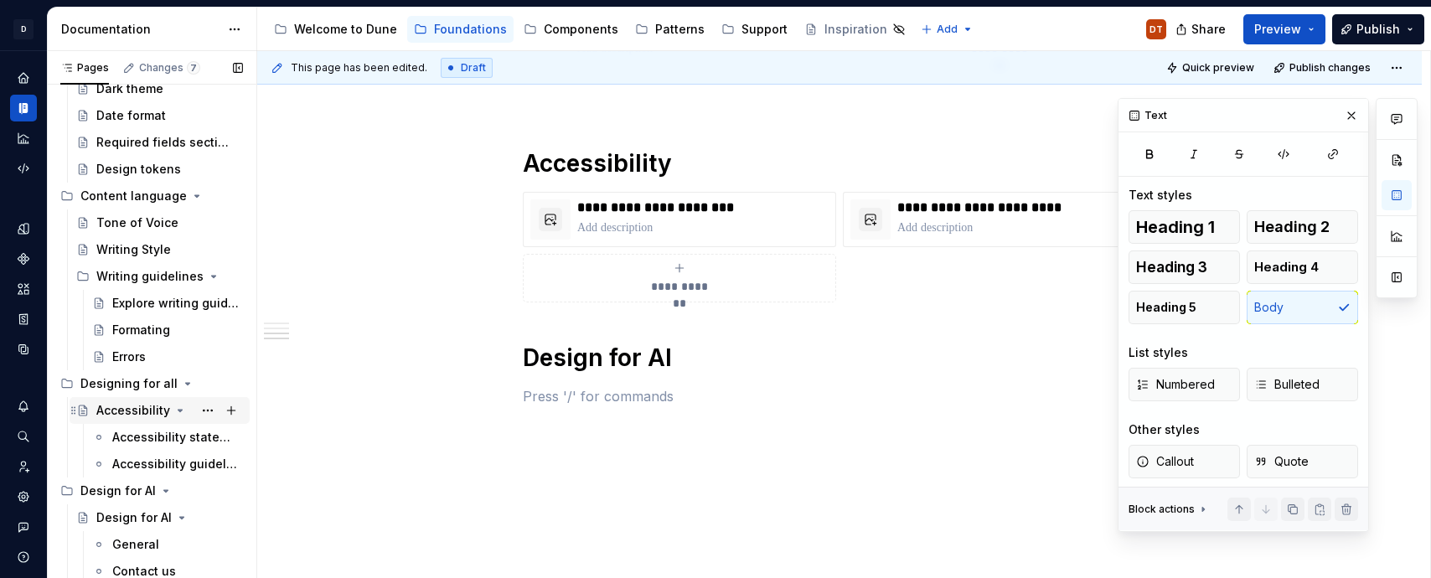
scroll to position [397, 0]
click at [208, 542] on button "Page tree" at bounding box center [207, 541] width 23 height 23
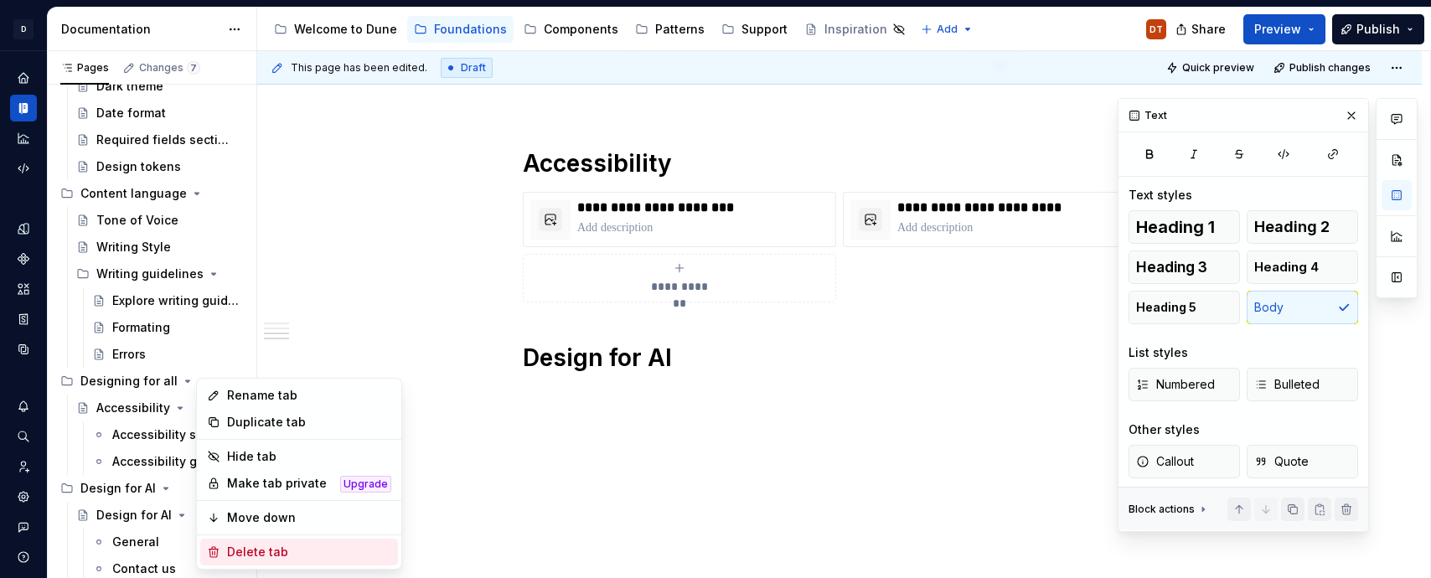
type textarea "*"
click at [263, 397] on div "Rename tab" at bounding box center [309, 395] width 164 height 17
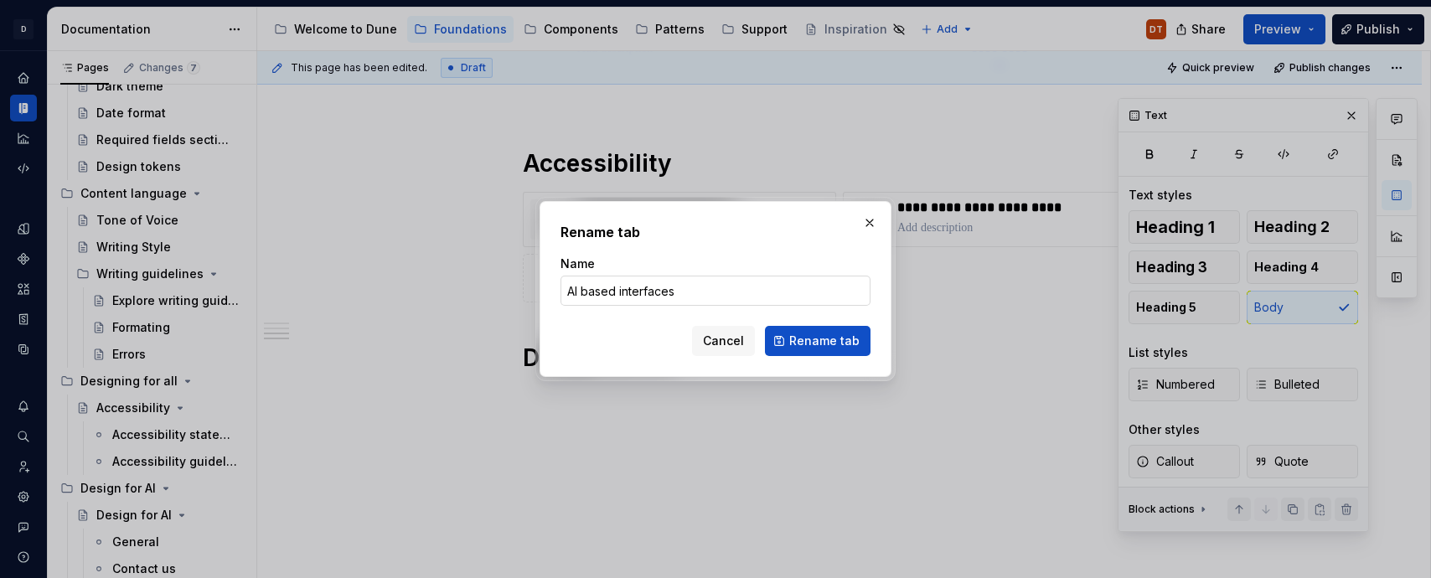
drag, startPoint x: 579, startPoint y: 286, endPoint x: 610, endPoint y: 285, distance: 31.0
click at [581, 287] on input "AI based interfaces" at bounding box center [715, 291] width 310 height 30
type input "AI-based interfaces"
click at [798, 342] on span "Rename tab" at bounding box center [824, 341] width 70 height 17
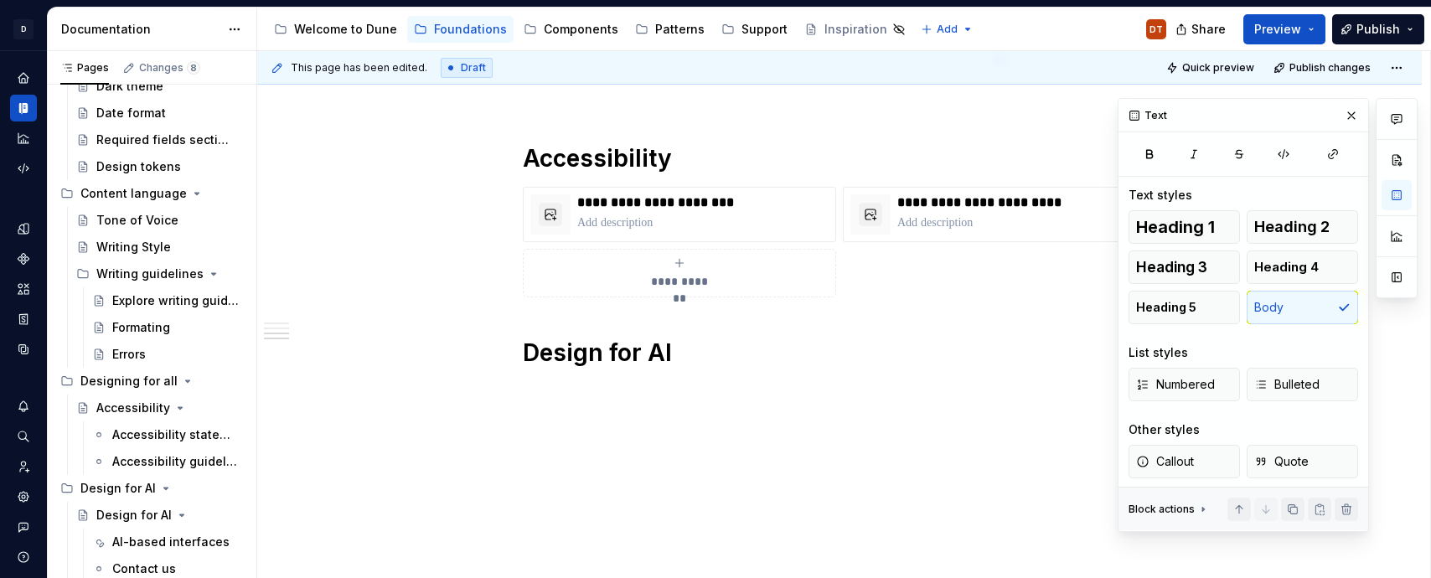
scroll to position [1090, 0]
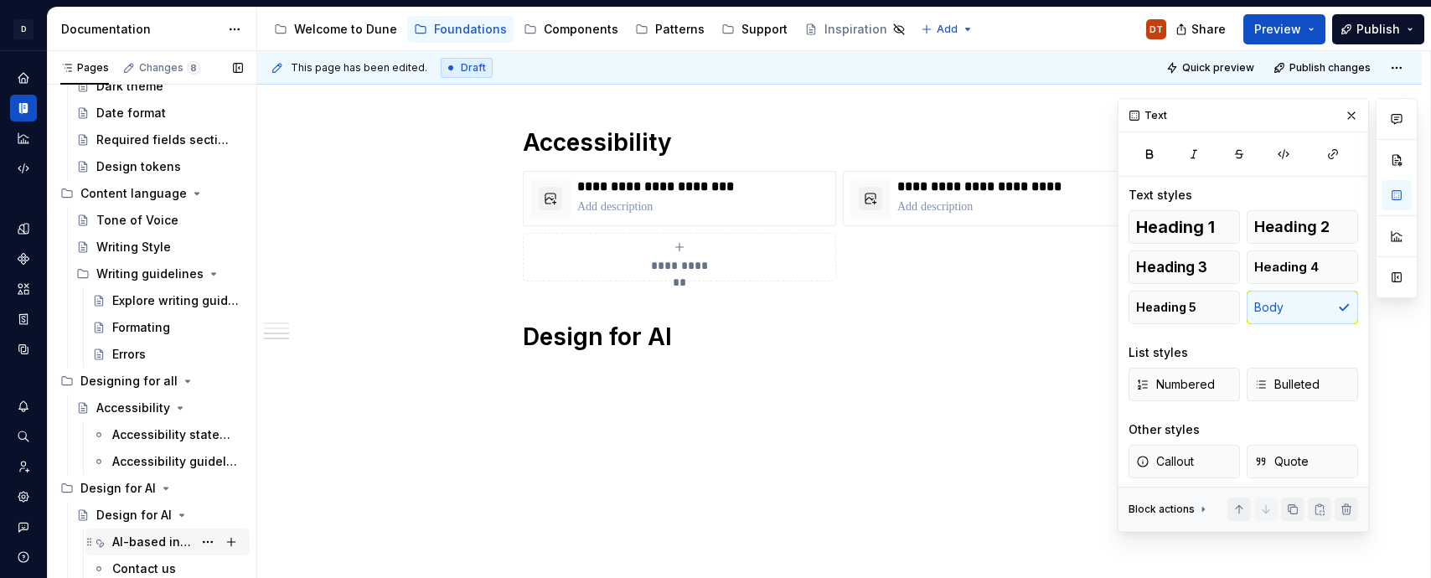
click at [147, 543] on div "AI-based interfaces" at bounding box center [152, 542] width 80 height 17
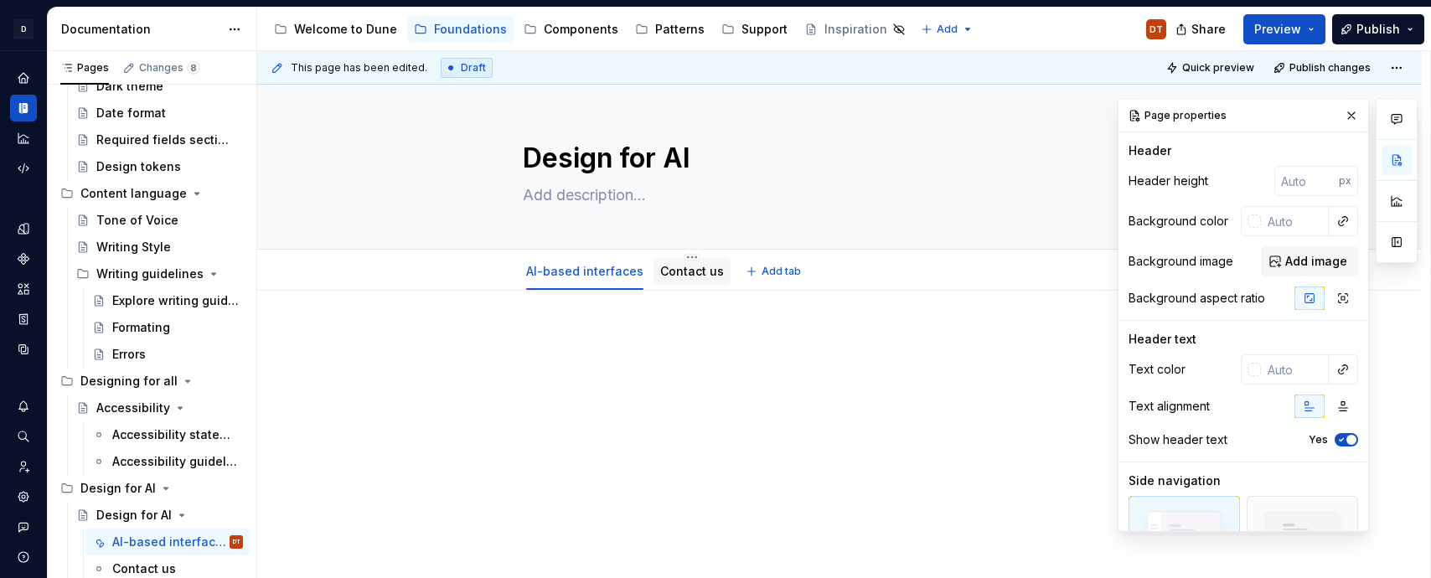
click at [686, 277] on link "Contact us" at bounding box center [692, 271] width 64 height 14
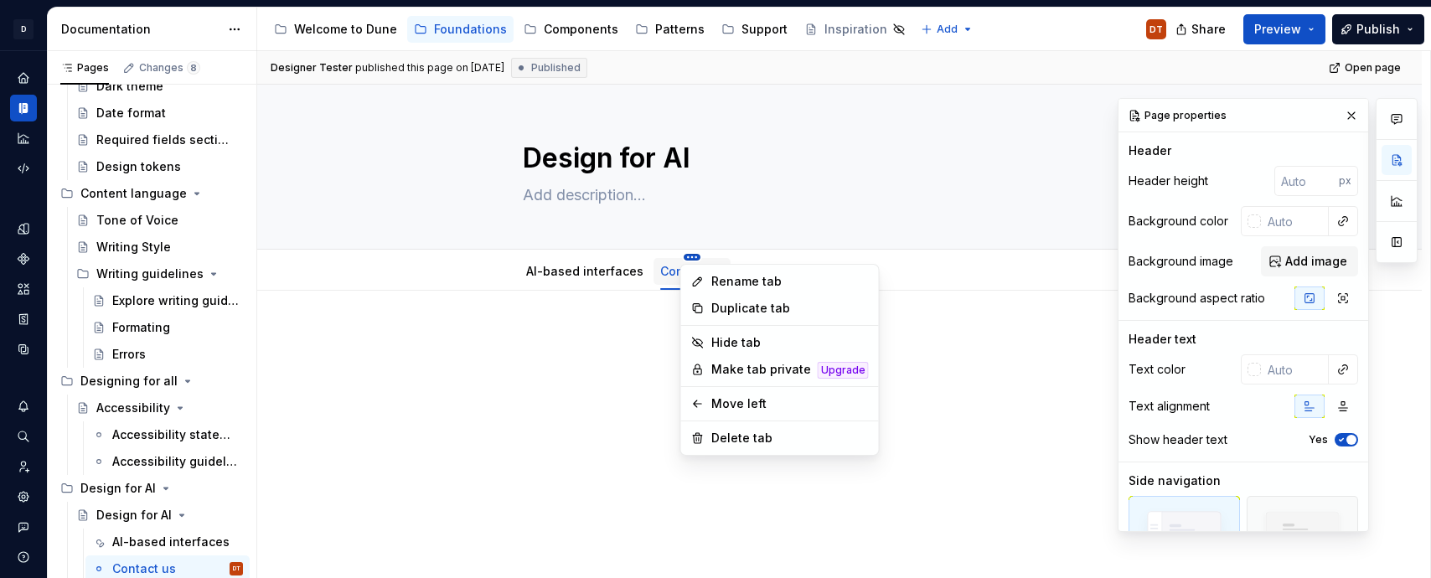
click at [691, 258] on html "D Dune DT Dataset Metrum Documentation Accessibility guide for tree Page tree. …" at bounding box center [715, 289] width 1431 height 578
type textarea "*"
click at [739, 284] on div "Rename tab" at bounding box center [789, 281] width 157 height 17
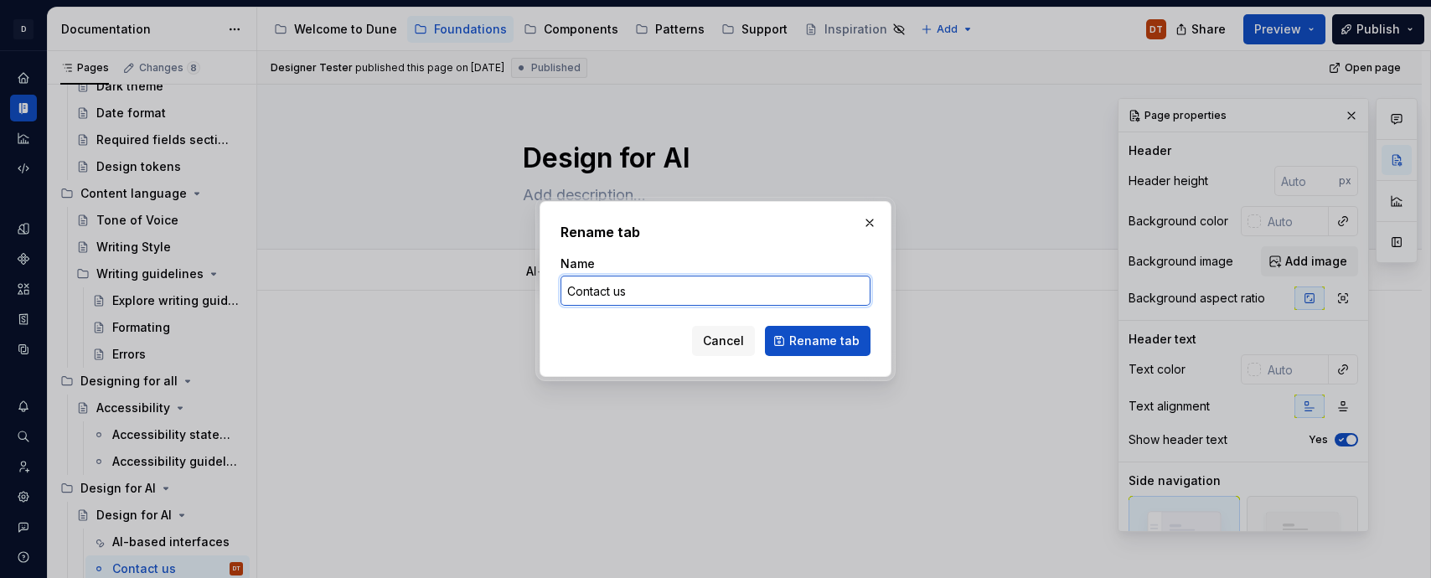
drag, startPoint x: 640, startPoint y: 295, endPoint x: 563, endPoint y: 291, distance: 77.1
click at [563, 291] on input "Contact us" at bounding box center [715, 291] width 310 height 30
type input "AI"
type textarea "*"
type input "AI guidelines"
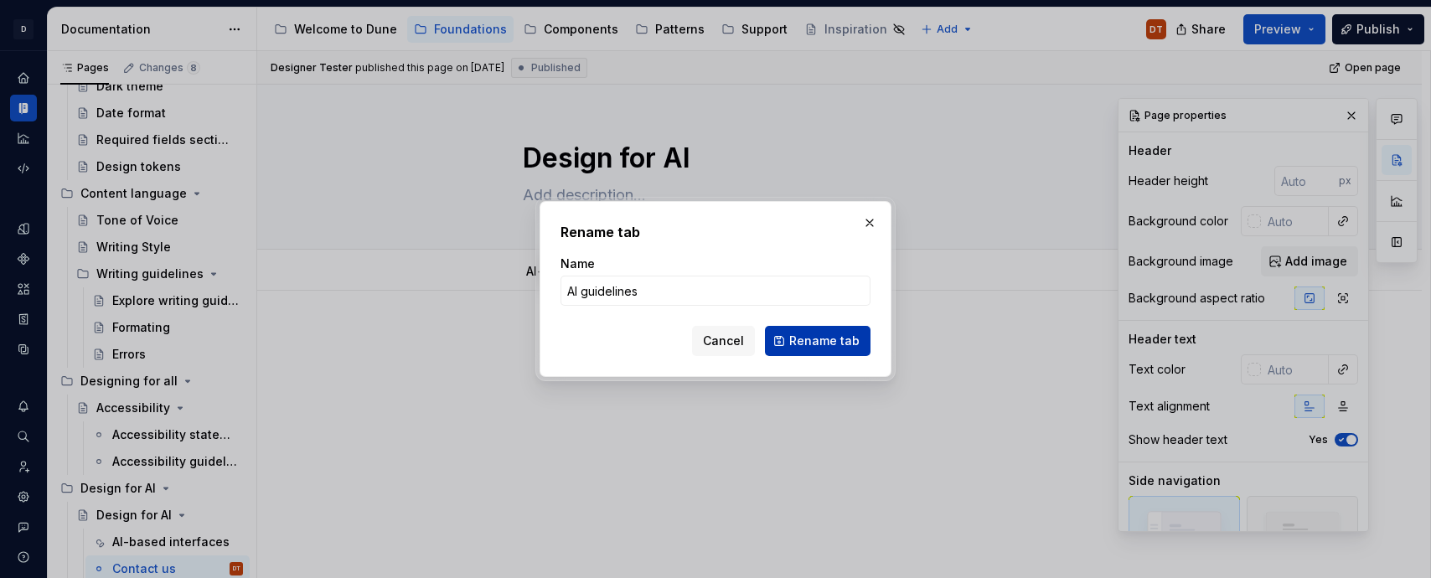
click at [822, 346] on span "Rename tab" at bounding box center [824, 341] width 70 height 17
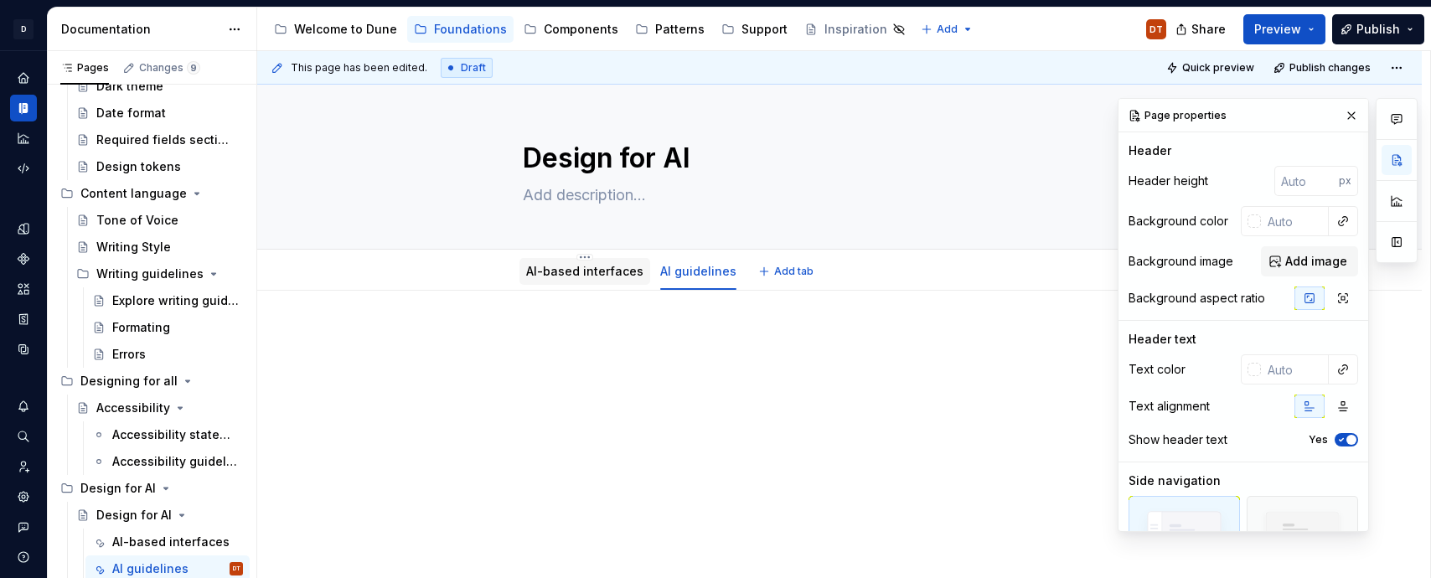
click at [592, 278] on div "AI-based interfaces" at bounding box center [584, 271] width 117 height 17
click at [593, 271] on link "AI-based interfaces" at bounding box center [584, 271] width 117 height 14
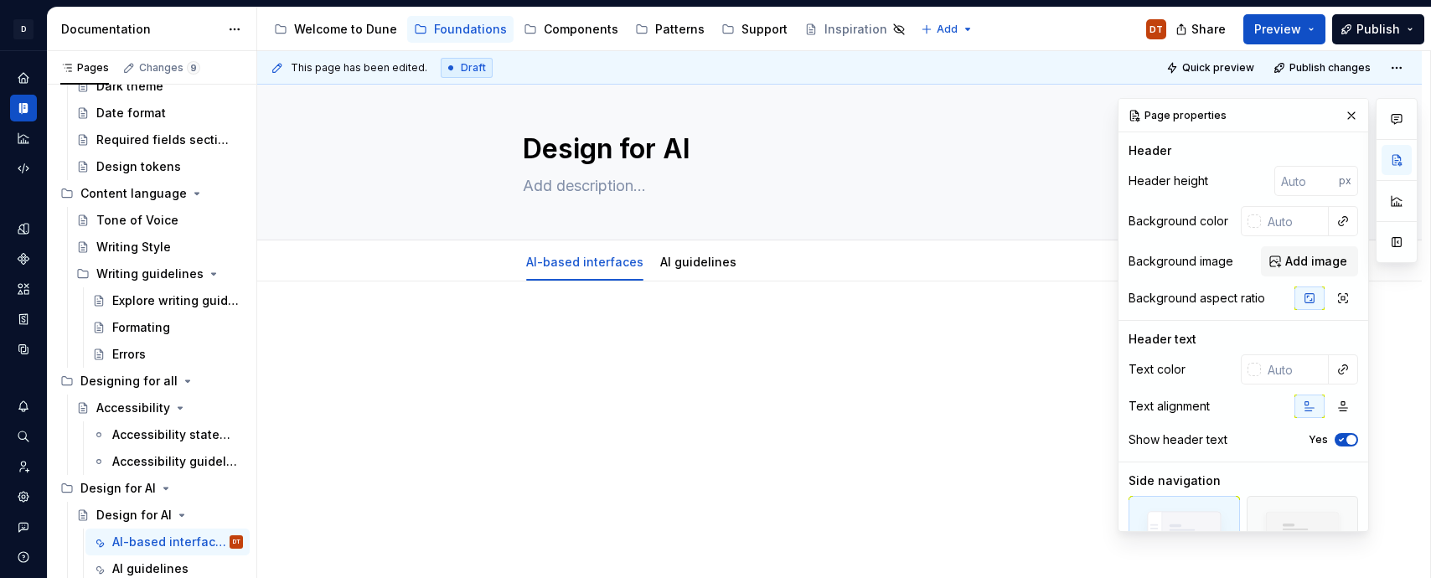
scroll to position [7, 0]
click at [207, 486] on button "Page tree" at bounding box center [207, 488] width 23 height 23
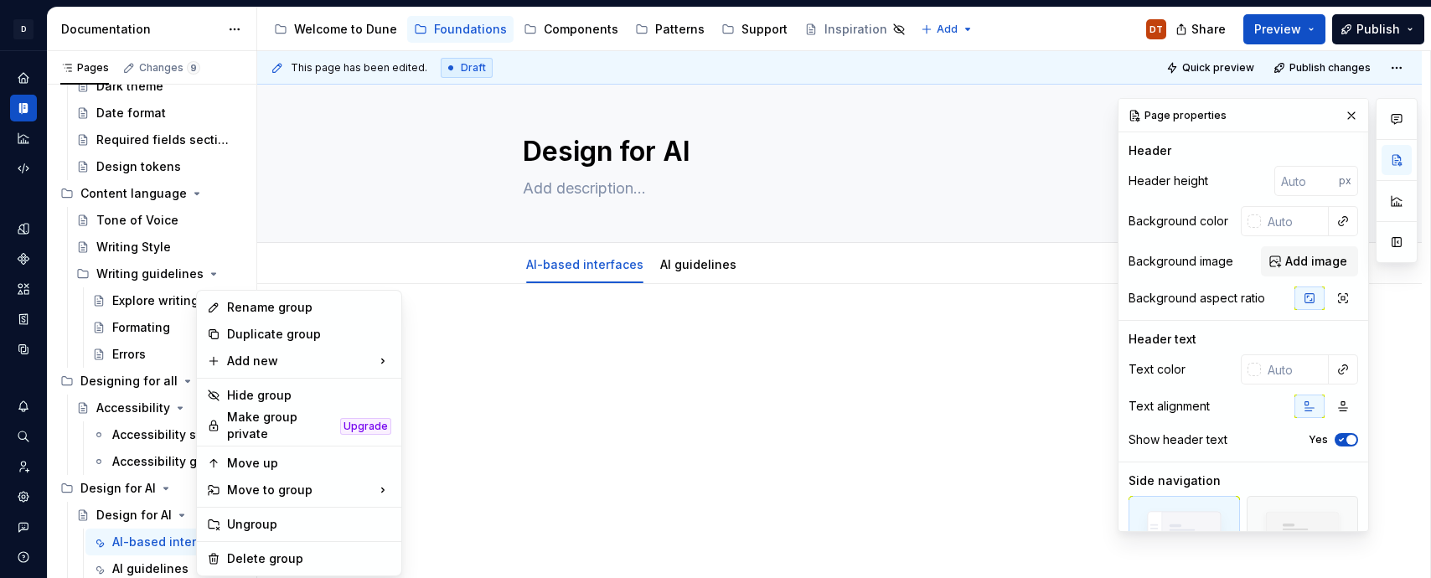
type textarea "*"
click at [253, 304] on div "Rename group" at bounding box center [309, 307] width 164 height 17
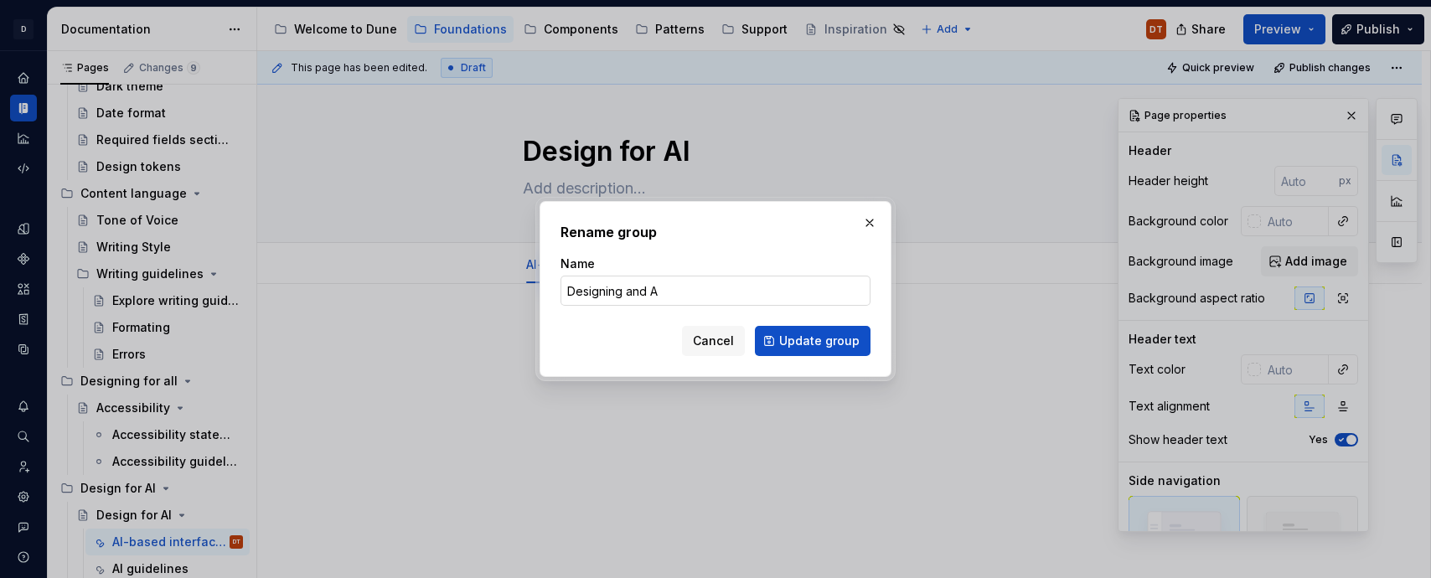
type input "Designing and AI"
type textarea "*"
drag, startPoint x: 728, startPoint y: 289, endPoint x: 544, endPoint y: 289, distance: 184.3
click at [544, 289] on div "Rename group Name Designing with AI presence Cancel Update group" at bounding box center [715, 289] width 352 height 176
type input "AI embedded in design"
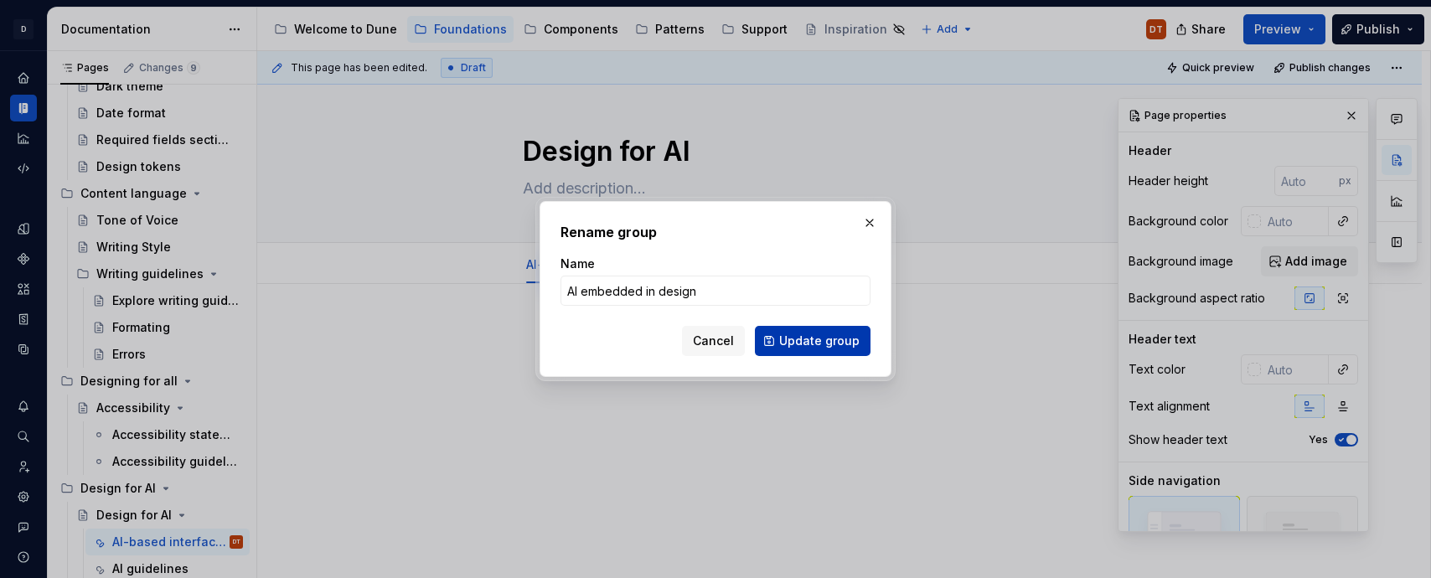
click at [817, 343] on span "Update group" at bounding box center [819, 341] width 80 height 17
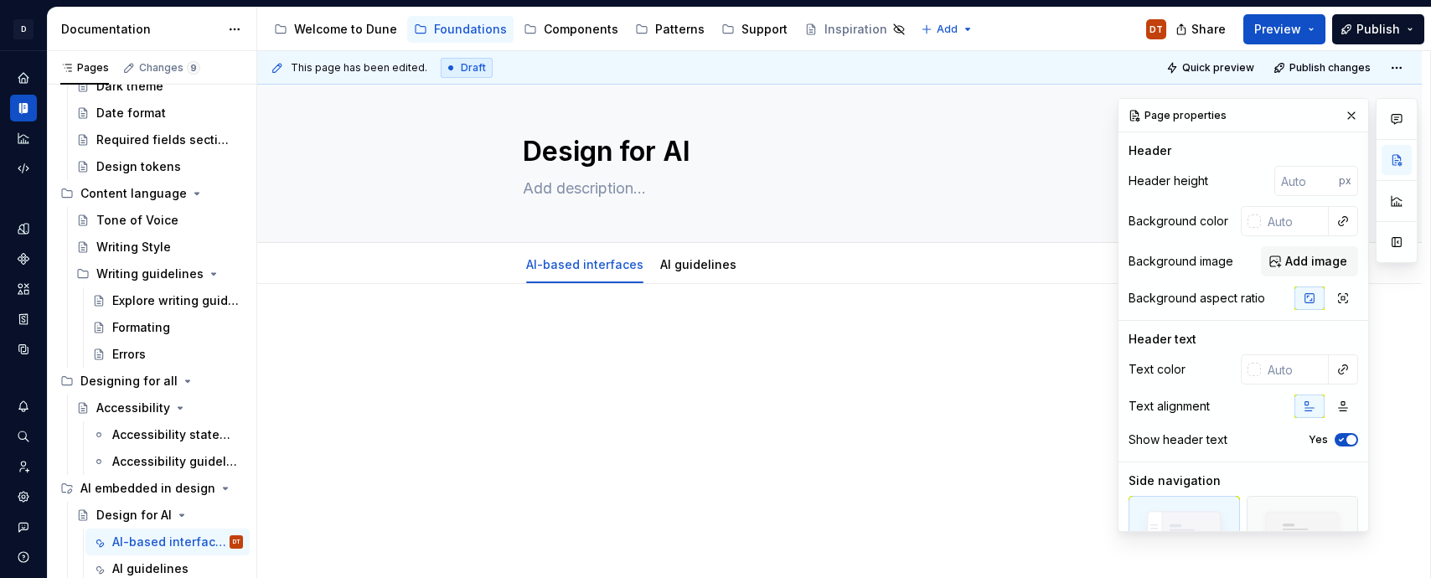
scroll to position [9, 0]
click at [211, 489] on button "Page tree" at bounding box center [207, 488] width 23 height 23
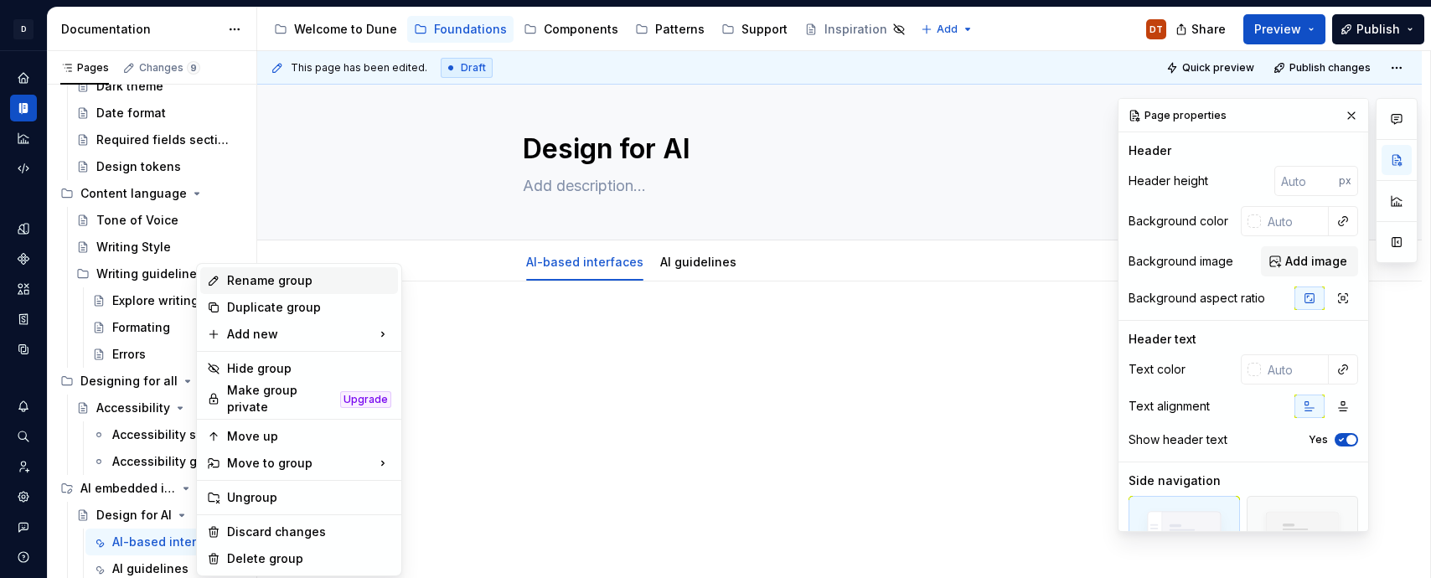
click at [265, 283] on div "Rename group" at bounding box center [309, 280] width 164 height 17
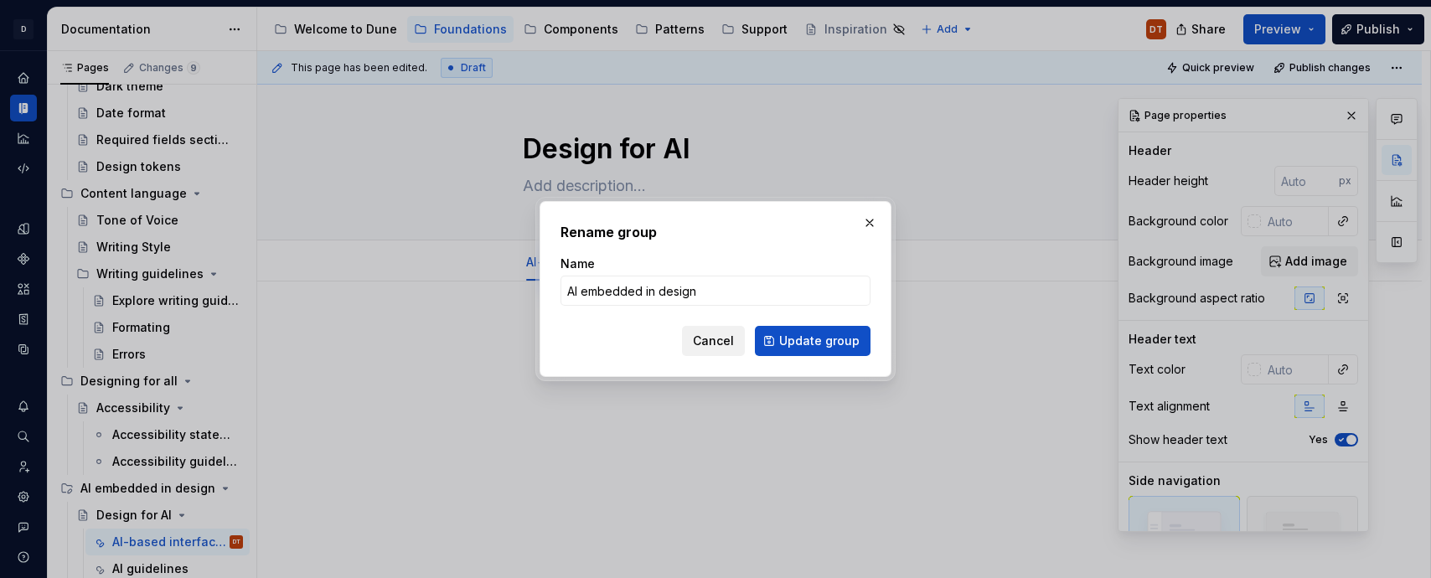
click at [723, 348] on span "Cancel" at bounding box center [713, 341] width 41 height 17
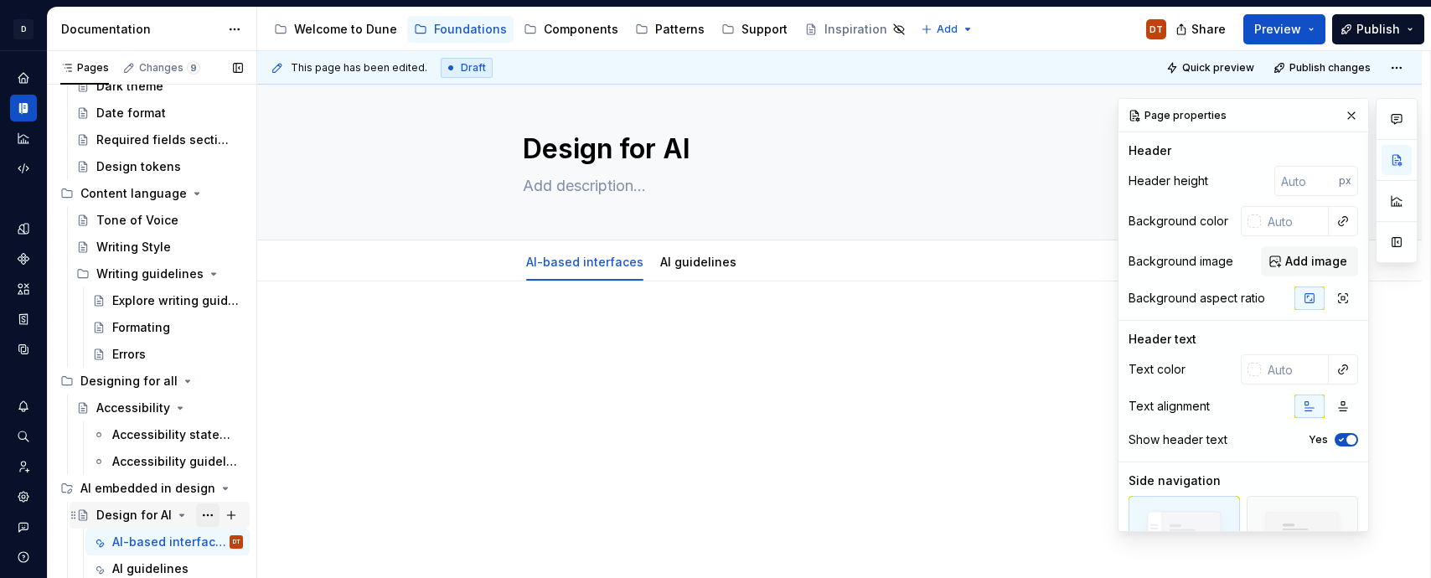
click at [210, 515] on button "Page tree" at bounding box center [207, 514] width 23 height 23
type textarea "*"
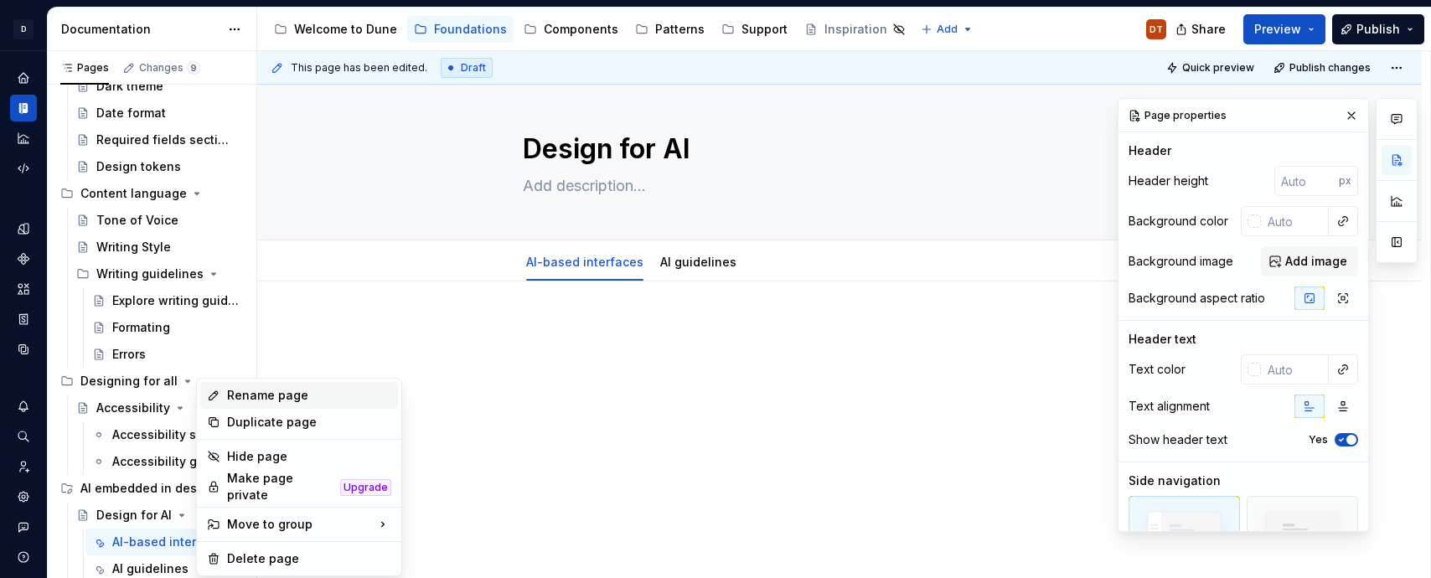
click at [292, 399] on div "Rename page" at bounding box center [309, 395] width 164 height 17
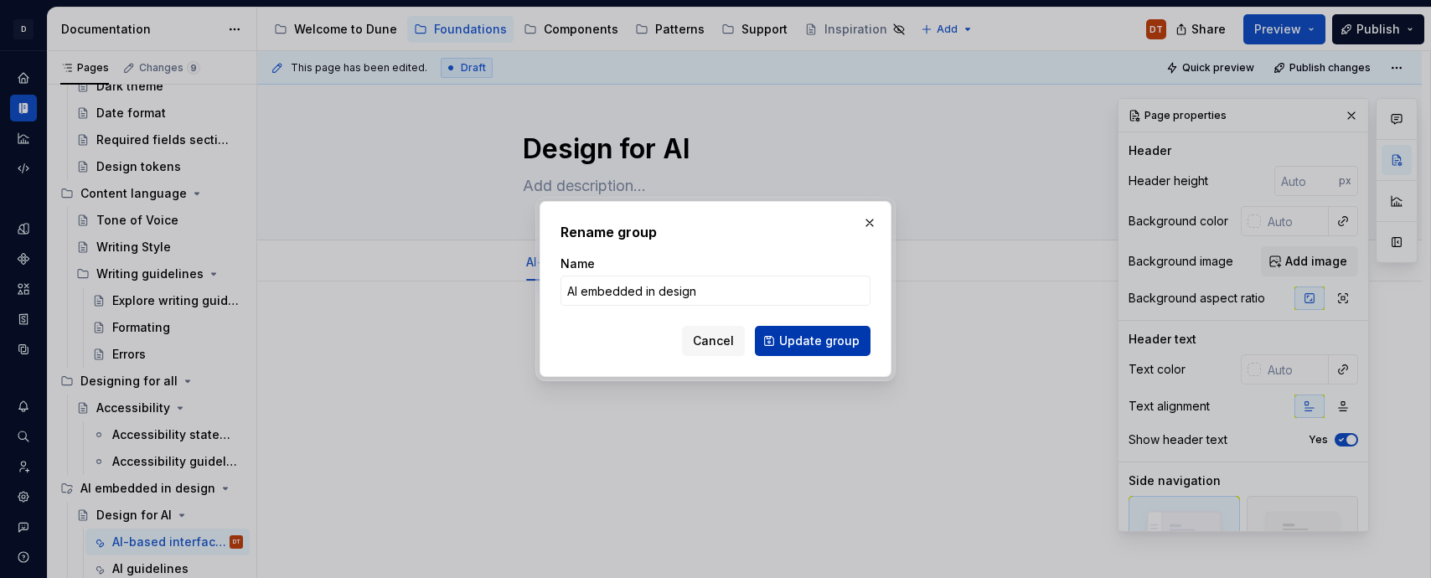
type input "AI embedded in design"
click at [802, 347] on span "Update group" at bounding box center [819, 341] width 80 height 17
type textarea "*"
type textarea "AI embedded in design"
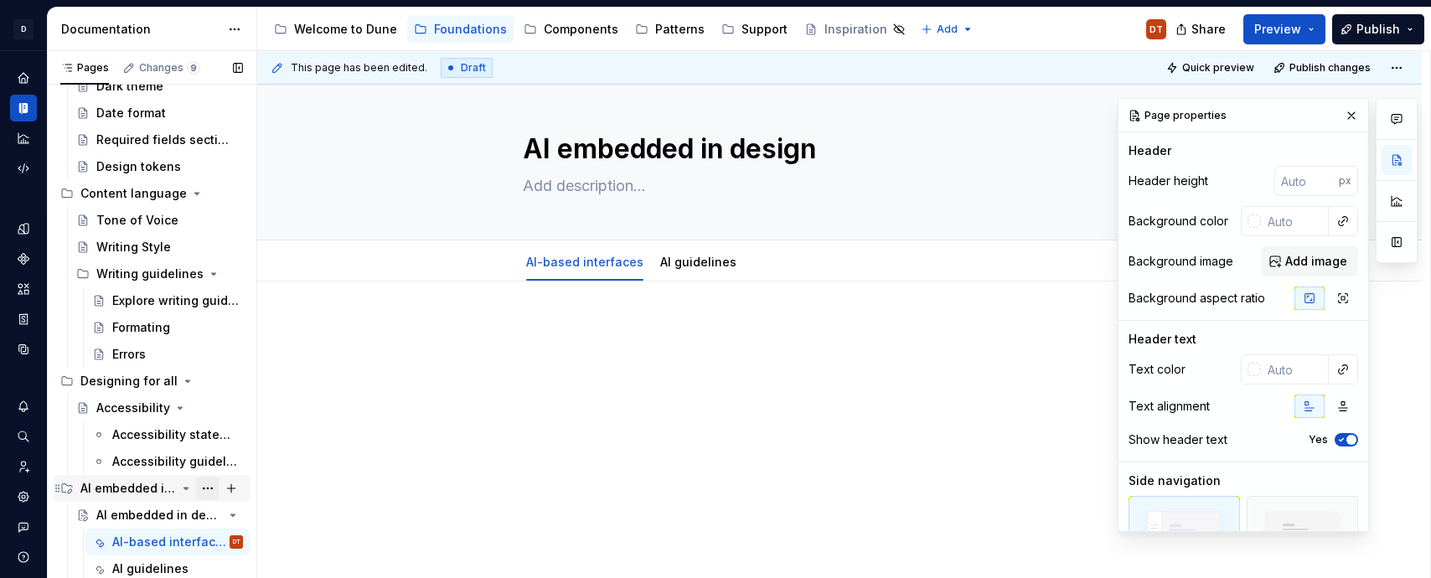
click at [209, 487] on button "Page tree" at bounding box center [207, 488] width 23 height 23
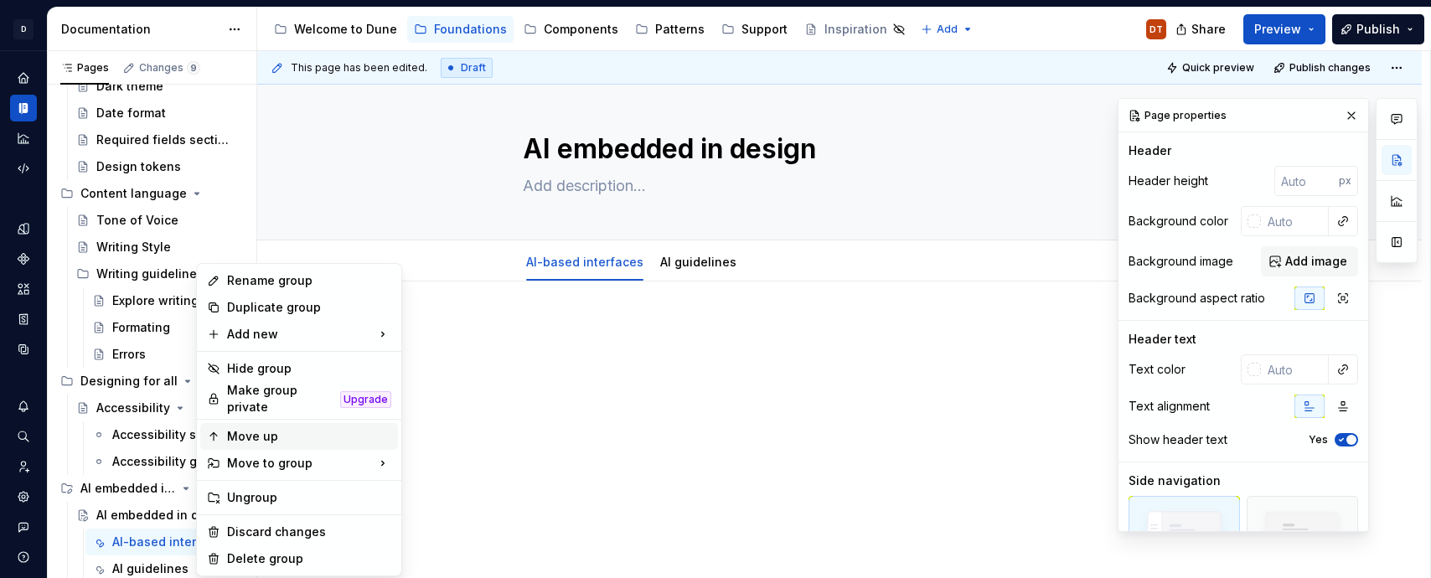
type textarea "*"
click at [278, 286] on div "Rename group" at bounding box center [309, 280] width 164 height 17
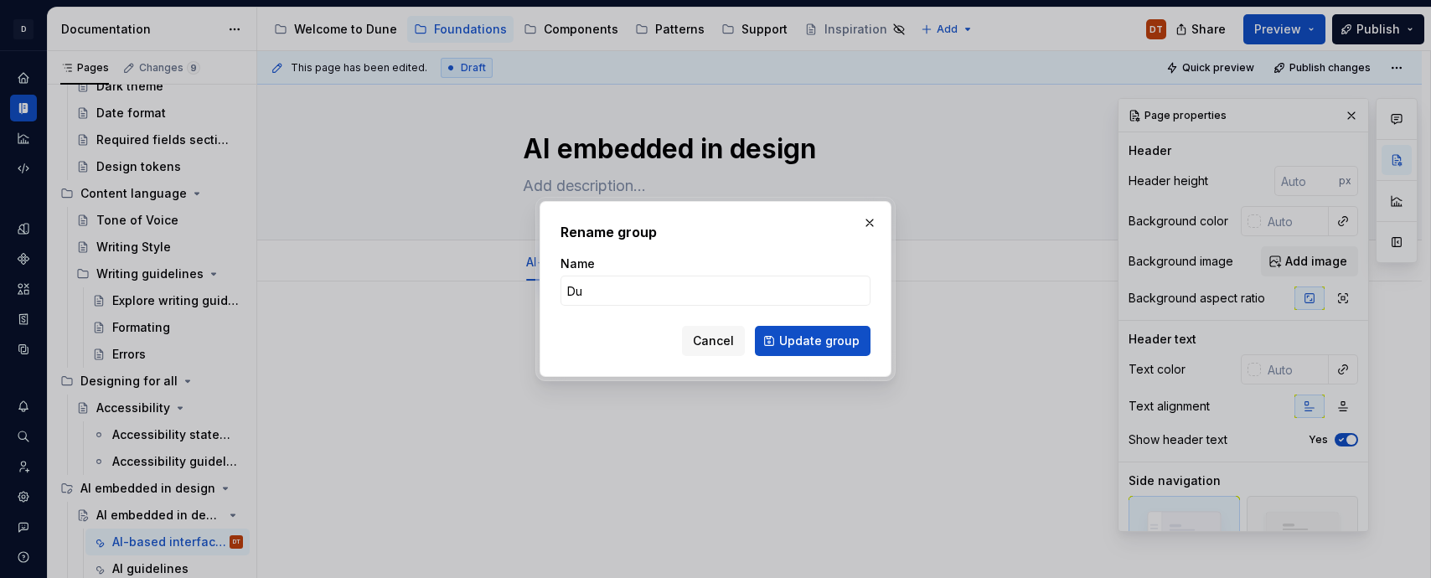
type input "D"
type input "AI in [GEOGRAPHIC_DATA]"
type textarea "*"
type input "AI in [GEOGRAPHIC_DATA]"
click at [826, 348] on span "Update group" at bounding box center [819, 341] width 80 height 17
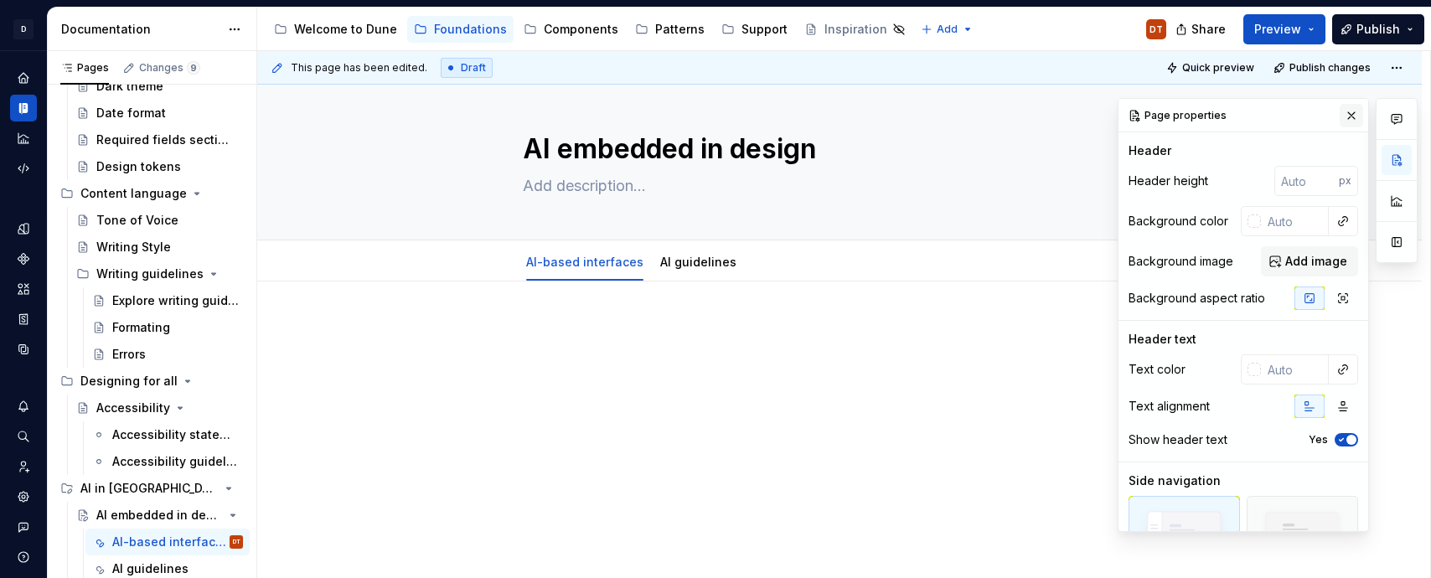
click at [1352, 113] on button "button" at bounding box center [1350, 115] width 23 height 23
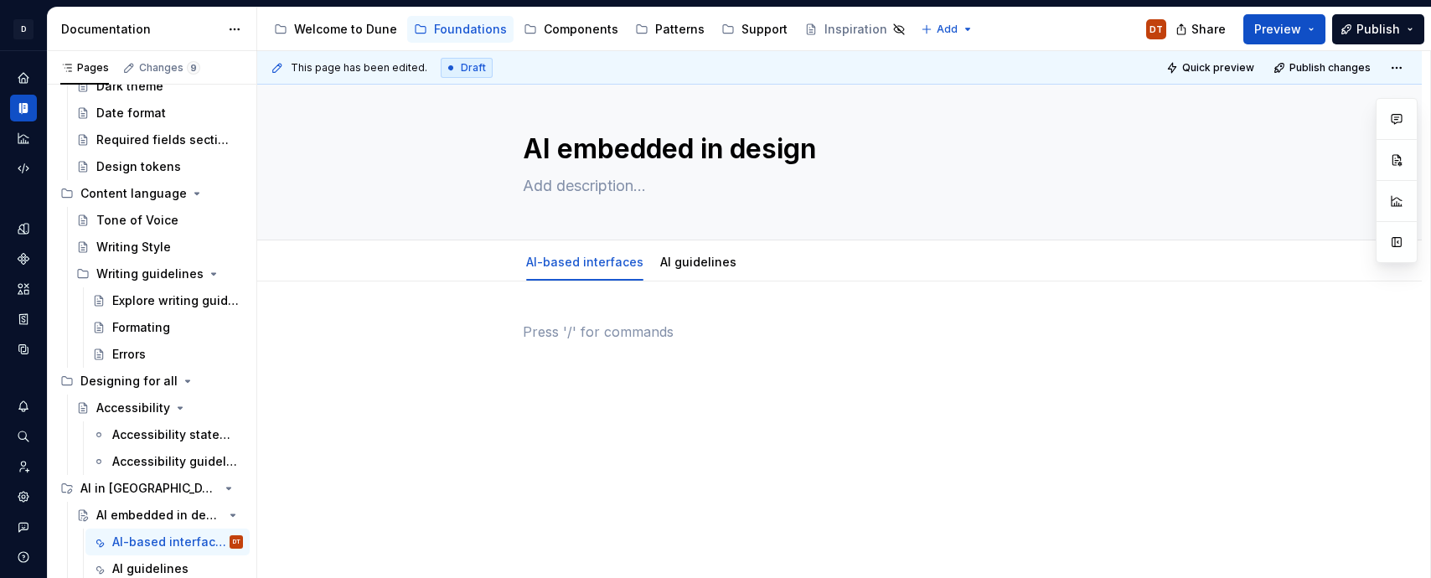
click at [755, 384] on div at bounding box center [839, 354] width 633 height 64
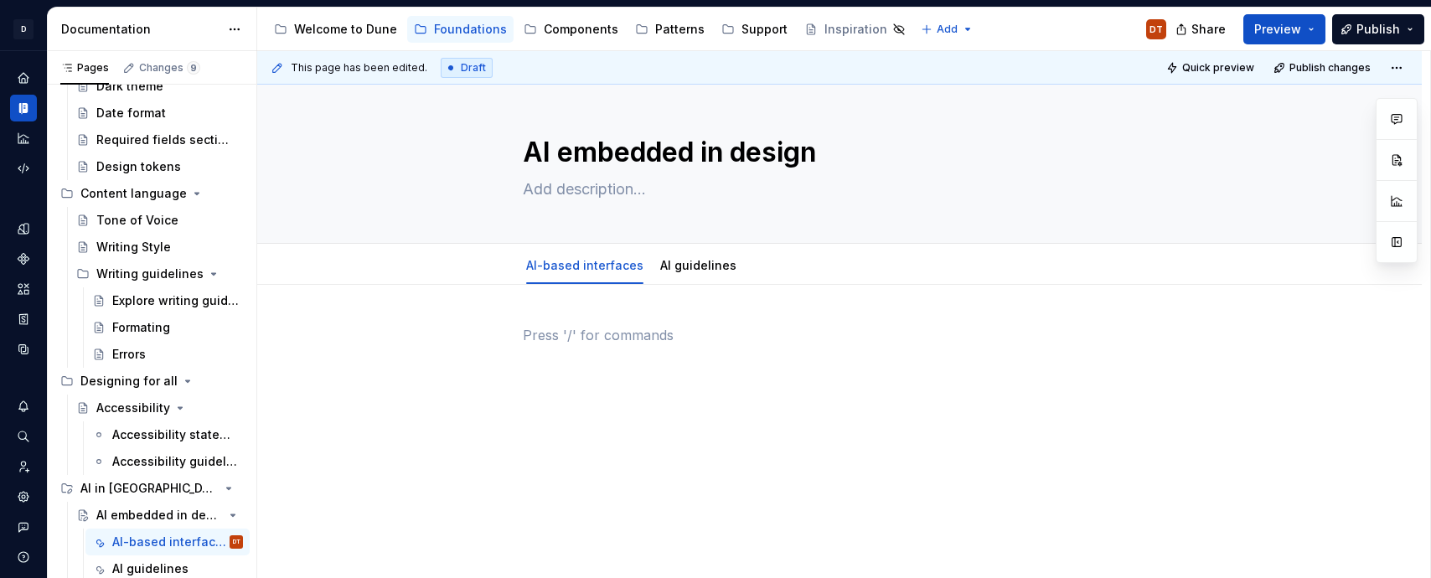
scroll to position [0, 0]
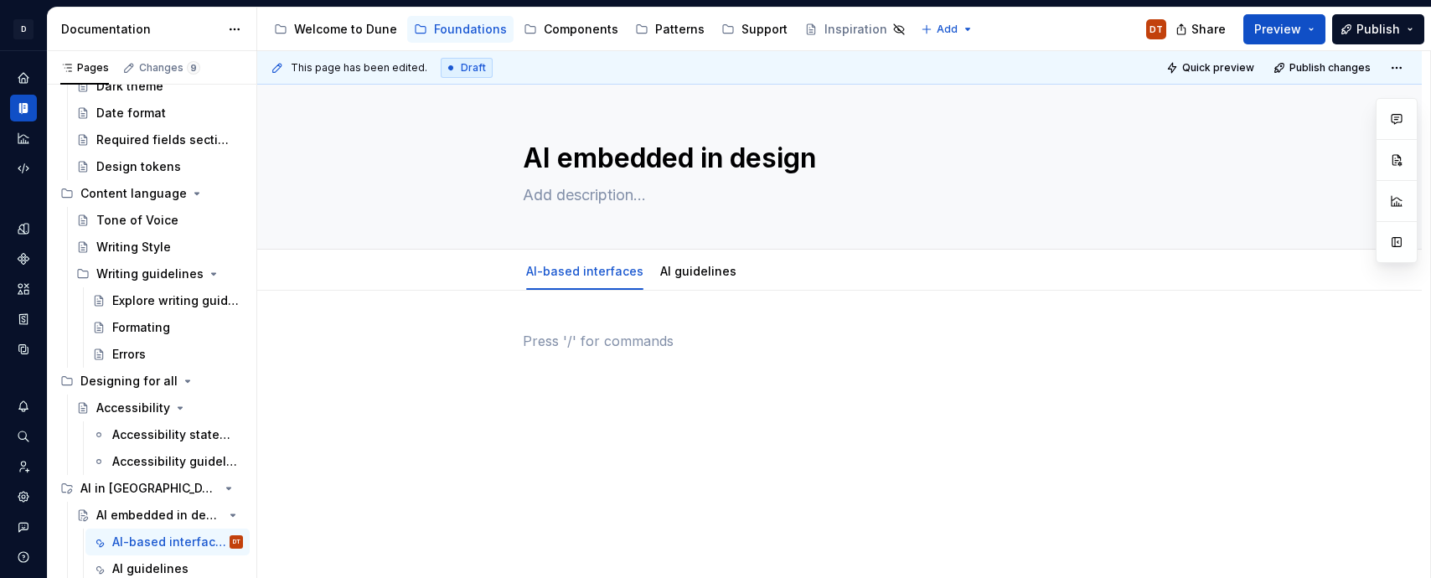
click at [817, 379] on div at bounding box center [839, 363] width 633 height 64
drag, startPoint x: 1352, startPoint y: 113, endPoint x: 723, endPoint y: 328, distance: 664.8
click at [723, 328] on div "This page has been edited. Draft Quick preview Publish changes AI embedded in d…" at bounding box center [843, 315] width 1173 height 528
drag, startPoint x: 723, startPoint y: 328, endPoint x: 593, endPoint y: 392, distance: 144.6
click at [593, 392] on div at bounding box center [839, 363] width 633 height 64
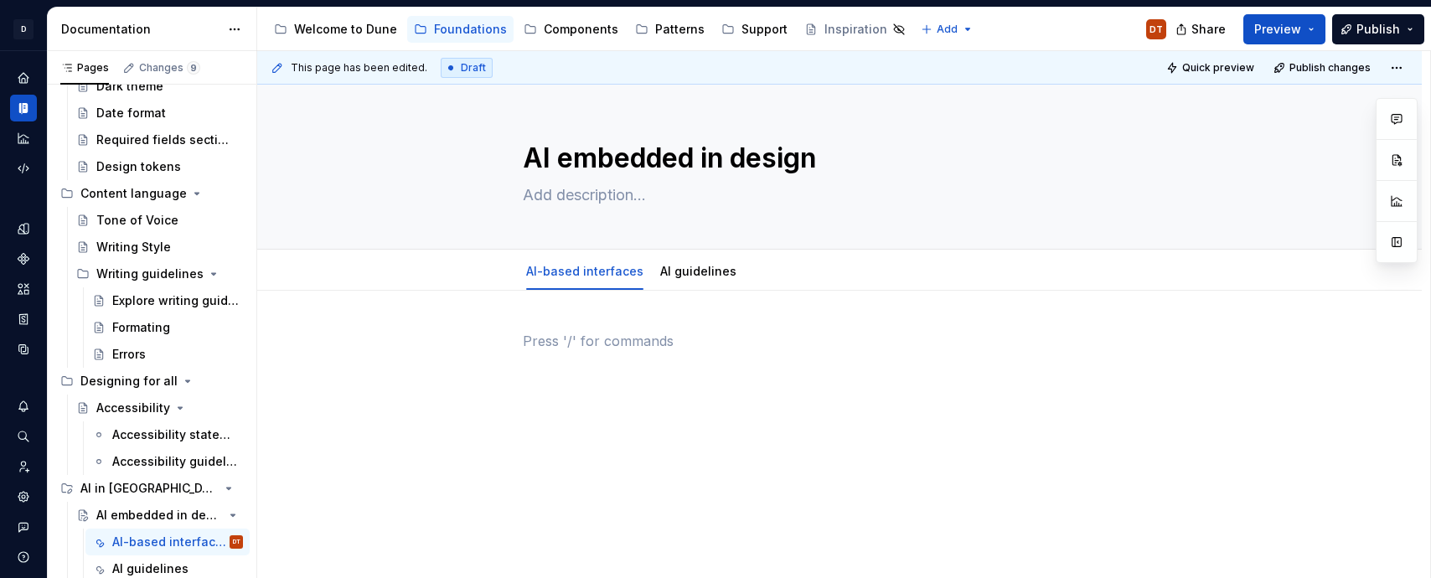
click at [337, 26] on div "Welcome to Dune" at bounding box center [345, 29] width 103 height 17
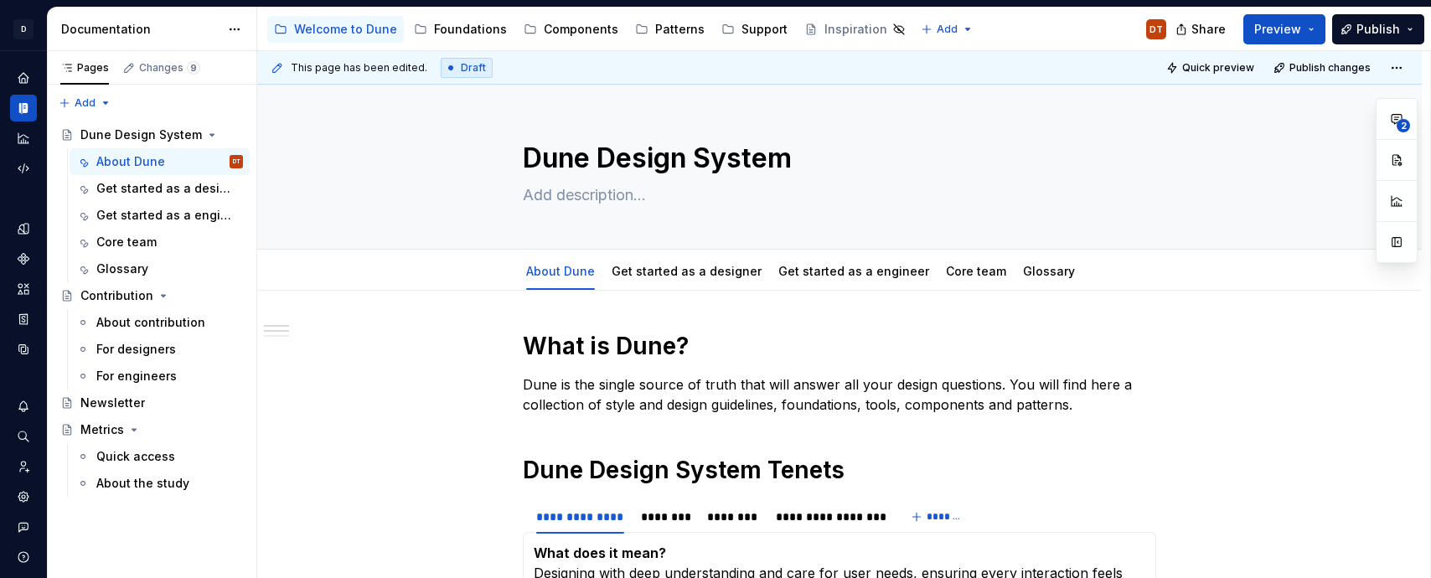
click at [557, 34] on div "Components" at bounding box center [581, 29] width 75 height 17
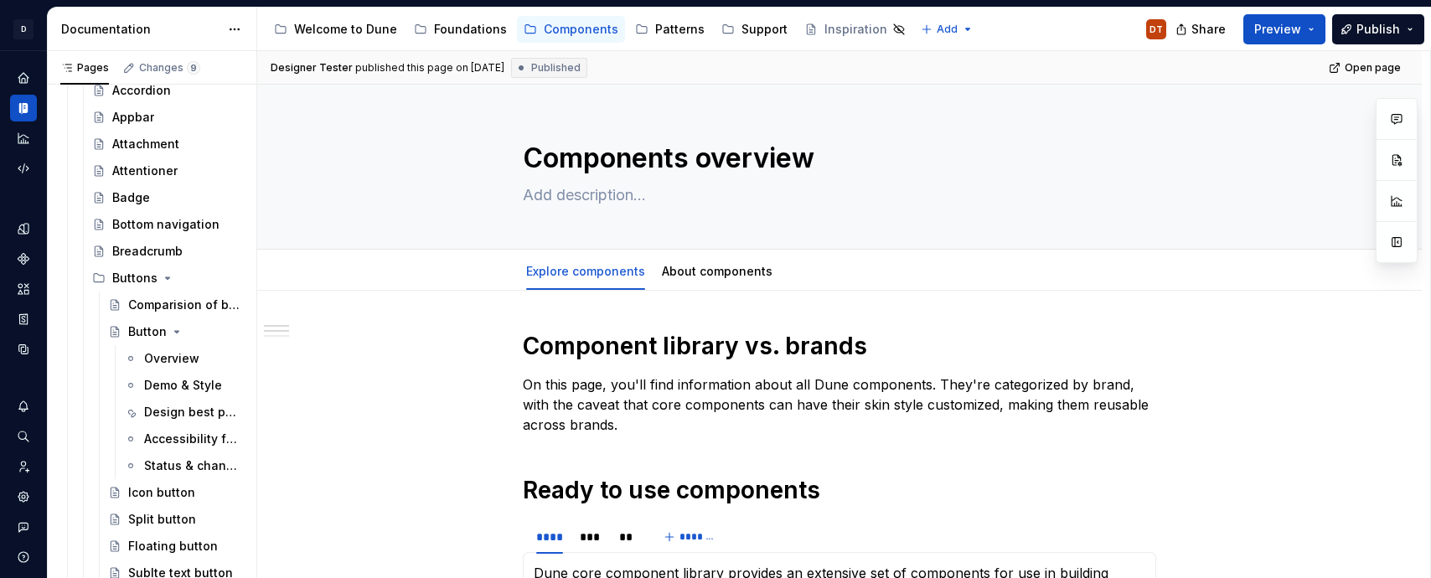
scroll to position [182, 0]
click at [173, 384] on div "Demo & Style" at bounding box center [183, 382] width 78 height 17
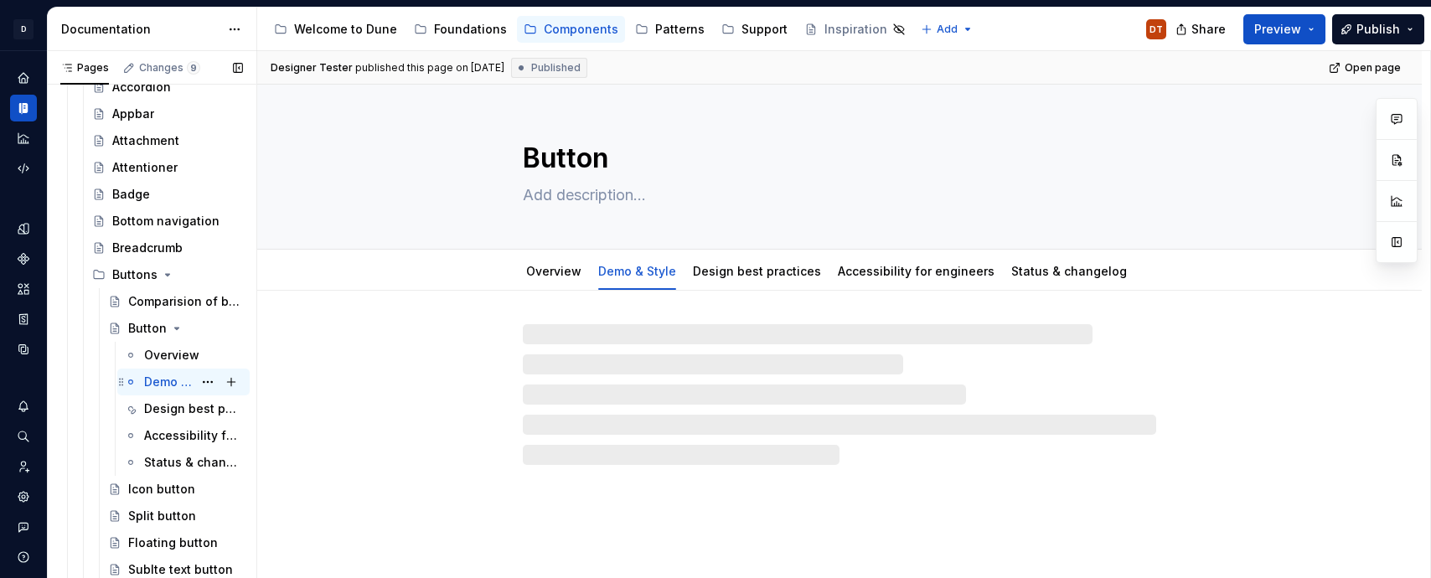
drag, startPoint x: 593, startPoint y: 392, endPoint x: 166, endPoint y: 383, distance: 427.3
click at [166, 383] on div "Demo & Style" at bounding box center [168, 382] width 49 height 17
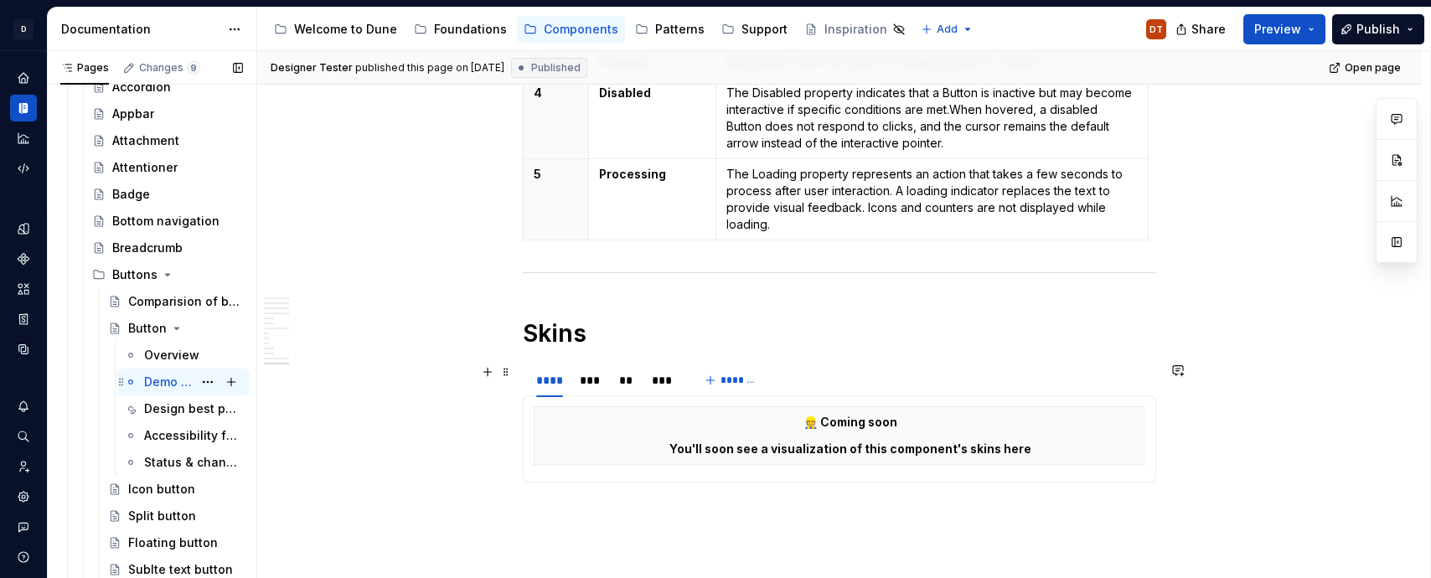
scroll to position [3205, 0]
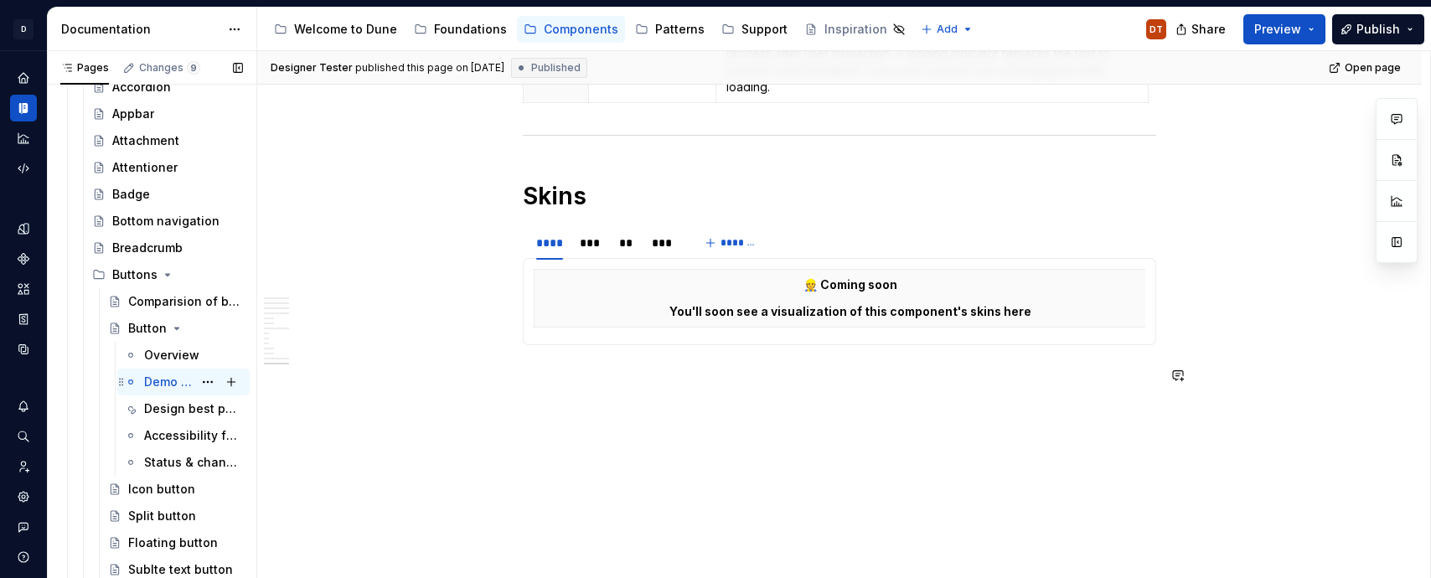
type textarea "*"
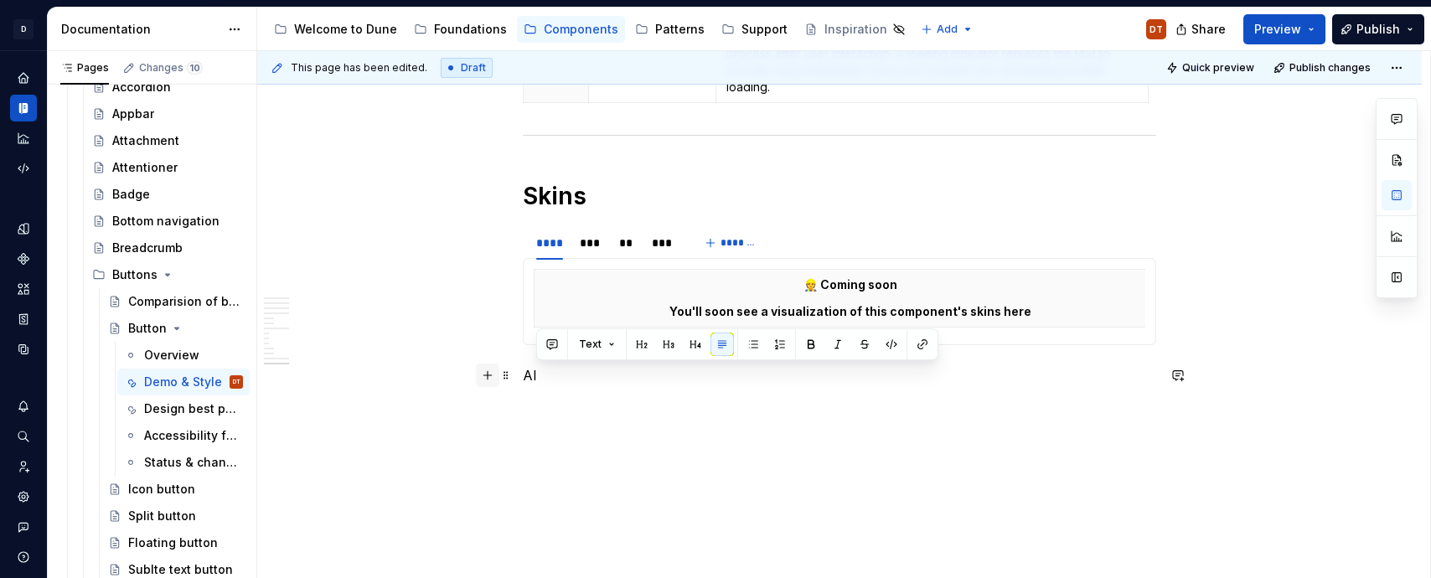
drag, startPoint x: 166, startPoint y: 383, endPoint x: 497, endPoint y: 375, distance: 330.9
click at [568, 373] on p "AI" at bounding box center [839, 375] width 633 height 20
drag, startPoint x: 497, startPoint y: 375, endPoint x: 518, endPoint y: 371, distance: 21.4
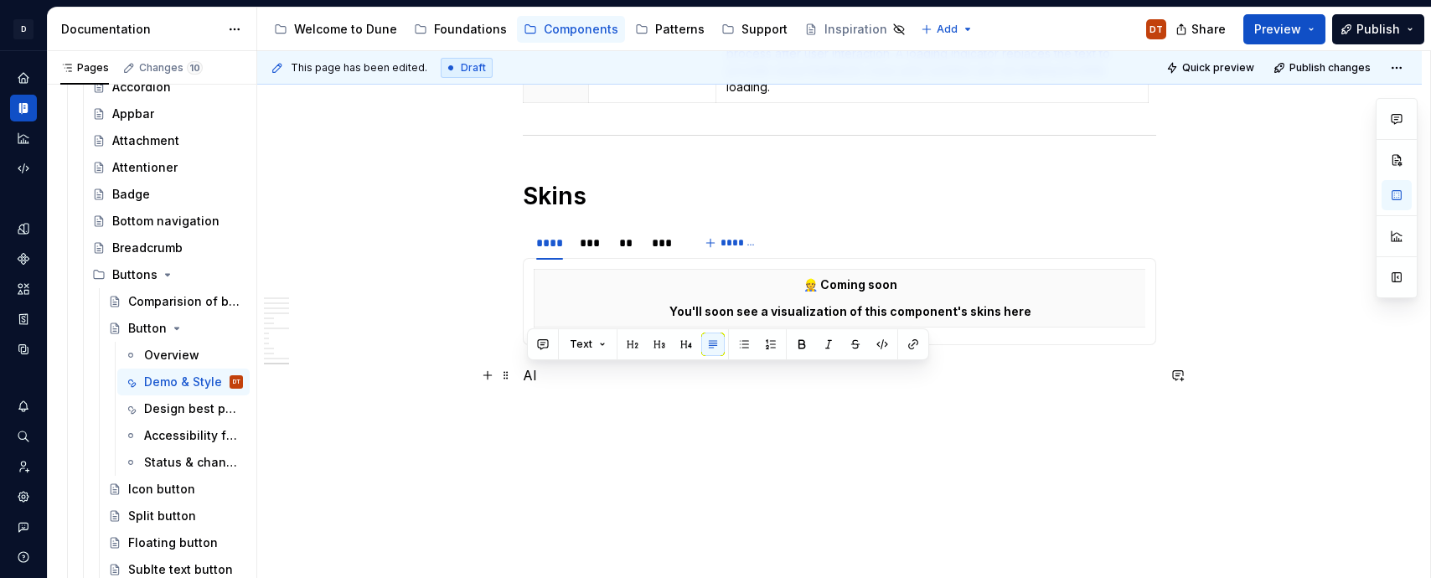
click at [602, 343] on button "Text" at bounding box center [587, 344] width 51 height 23
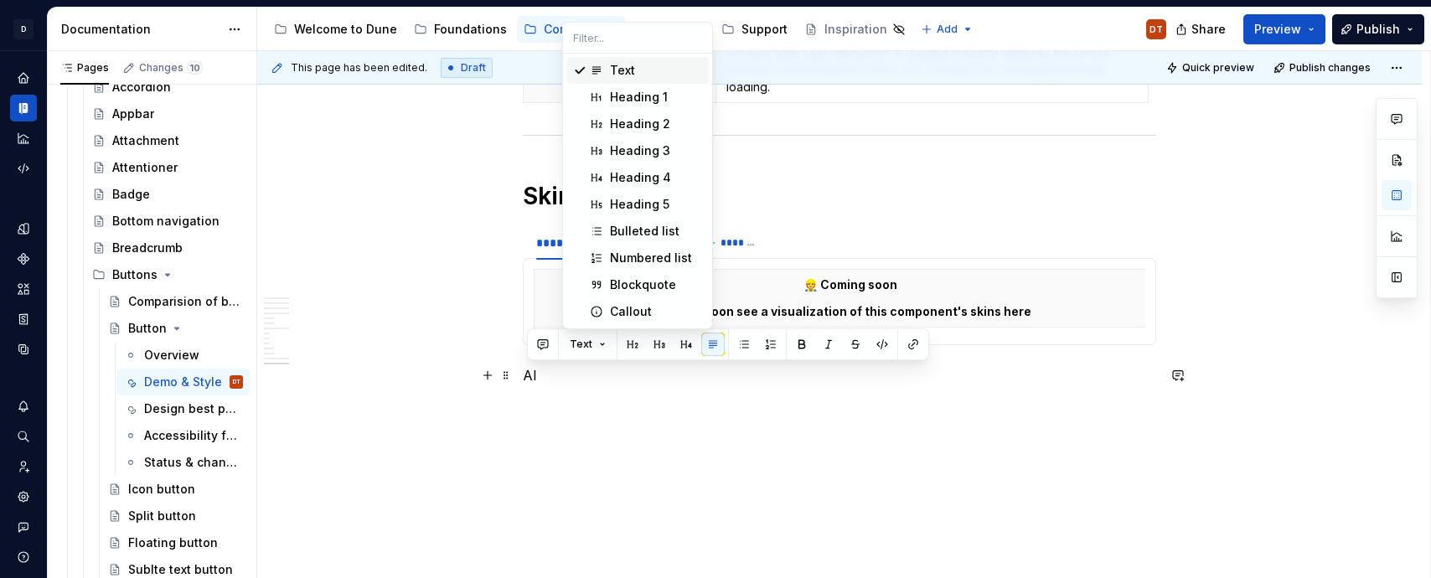
drag, startPoint x: 521, startPoint y: 376, endPoint x: 639, endPoint y: 96, distance: 303.7
click at [639, 96] on div "Heading 1" at bounding box center [639, 97] width 58 height 17
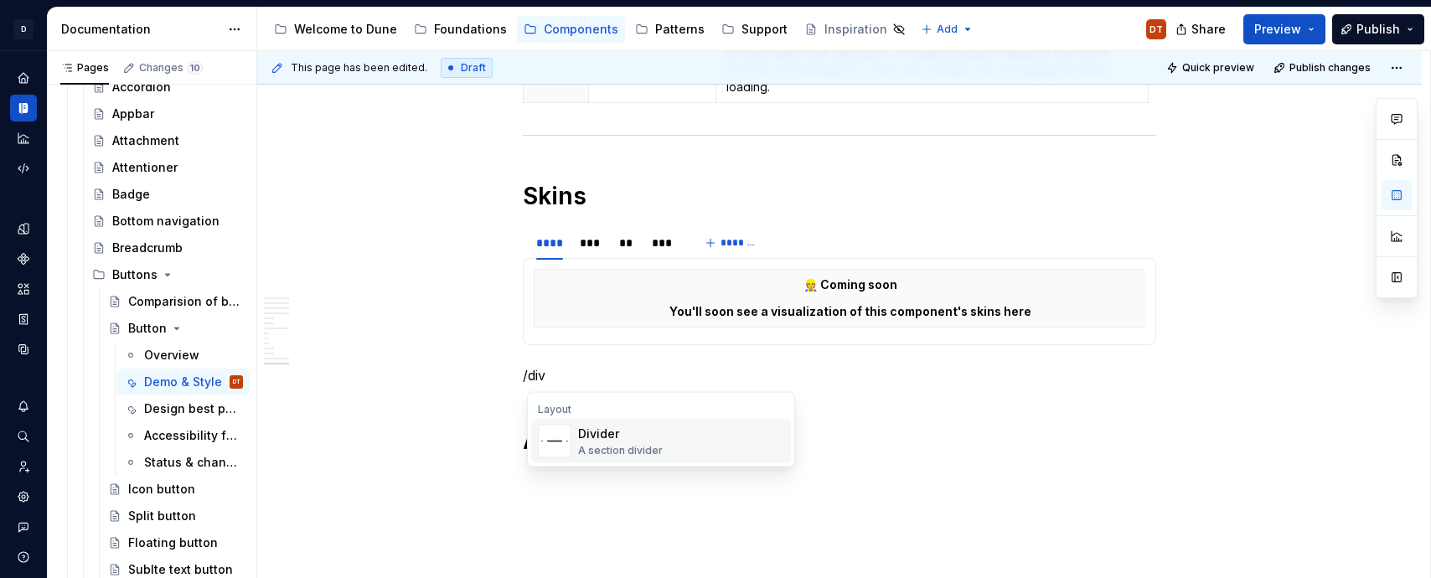
click at [619, 446] on h1 "AI" at bounding box center [839, 440] width 633 height 30
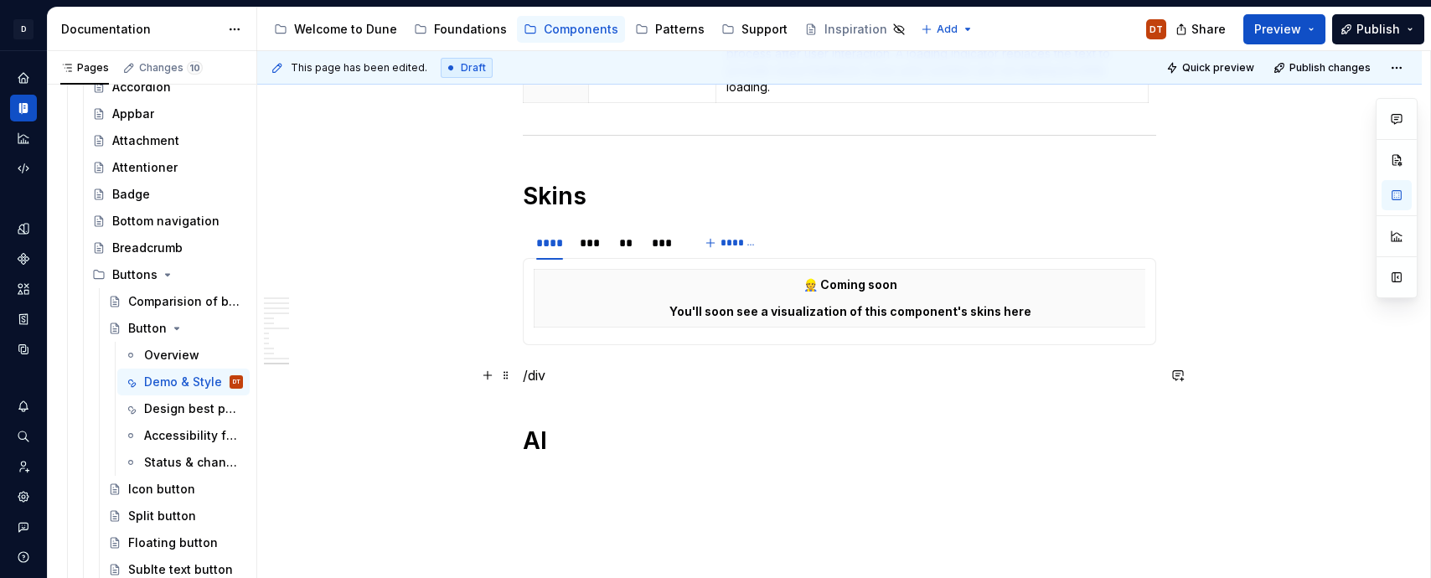
drag, startPoint x: 639, startPoint y: 96, endPoint x: 568, endPoint y: 374, distance: 286.2
click at [568, 374] on p "/div" at bounding box center [839, 375] width 633 height 20
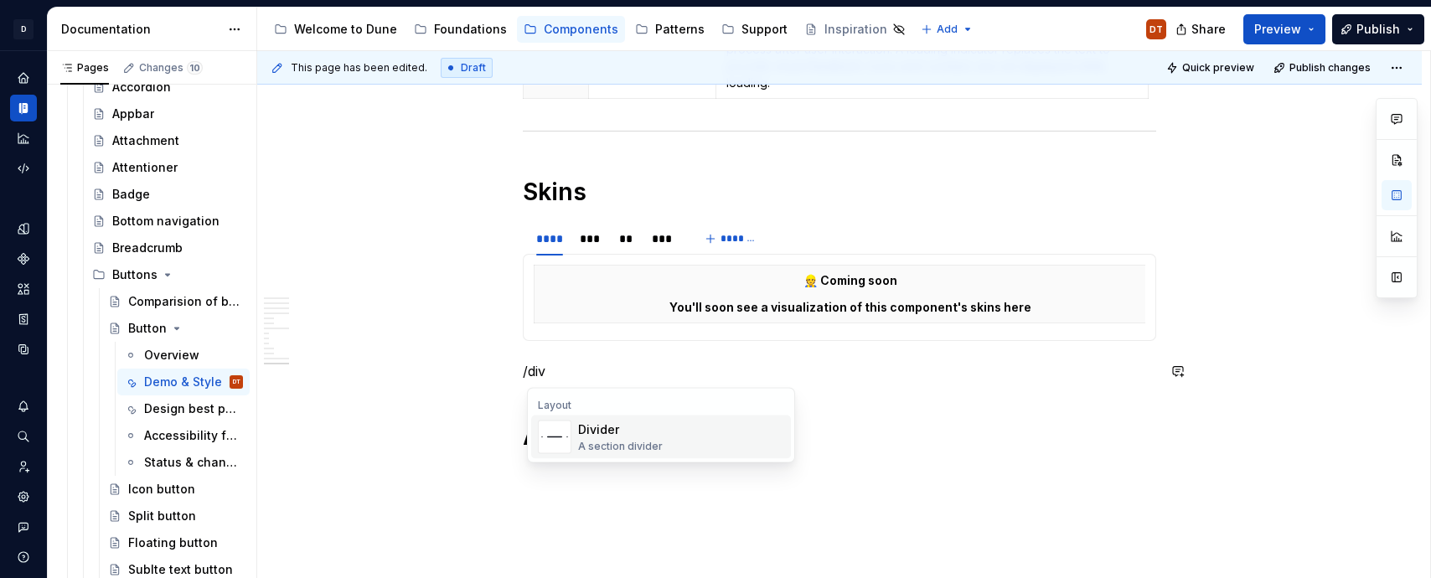
type textarea "*"
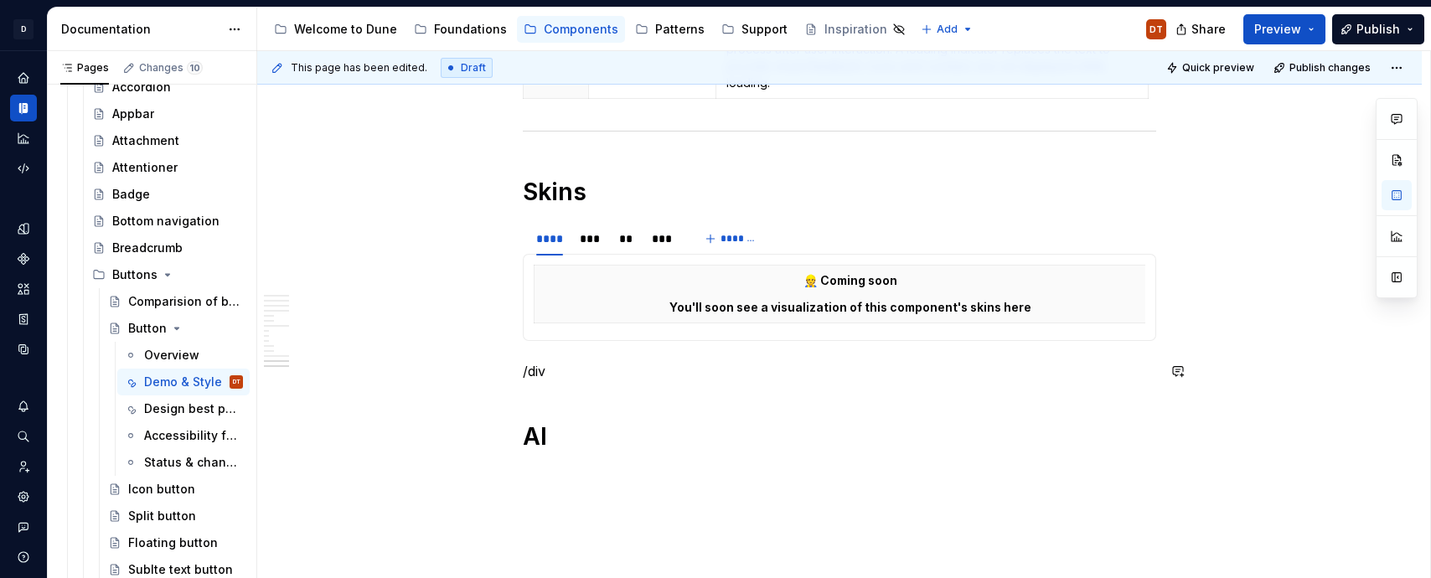
click at [614, 431] on h1 "AI" at bounding box center [839, 436] width 633 height 30
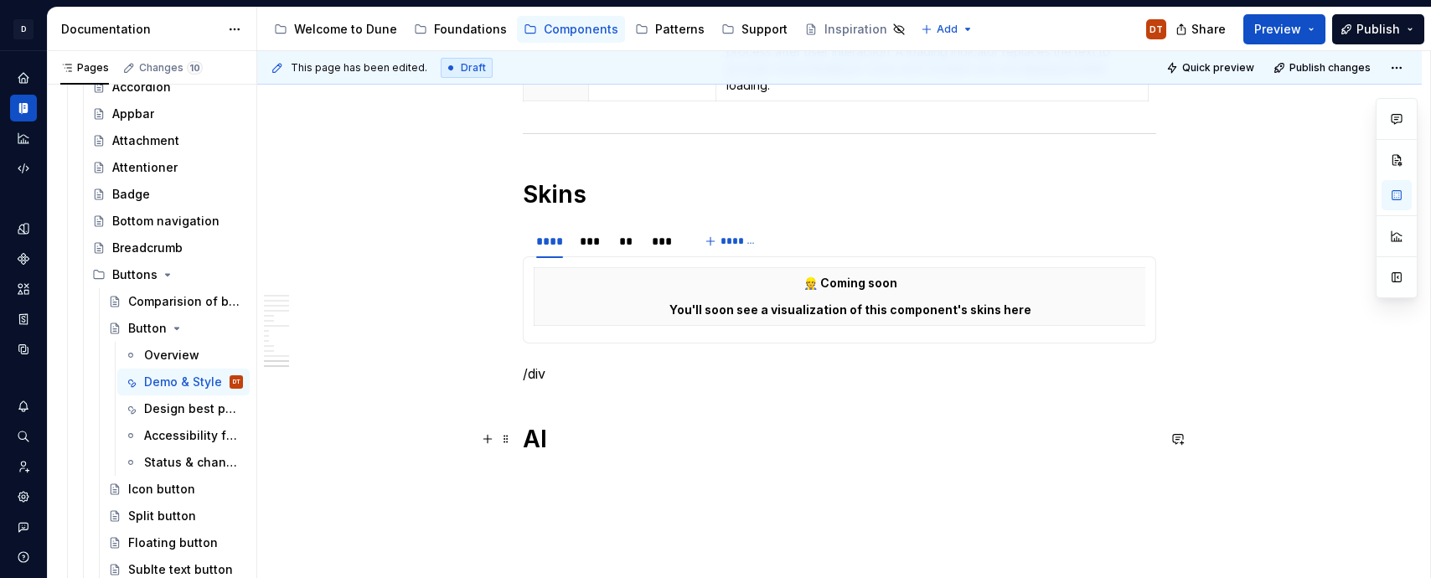
click at [575, 372] on p "/div" at bounding box center [839, 374] width 633 height 20
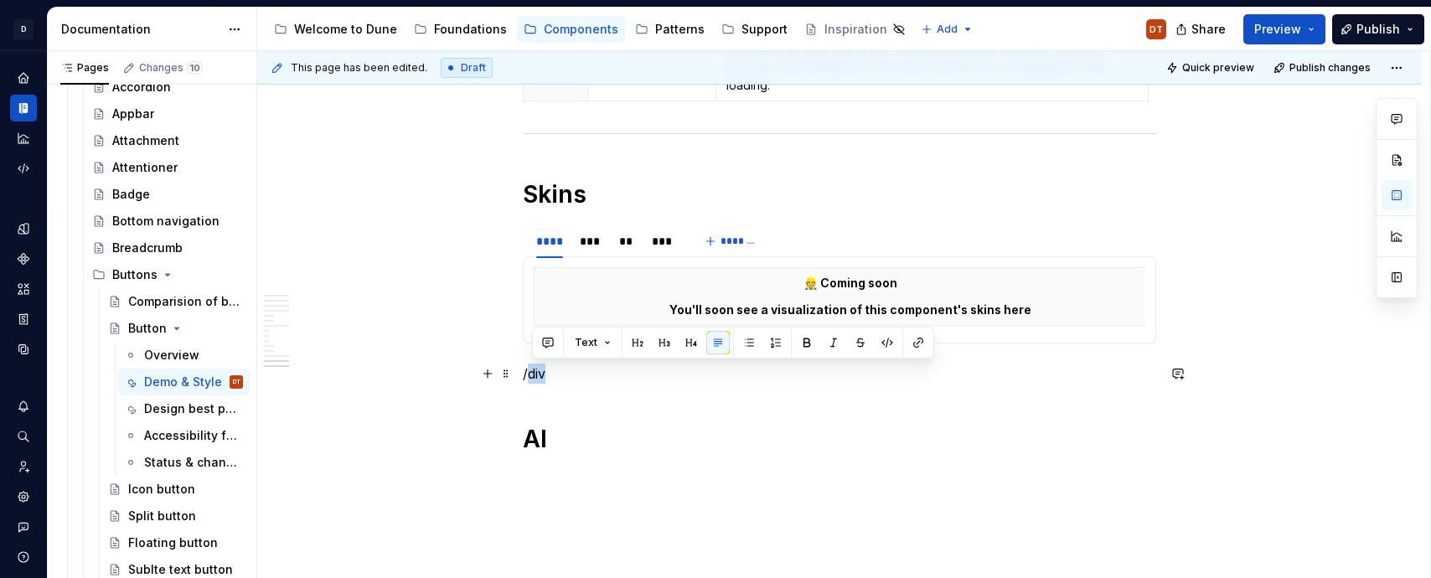
drag, startPoint x: 575, startPoint y: 372, endPoint x: 533, endPoint y: 378, distance: 43.1
click at [533, 378] on p "/div" at bounding box center [839, 374] width 633 height 20
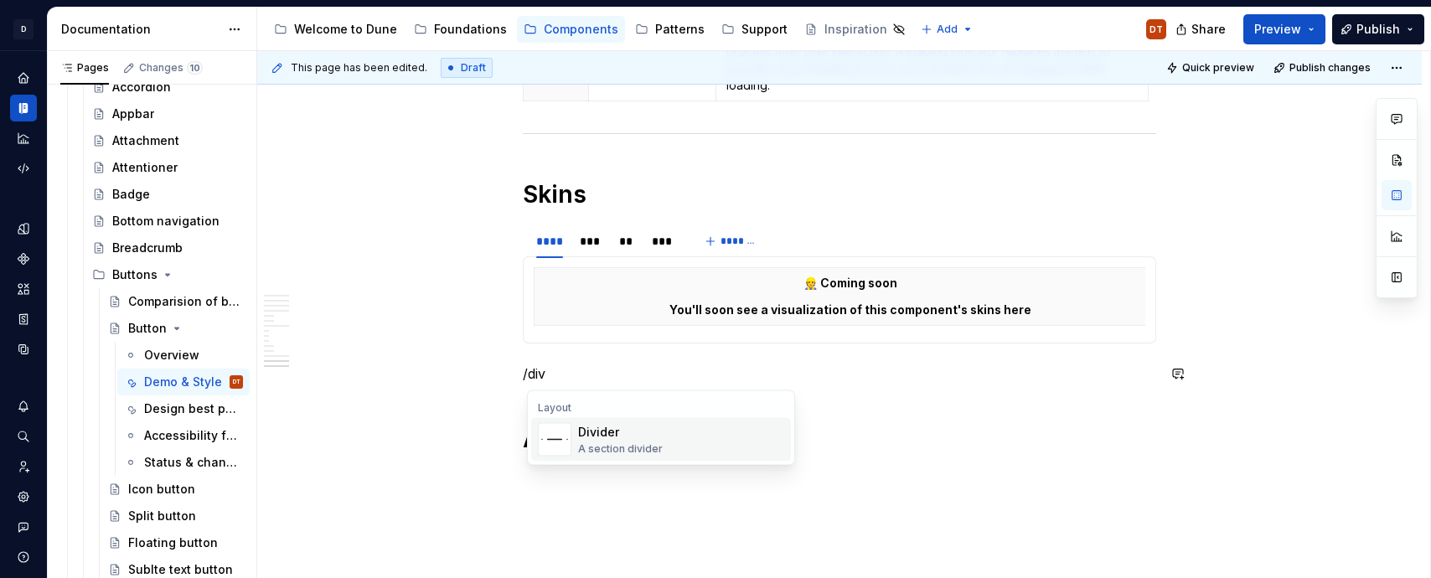
click at [627, 441] on h1 "AI" at bounding box center [839, 439] width 633 height 30
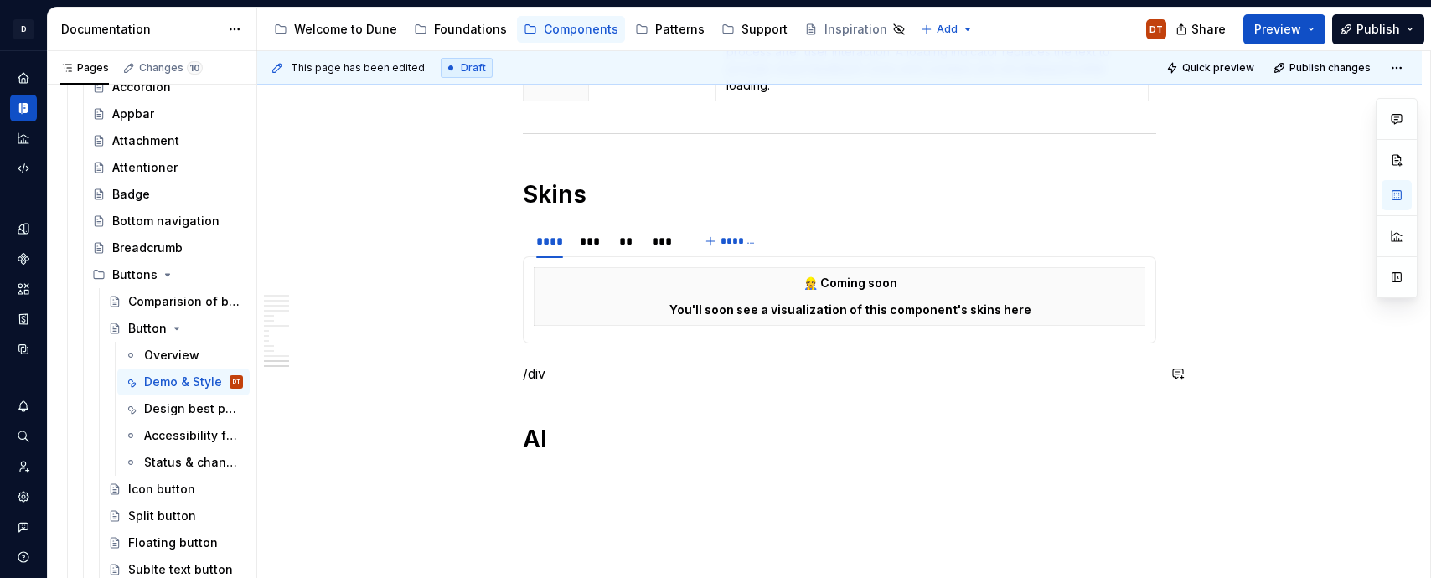
click at [753, 447] on h1 "AI" at bounding box center [839, 439] width 633 height 30
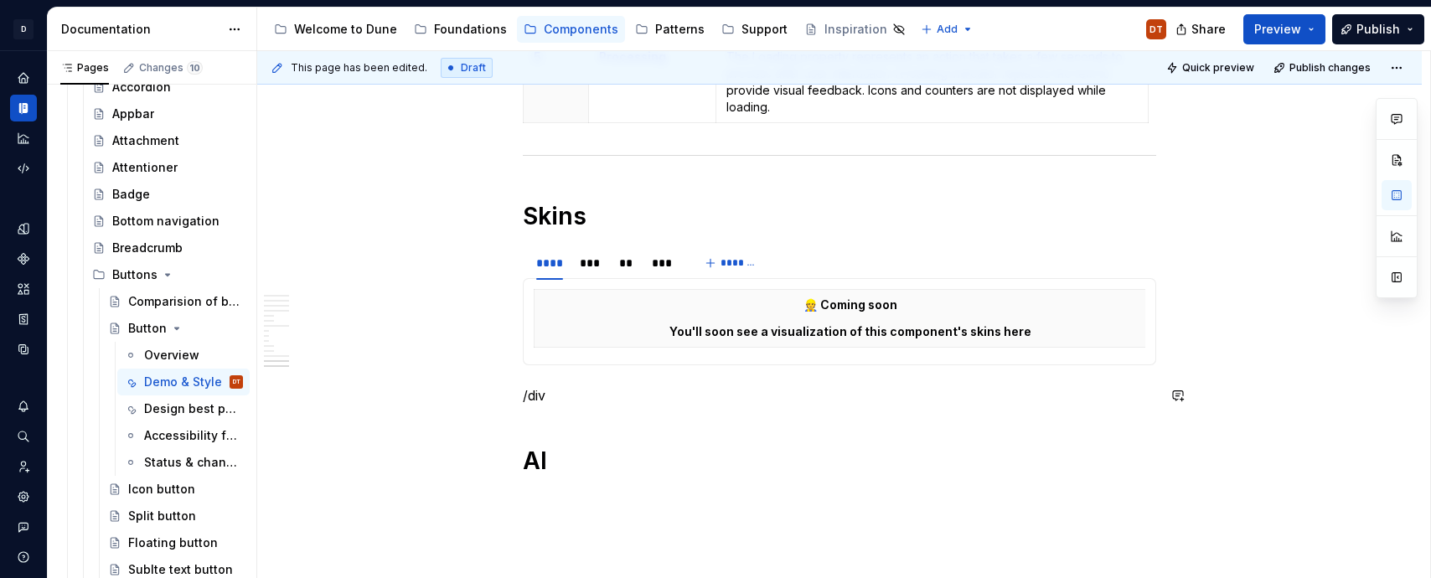
scroll to position [3179, 0]
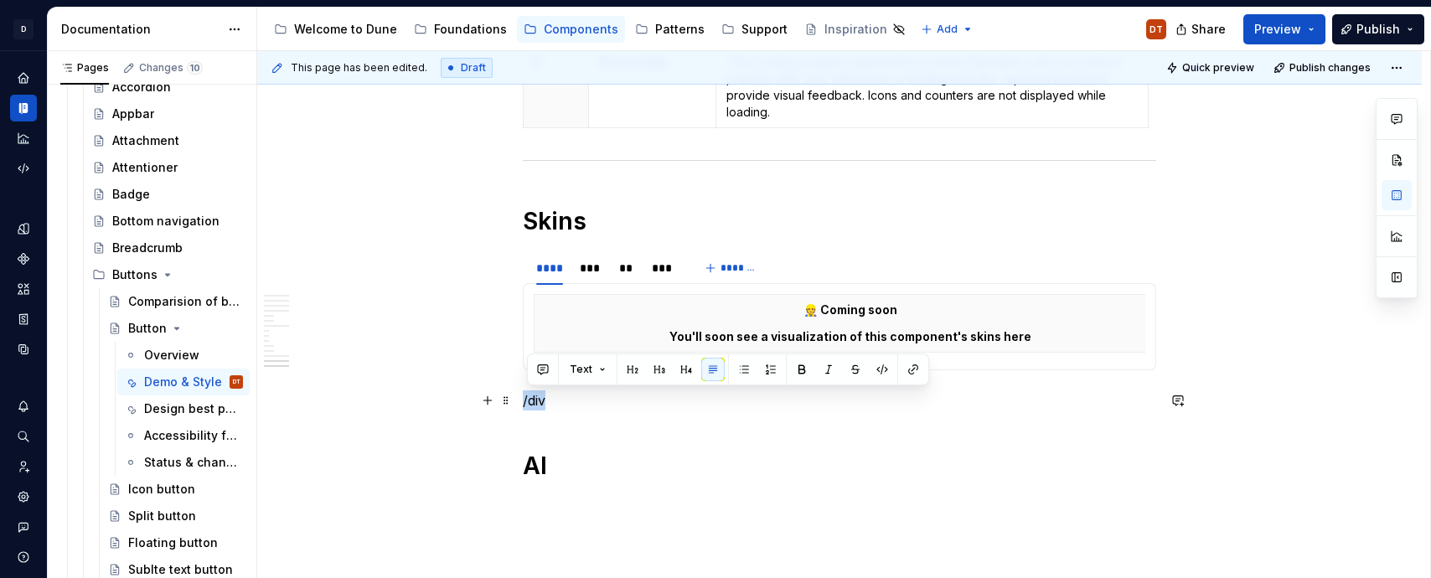
drag, startPoint x: 533, startPoint y: 378, endPoint x: 472, endPoint y: 397, distance: 64.1
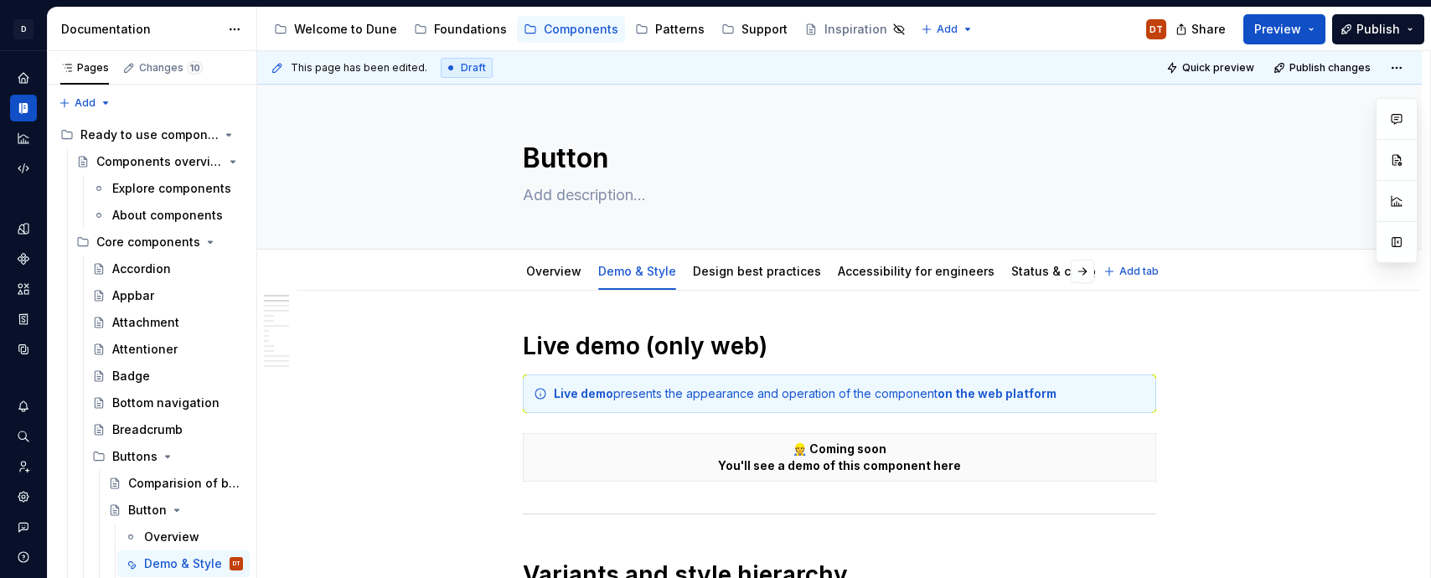
type textarea "*"
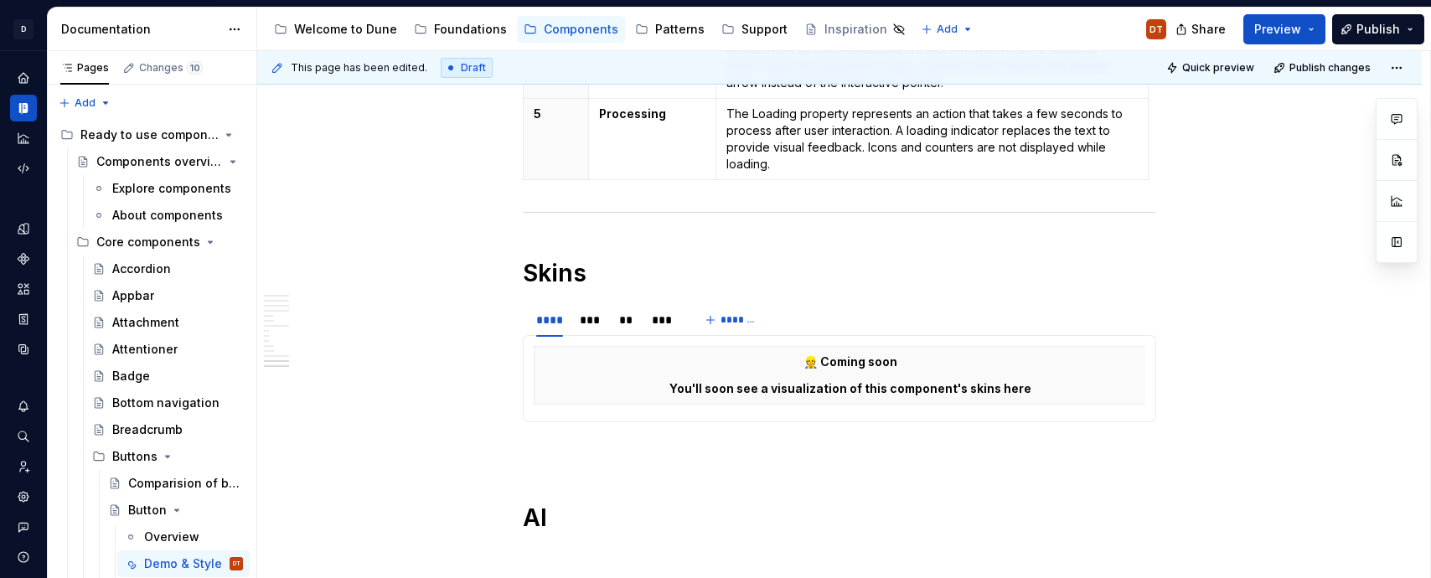
scroll to position [3275, 0]
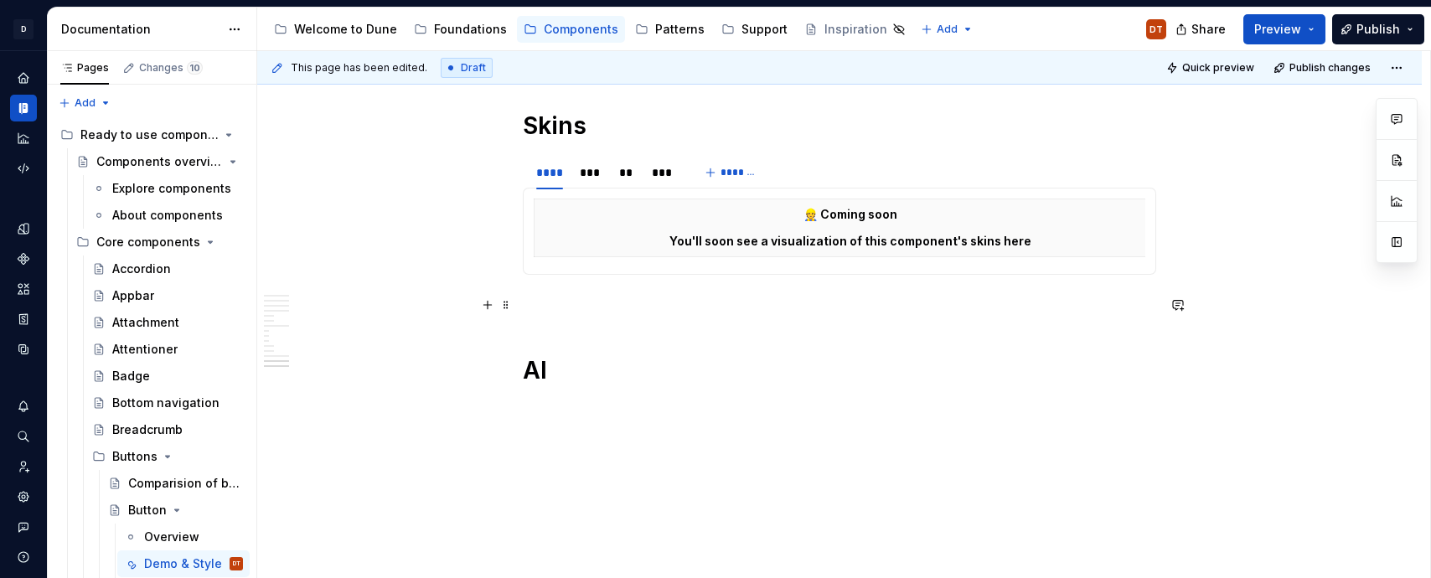
click at [565, 312] on p at bounding box center [839, 305] width 633 height 20
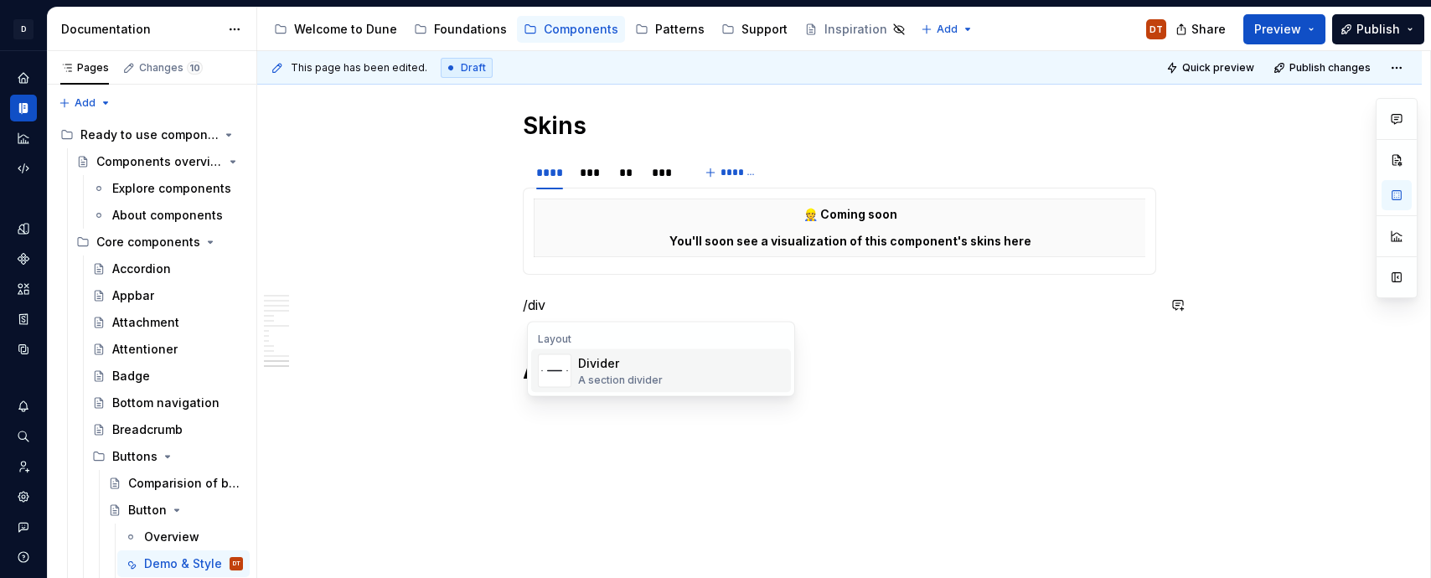
click at [627, 365] on div "Divider" at bounding box center [620, 363] width 85 height 17
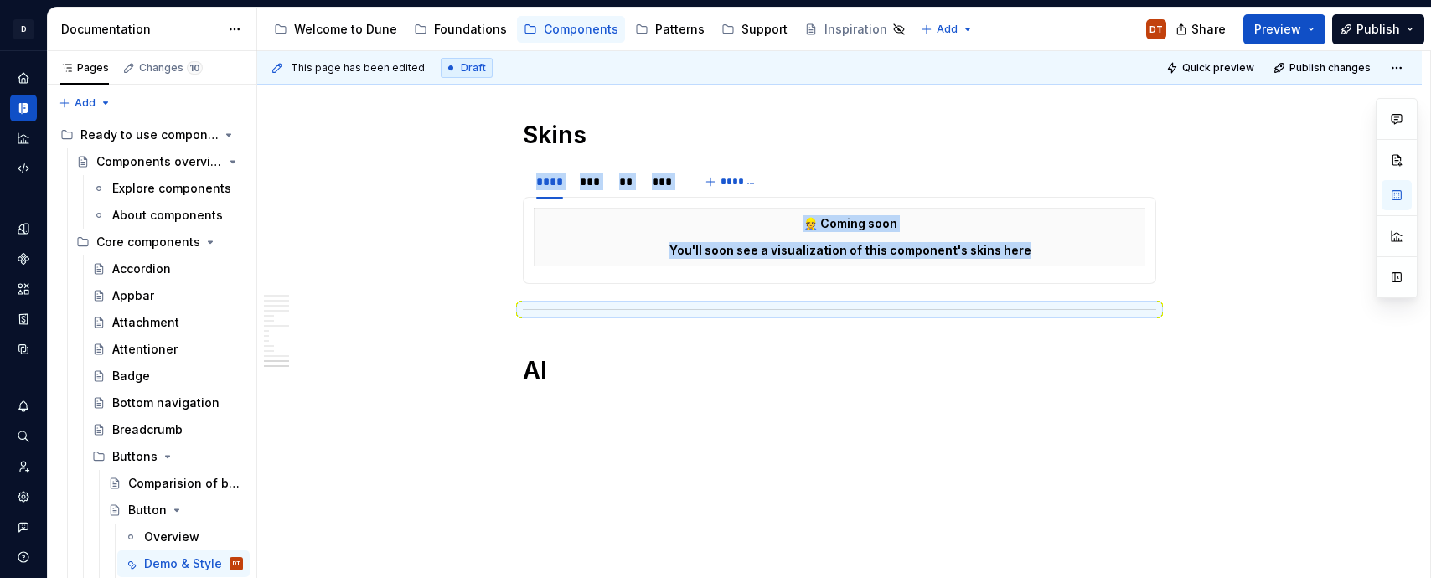
scroll to position [3266, 0]
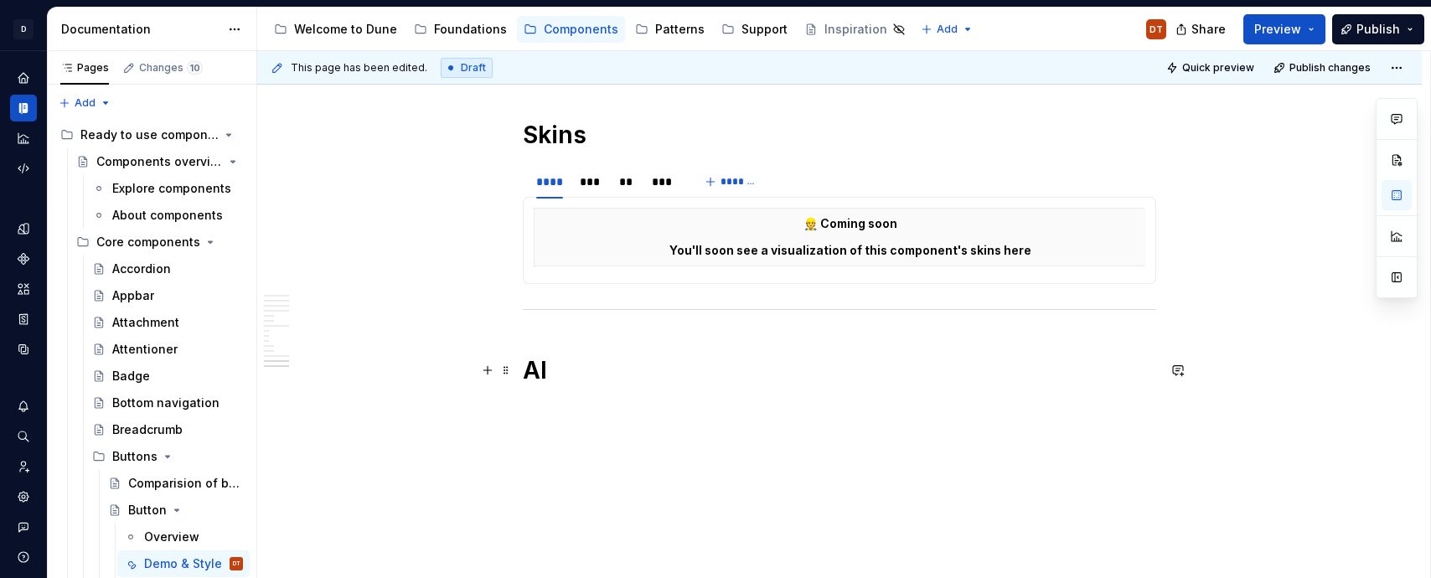
click at [612, 380] on h1 "AI" at bounding box center [839, 370] width 633 height 30
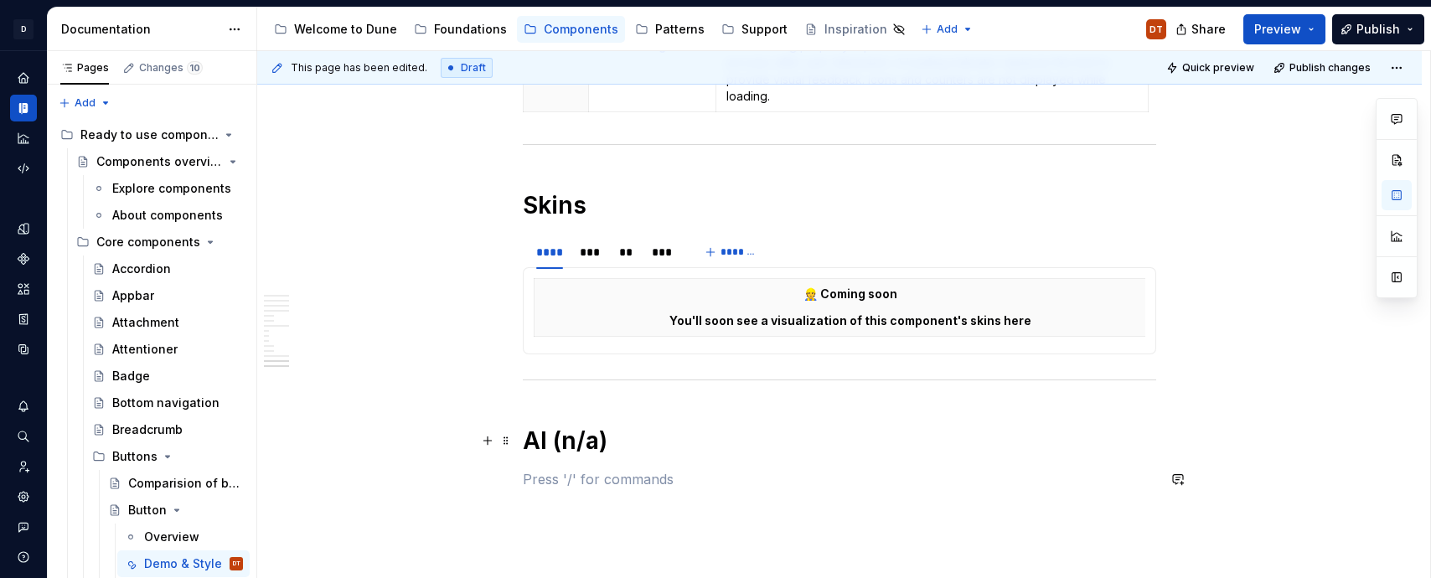
scroll to position [3191, 0]
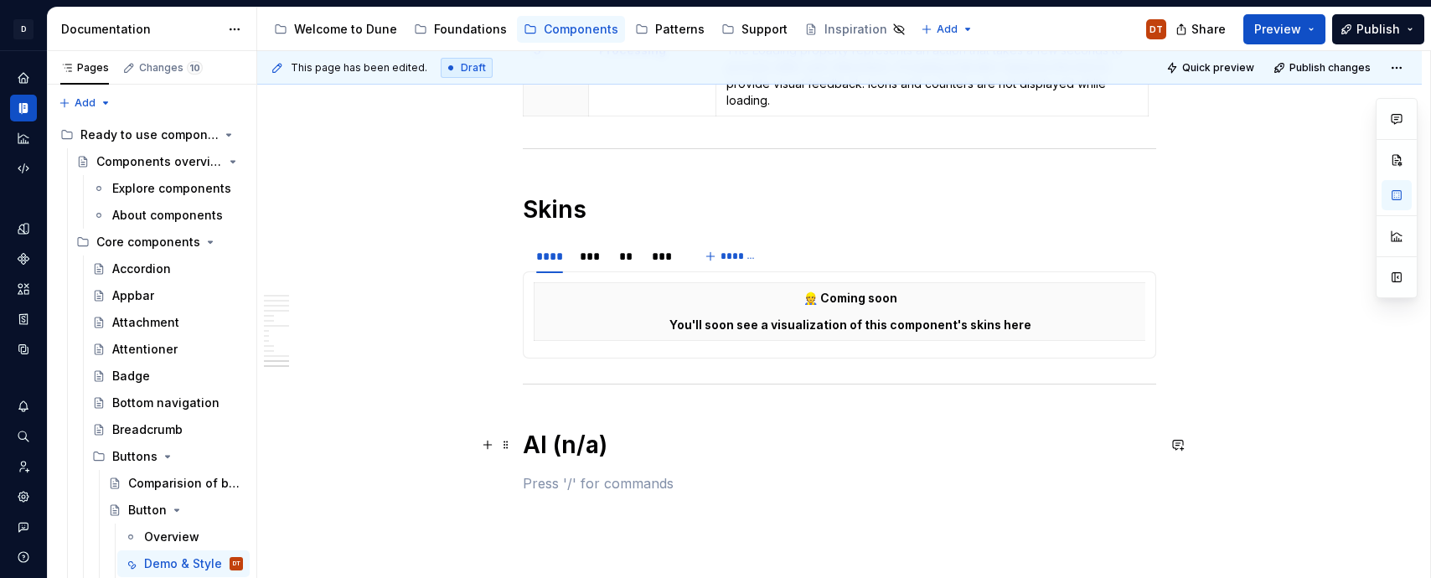
click at [653, 452] on h1 "AI (n/a)" at bounding box center [839, 445] width 633 height 30
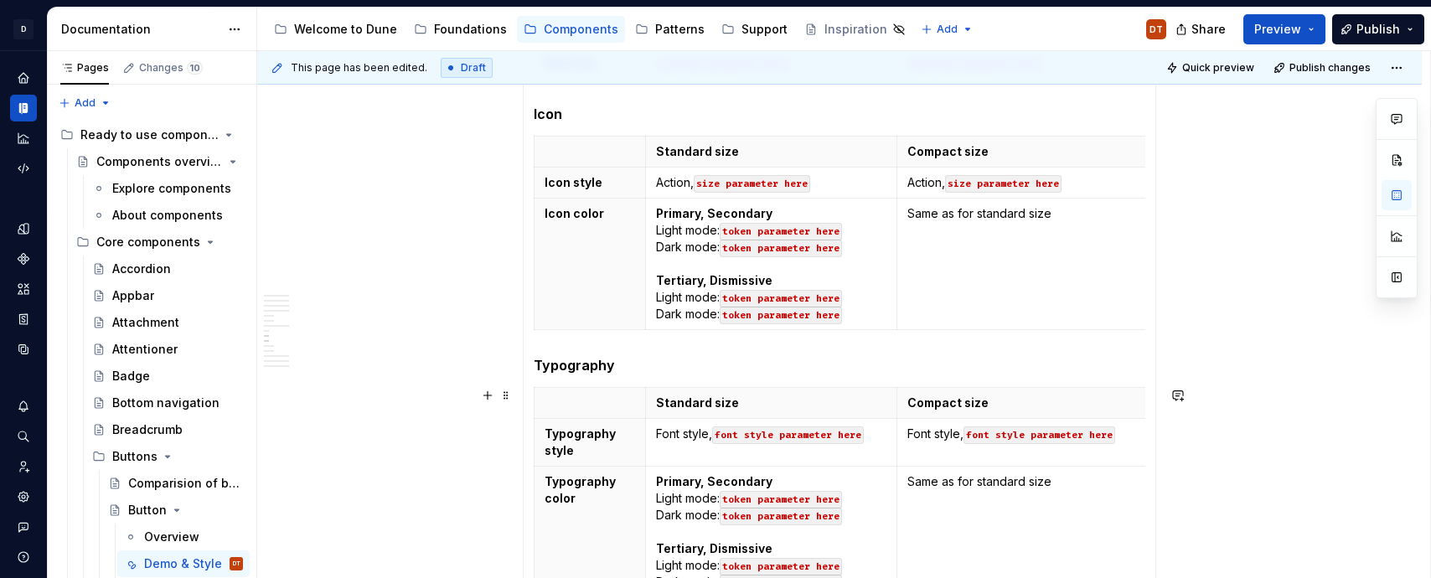
scroll to position [2148, 0]
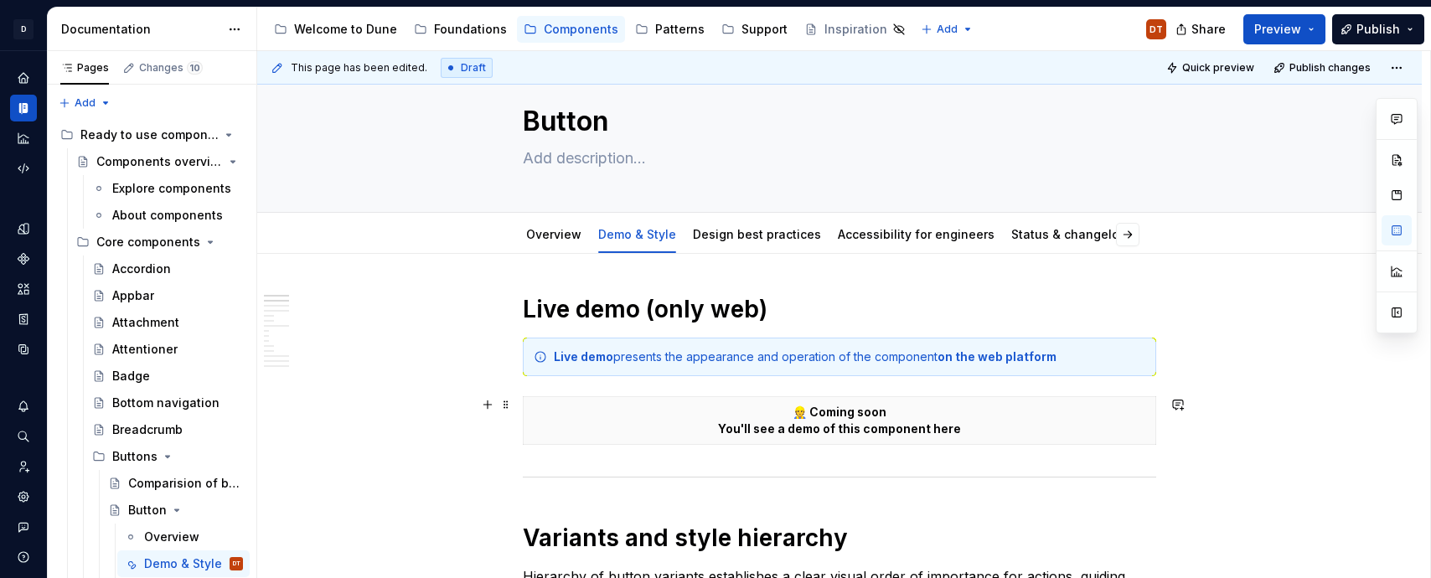
scroll to position [0, 0]
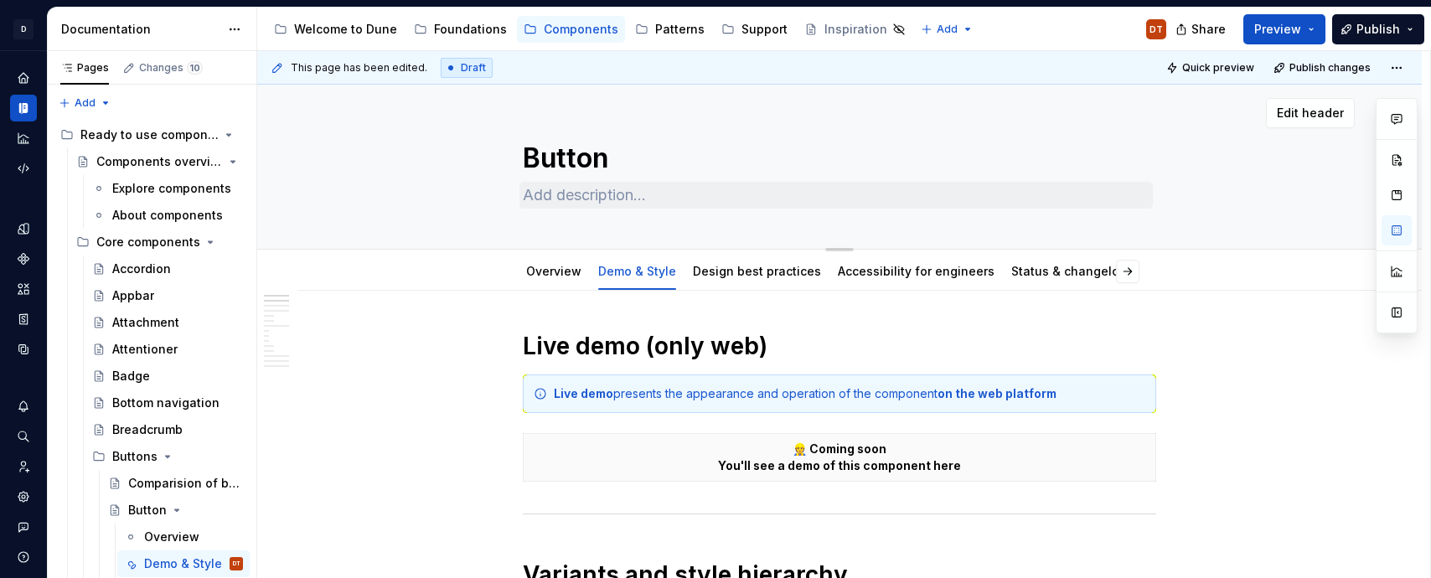
type textarea "*"
